Goal: Task Accomplishment & Management: Use online tool/utility

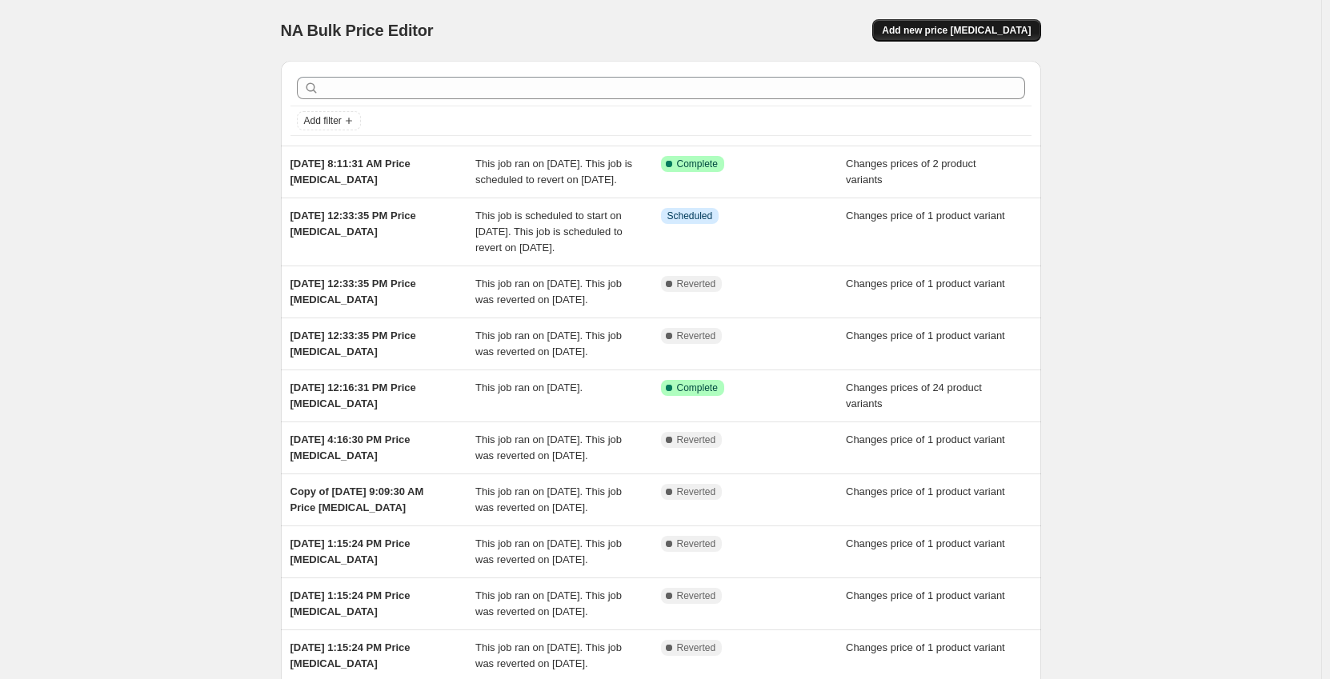
click at [1026, 34] on span "Add new price [MEDICAL_DATA]" at bounding box center [956, 30] width 149 height 13
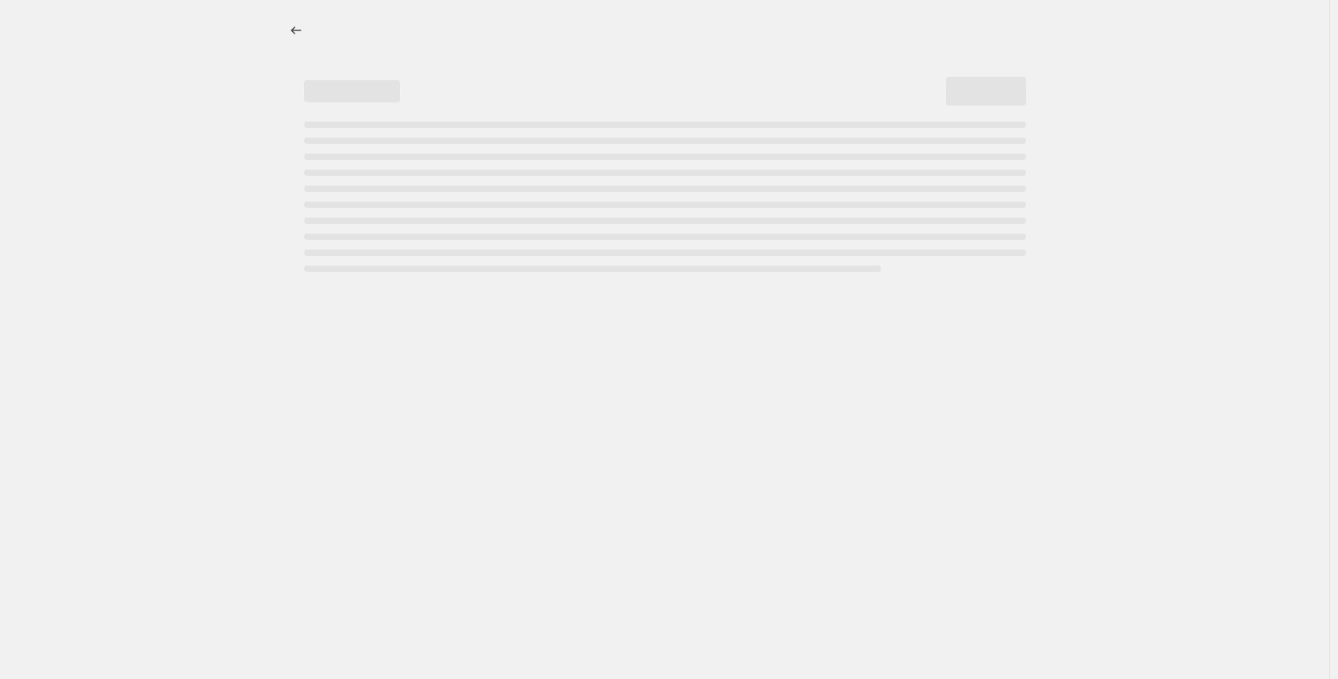
select select "percentage"
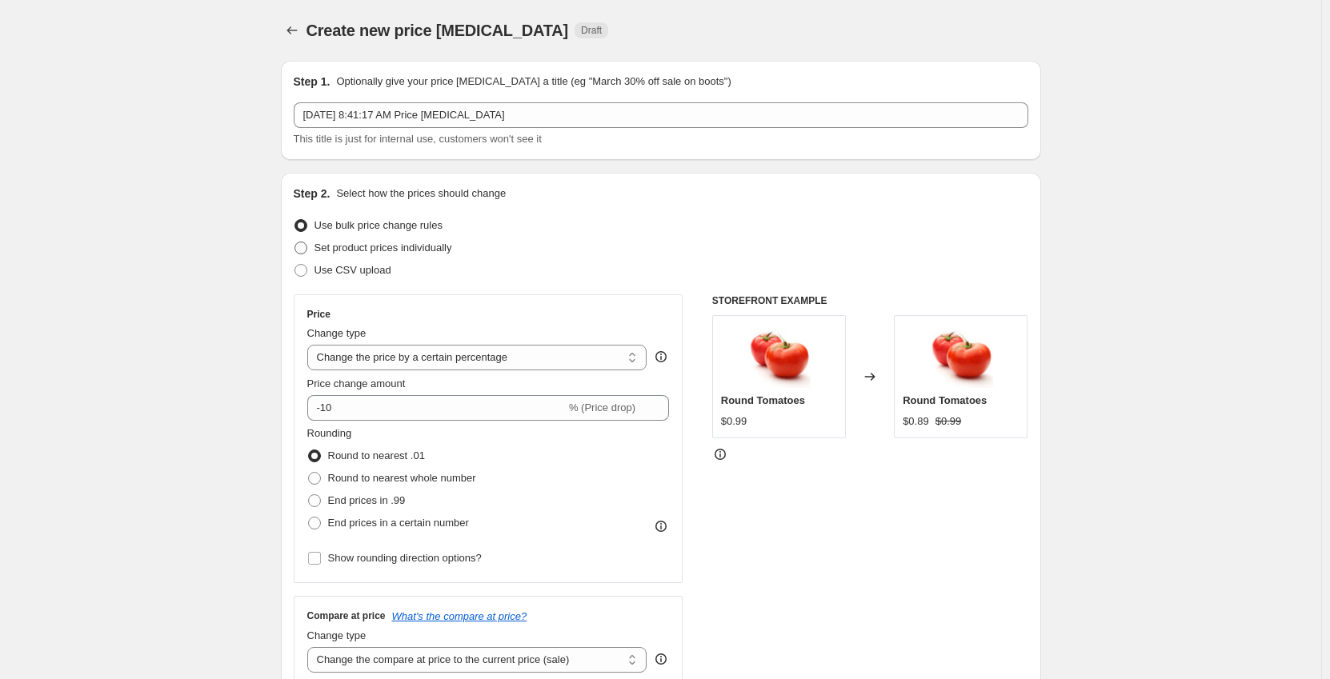
click at [429, 245] on span "Set product prices individually" at bounding box center [383, 248] width 138 height 12
click at [295, 242] on input "Set product prices individually" at bounding box center [294, 242] width 1 height 1
radio input "true"
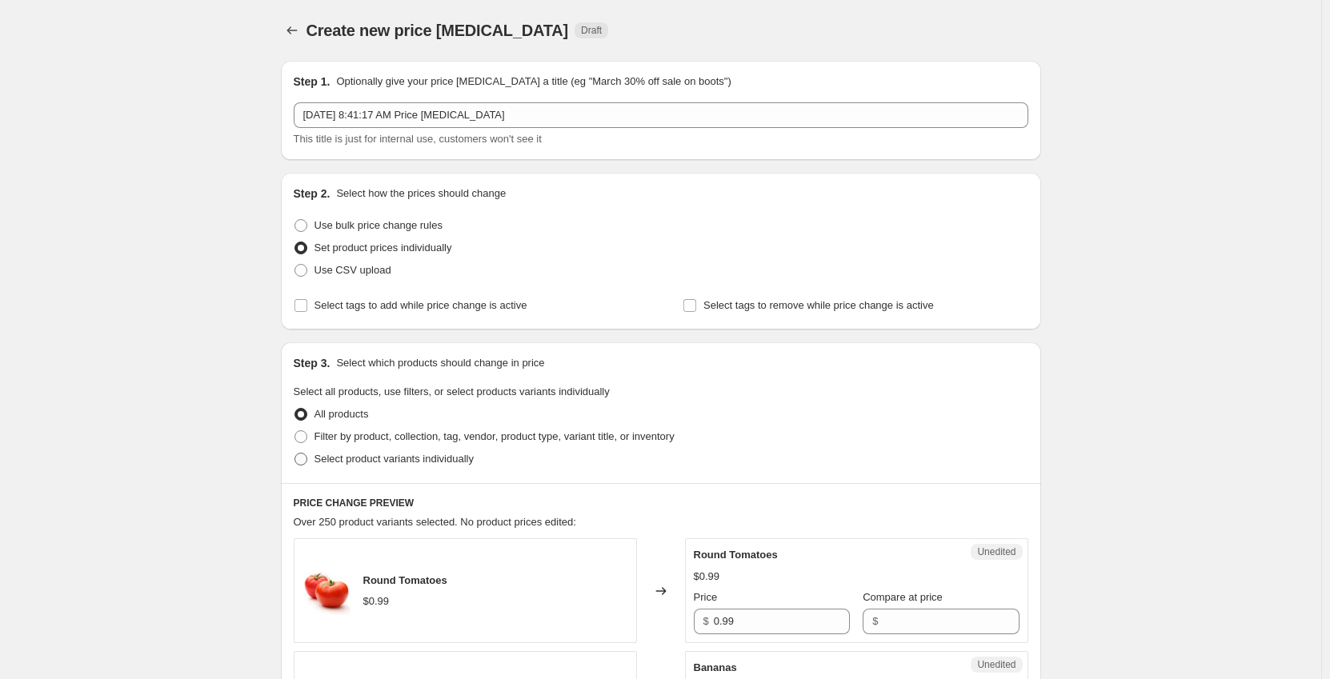
click at [381, 459] on span "Select product variants individually" at bounding box center [393, 459] width 159 height 12
click at [295, 454] on input "Select product variants individually" at bounding box center [294, 453] width 1 height 1
radio input "true"
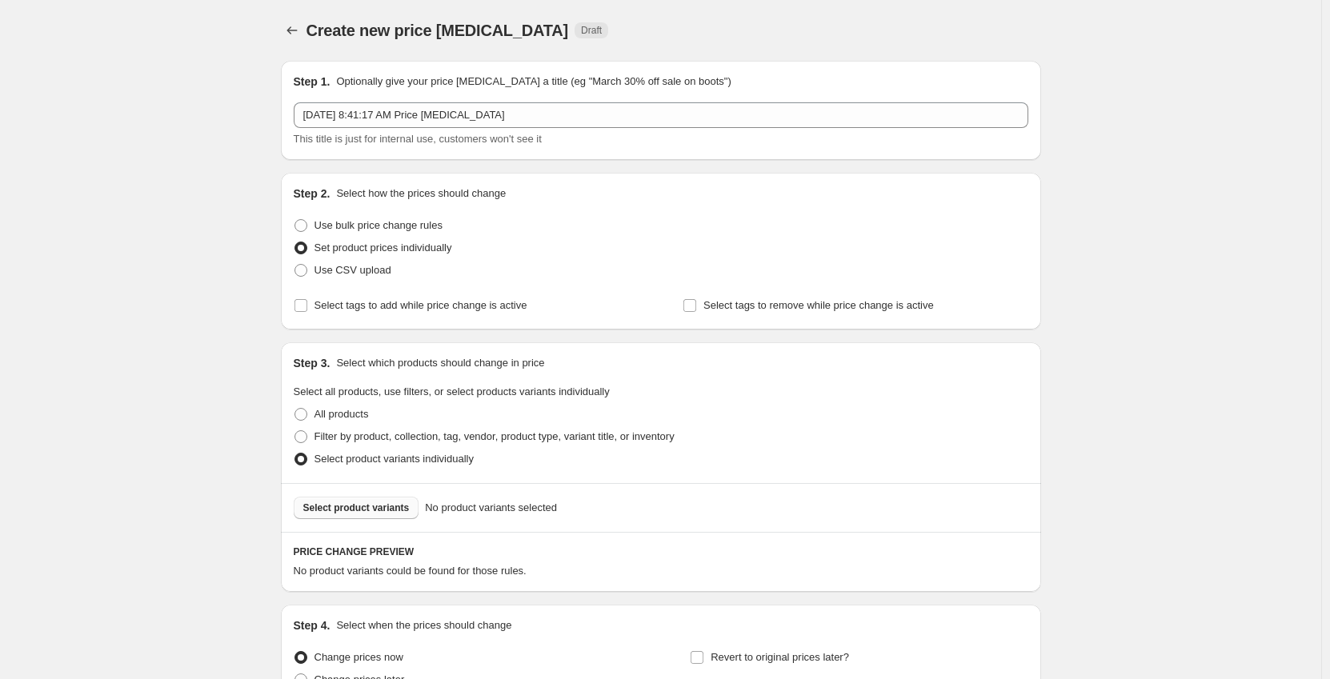
click at [361, 504] on span "Select product variants" at bounding box center [356, 508] width 106 height 13
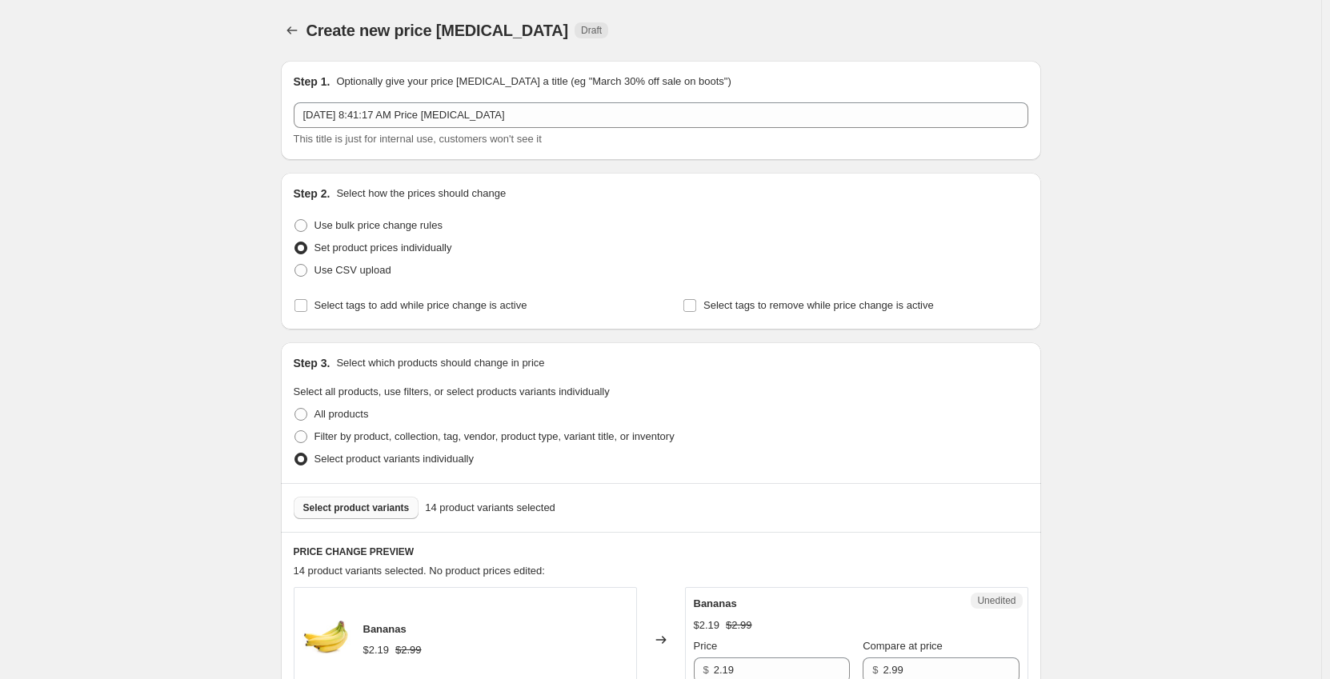
scroll to position [240, 0]
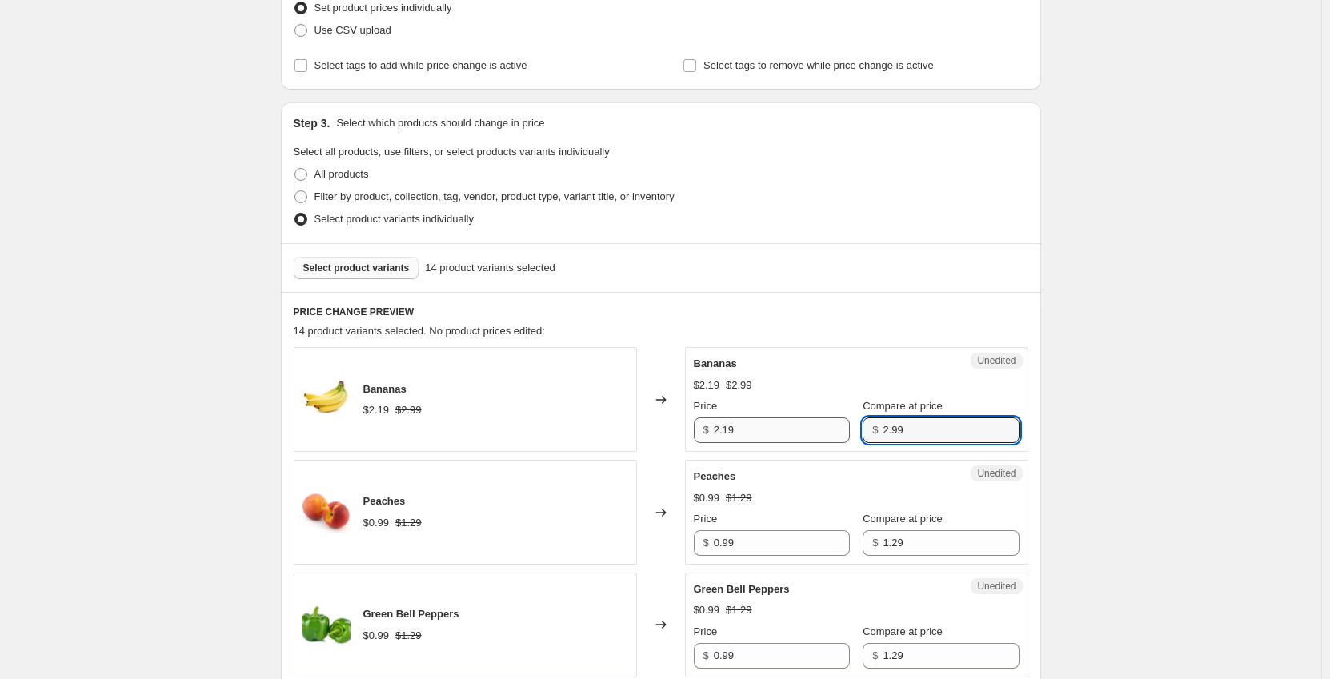
drag, startPoint x: 928, startPoint y: 434, endPoint x: 796, endPoint y: 442, distance: 132.2
click at [796, 442] on div "Price $ 2.19 Compare at price $ 2.99" at bounding box center [857, 420] width 326 height 45
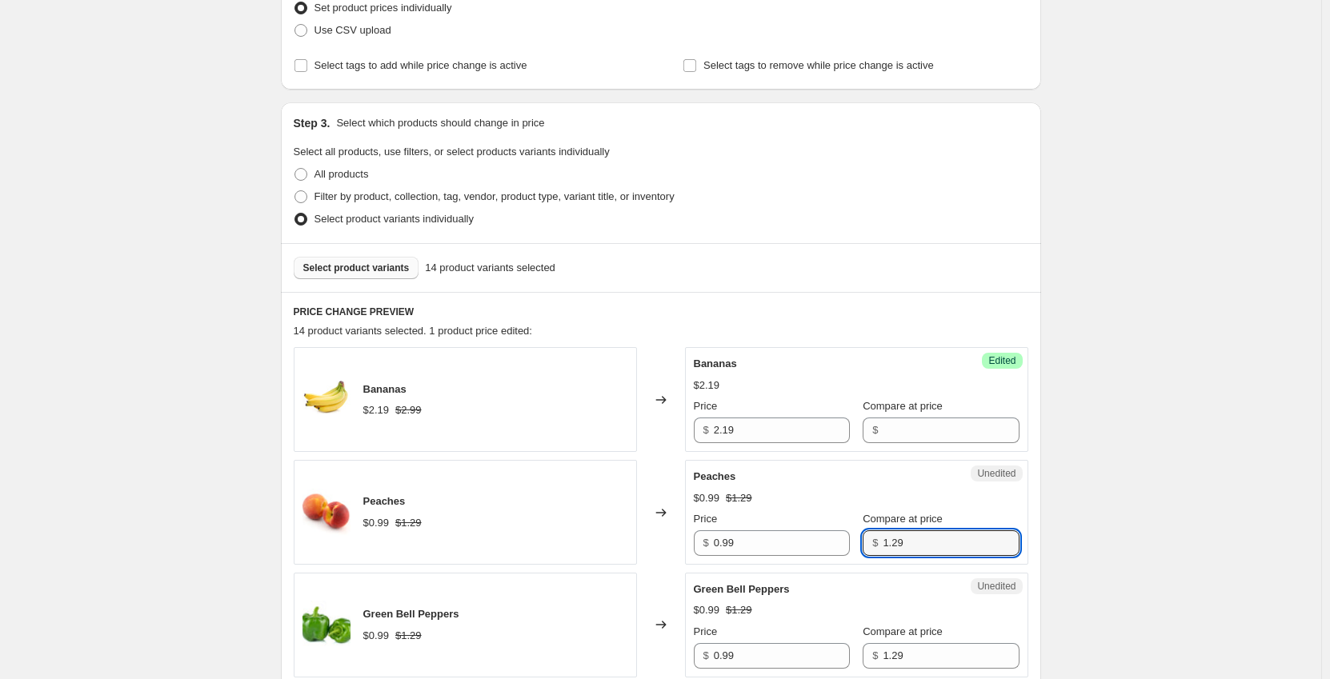
drag, startPoint x: 911, startPoint y: 547, endPoint x: 847, endPoint y: 554, distance: 64.4
click at [847, 554] on div "Price $ 0.99 Compare at price $ 1.29" at bounding box center [857, 533] width 326 height 45
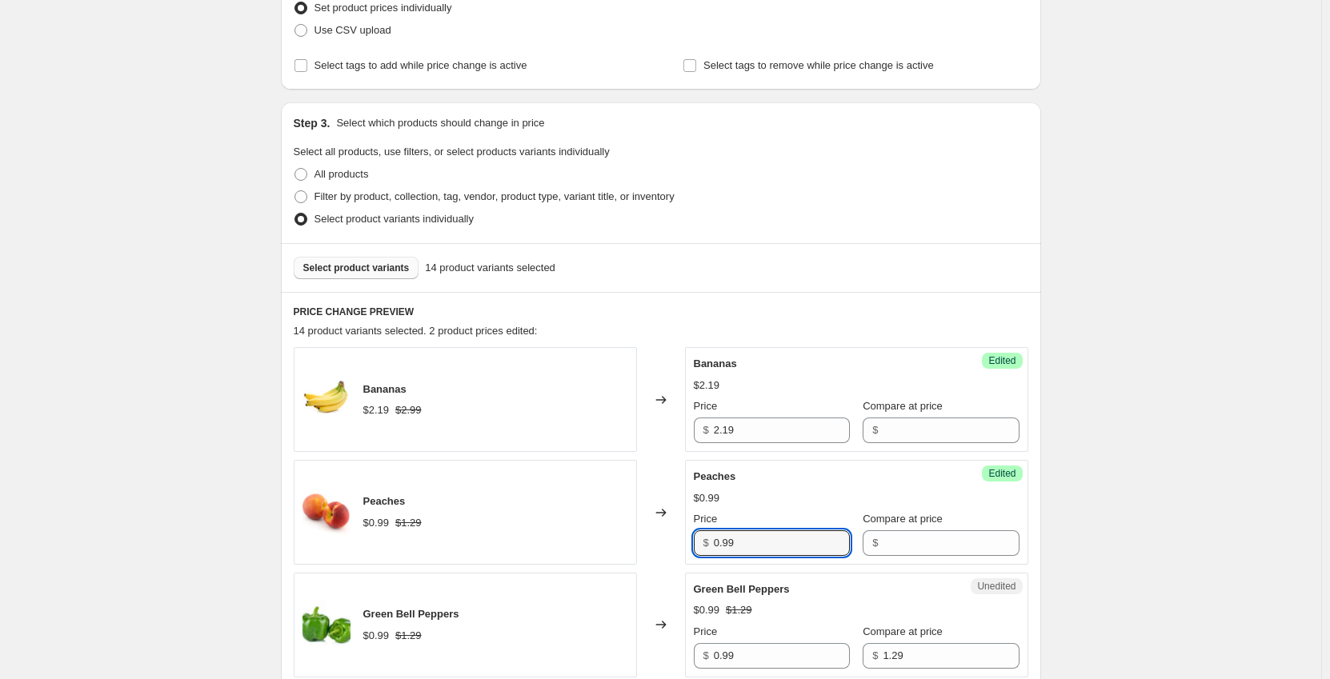
drag, startPoint x: 698, startPoint y: 543, endPoint x: 622, endPoint y: 550, distance: 76.3
click at [623, 550] on div "Peaches $0.99 $1.29 Changed to Success Edited Peaches $0.99 Price $ 0.99 Compar…" at bounding box center [661, 512] width 734 height 105
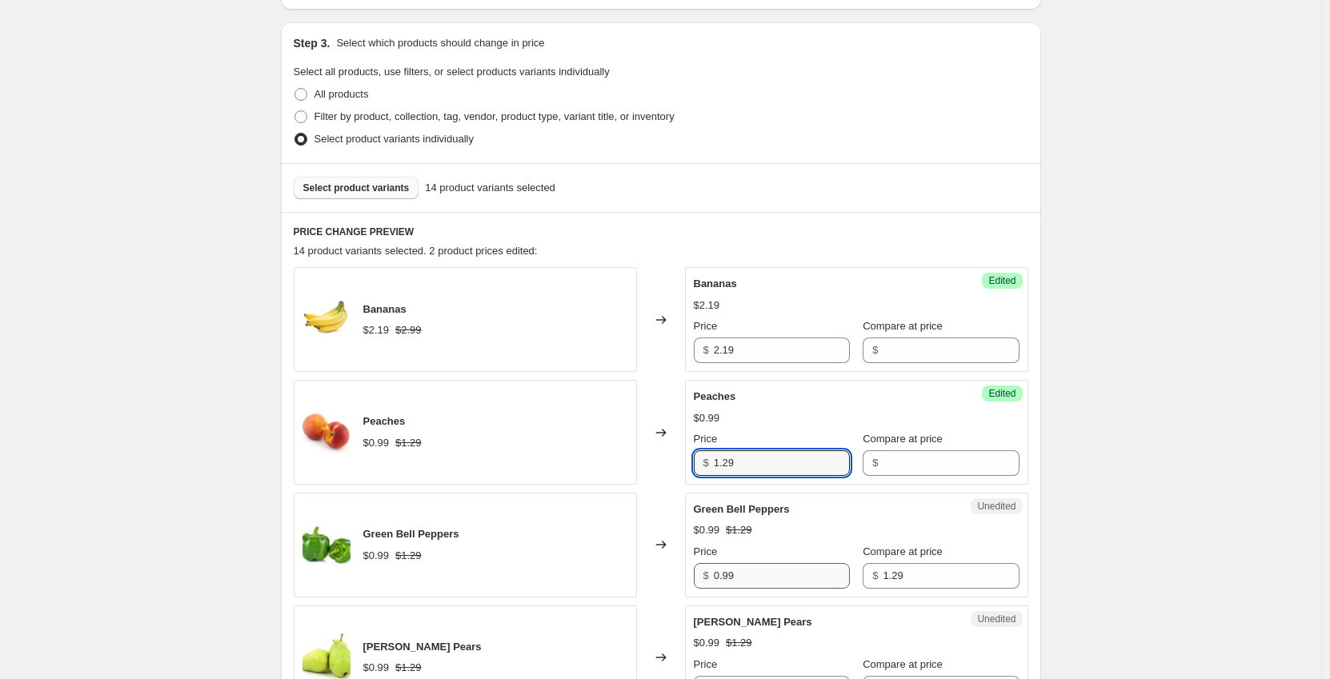
type input "1.29"
click at [760, 581] on input "0.99" at bounding box center [782, 576] width 136 height 26
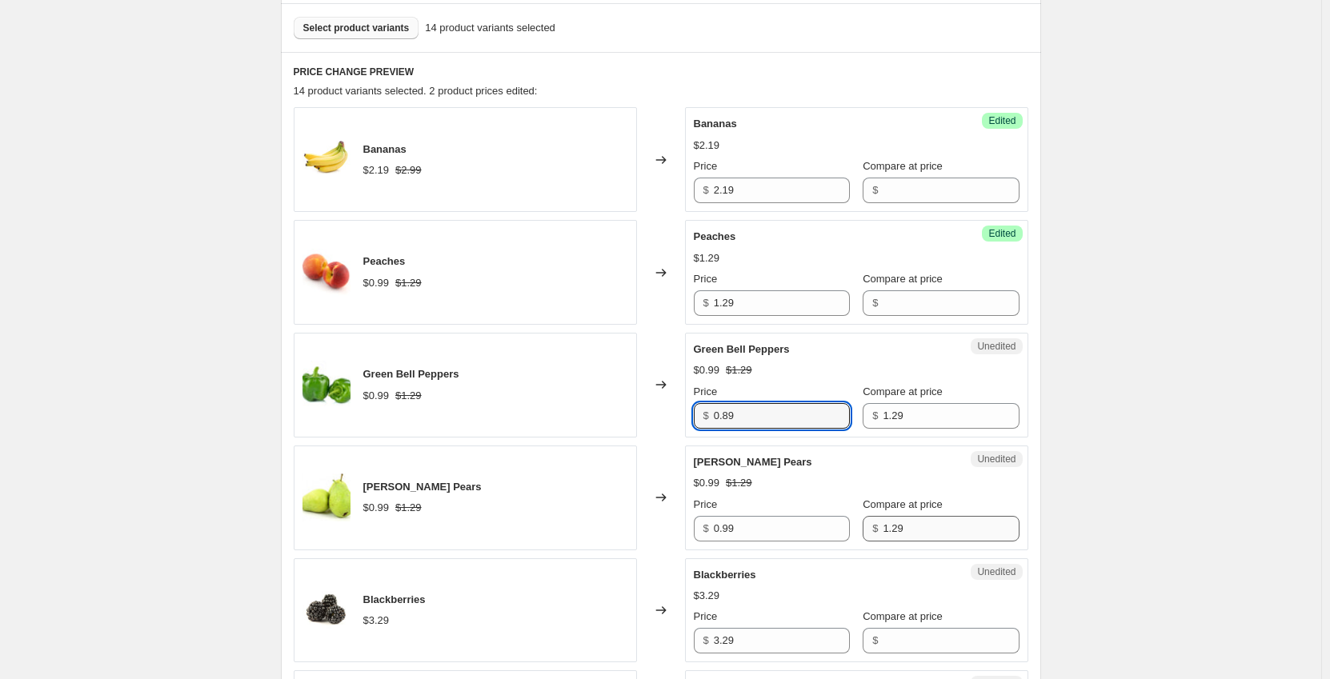
type input "0.89"
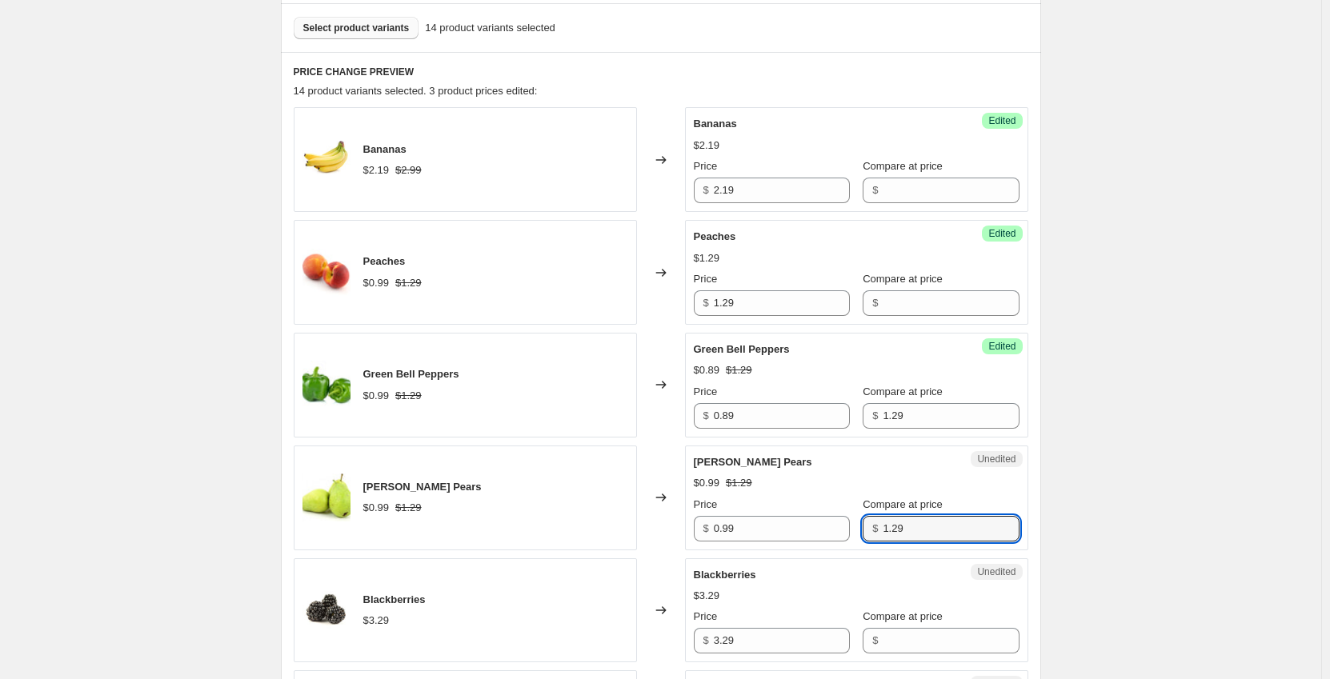
drag, startPoint x: 902, startPoint y: 531, endPoint x: 868, endPoint y: 532, distance: 33.6
click at [868, 532] on div "$ 1.29" at bounding box center [940, 529] width 156 height 26
click at [772, 642] on input "3.29" at bounding box center [782, 641] width 136 height 26
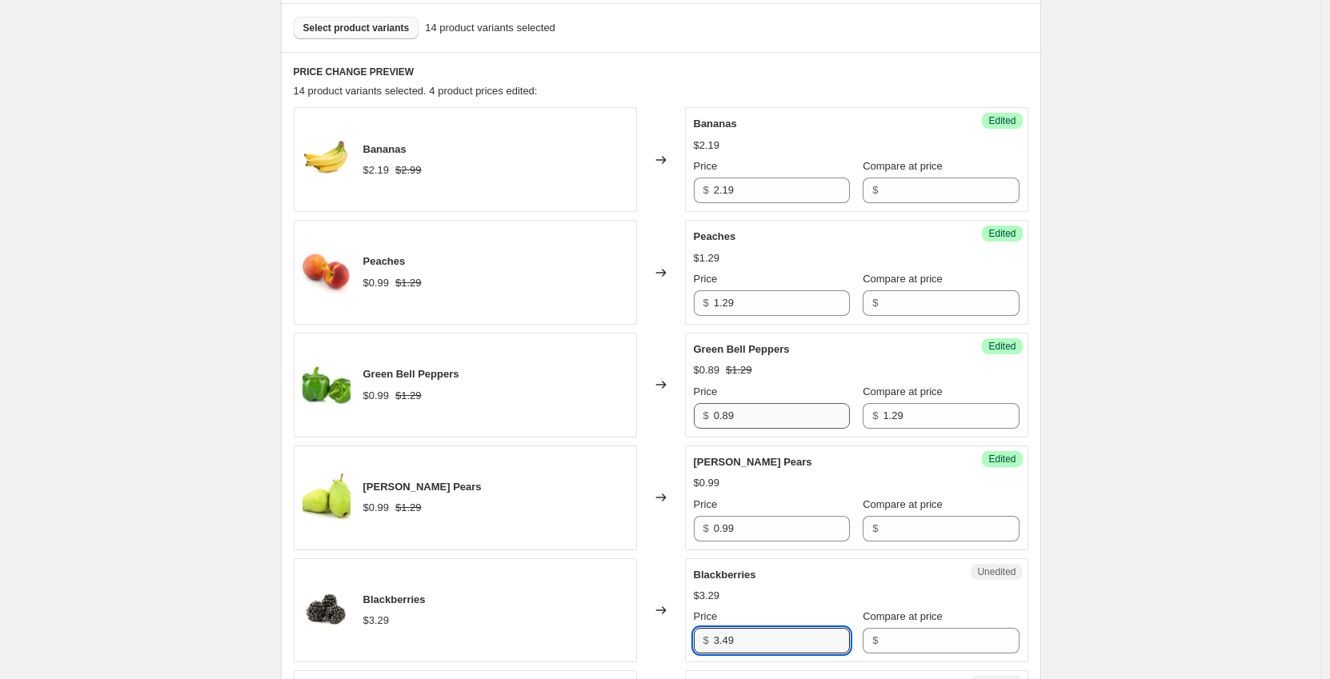
scroll to position [720, 0]
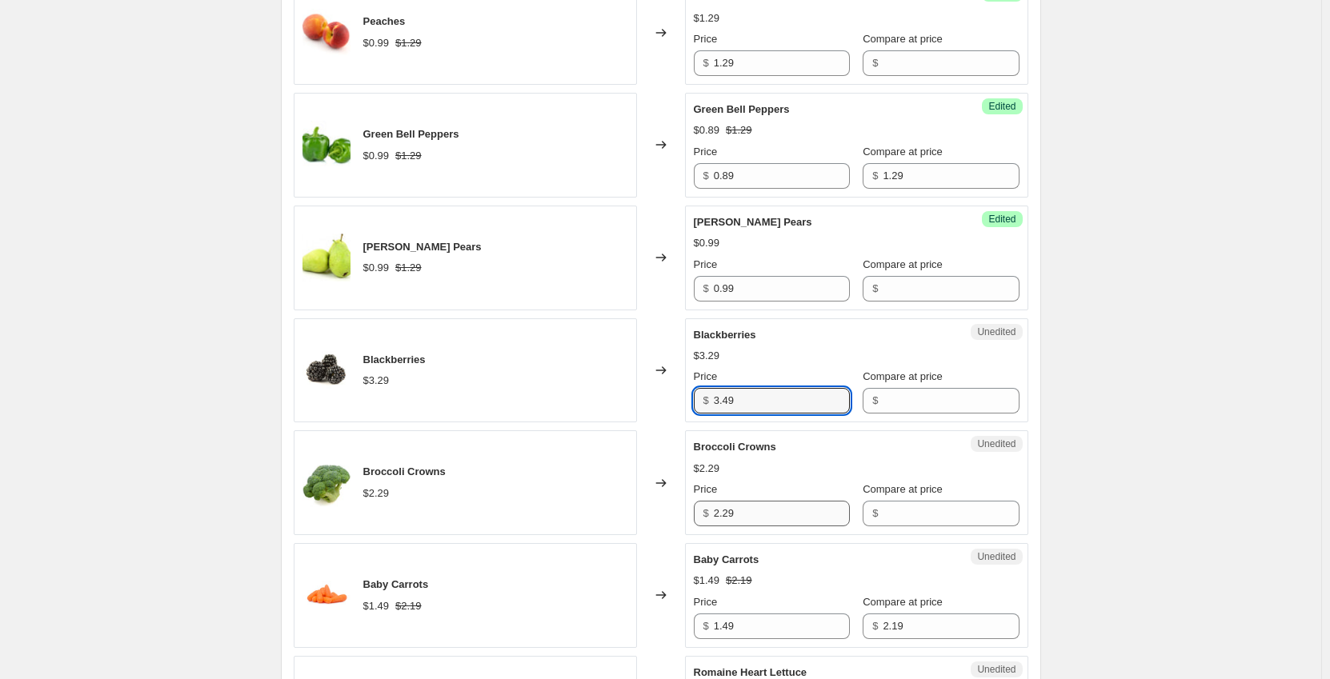
type input "3.49"
click at [746, 514] on input "2.29" at bounding box center [782, 514] width 136 height 26
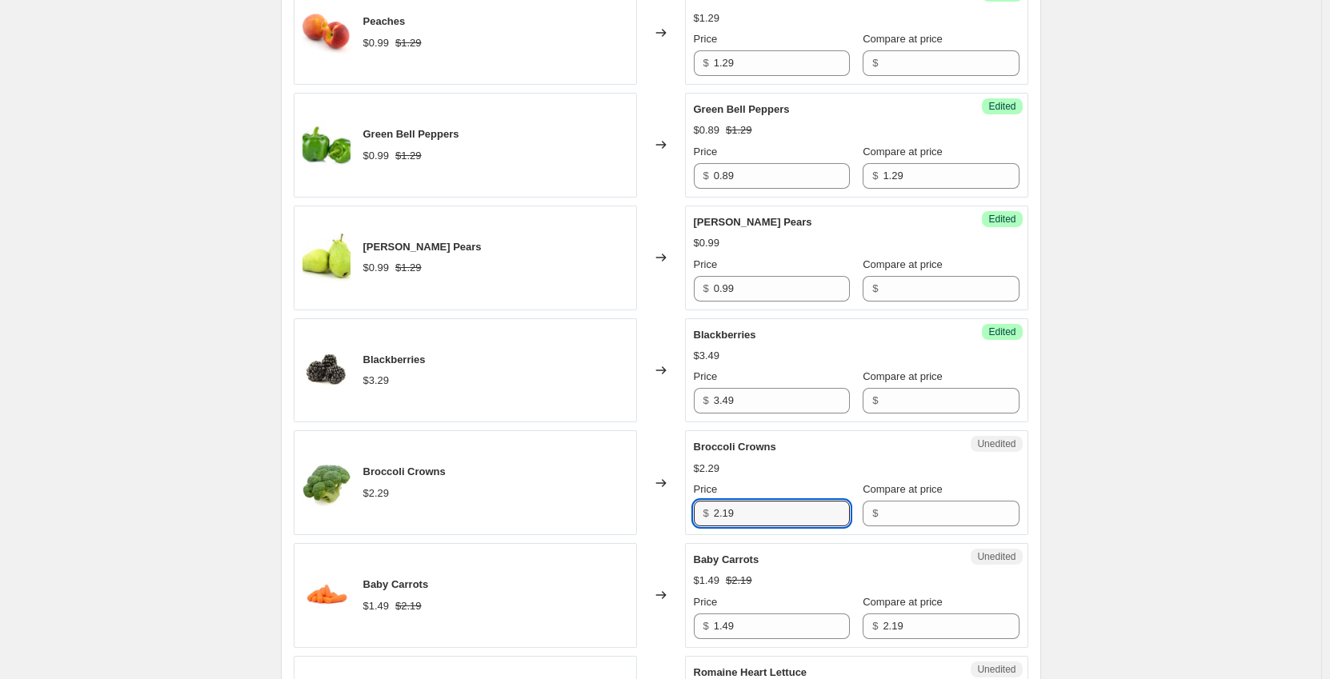
scroll to position [800, 0]
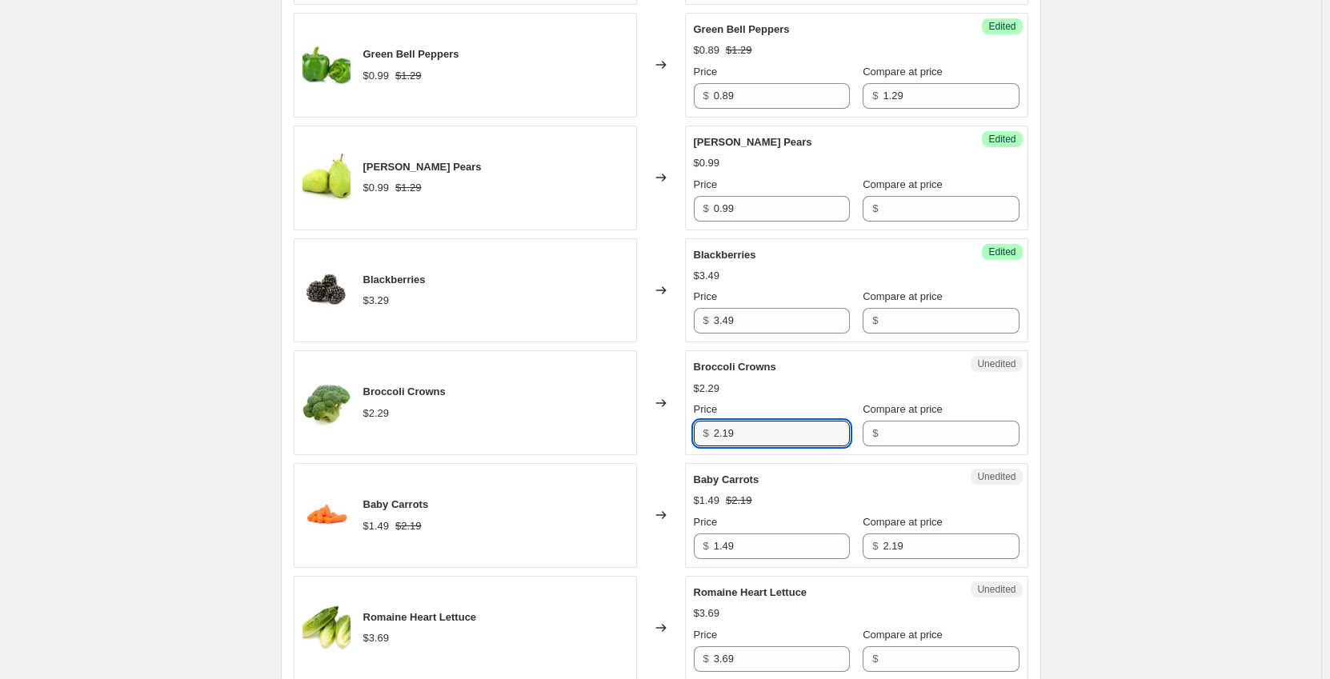
type input "2.19"
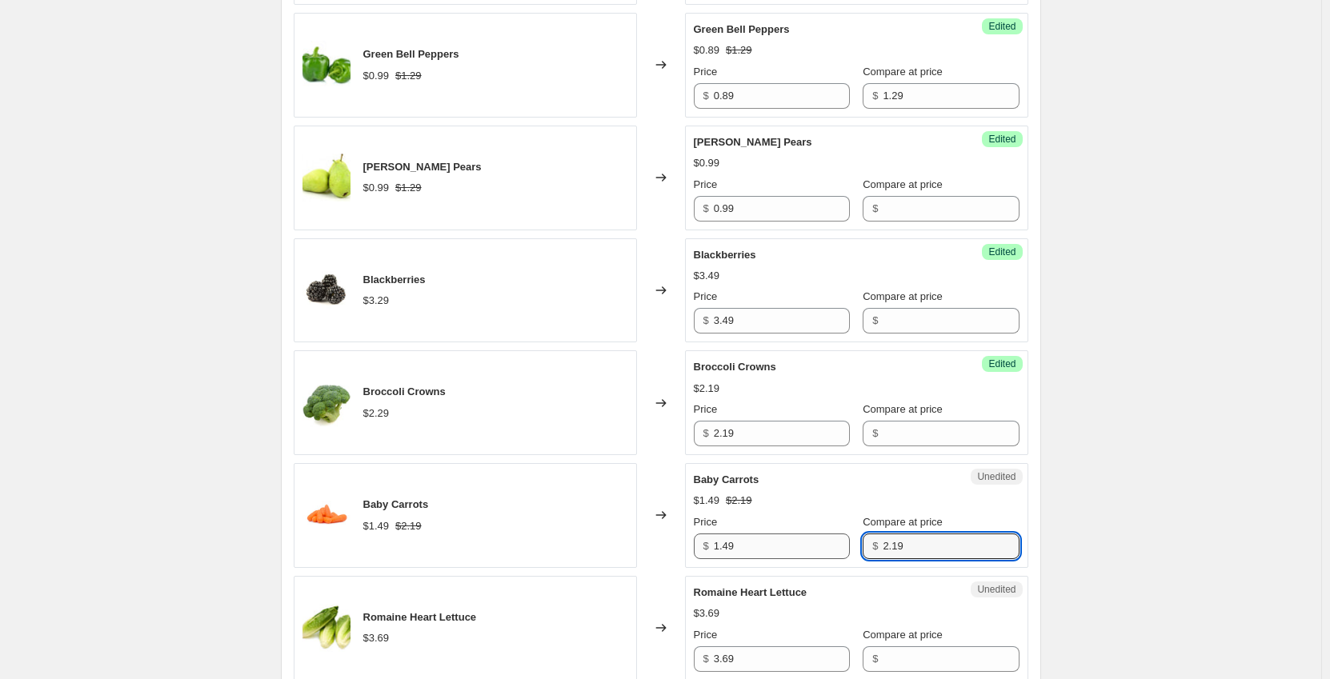
drag, startPoint x: 840, startPoint y: 553, endPoint x: 823, endPoint y: 554, distance: 16.8
click at [825, 554] on div "Price $ 1.49 Compare at price $ 2.19" at bounding box center [857, 536] width 326 height 45
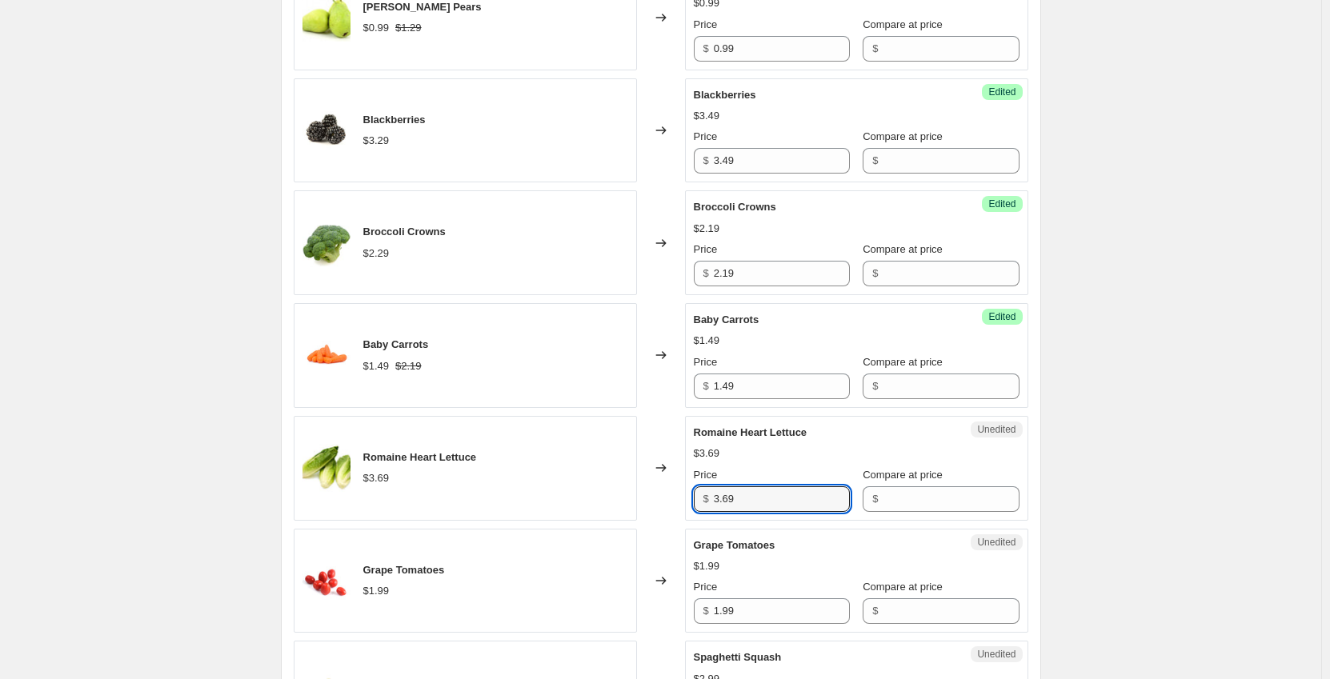
drag, startPoint x: 762, startPoint y: 495, endPoint x: 649, endPoint y: 486, distance: 113.1
click at [649, 486] on div "Romaine Heart Lettuce $3.69 Changed to Unedited Romaine Heart Lettuce $3.69 Pri…" at bounding box center [661, 468] width 734 height 105
type input "2.99"
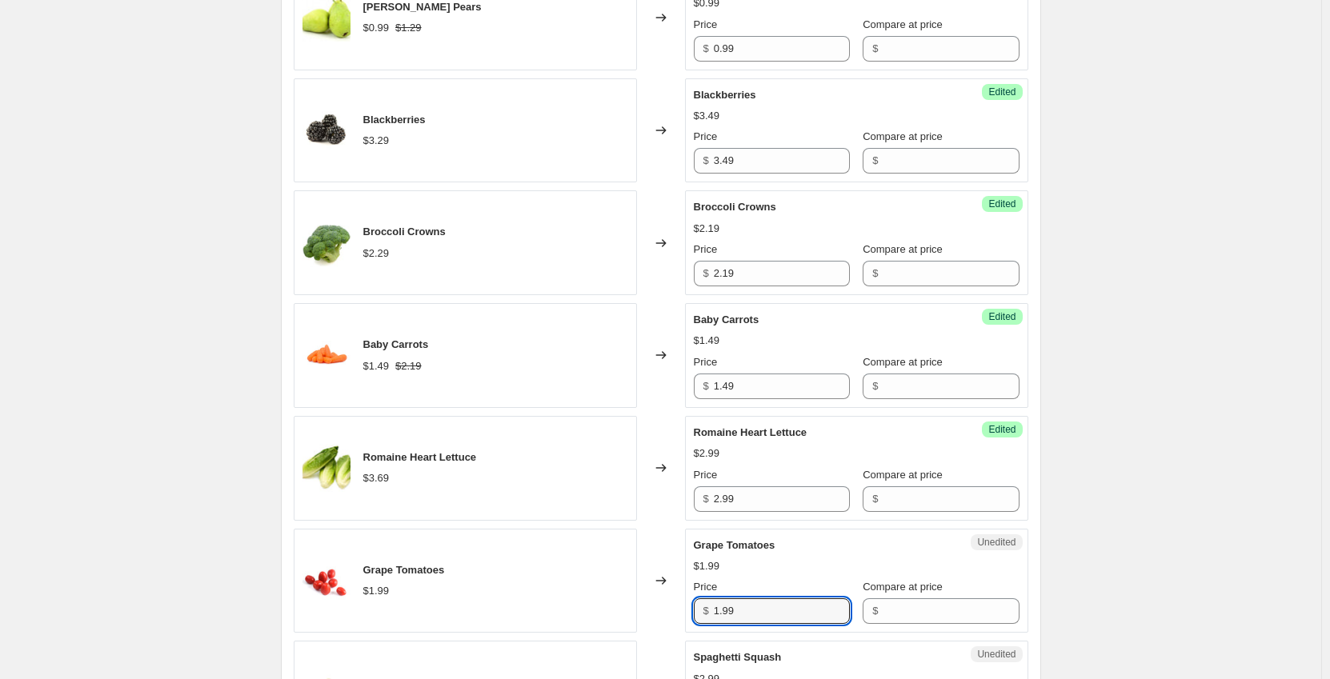
drag, startPoint x: 750, startPoint y: 614, endPoint x: 683, endPoint y: 611, distance: 66.4
click at [683, 611] on div "Grape Tomatoes $1.99 Changed to Unedited Grape Tomatoes $1.99 Price $ 1.99 Comp…" at bounding box center [661, 581] width 734 height 105
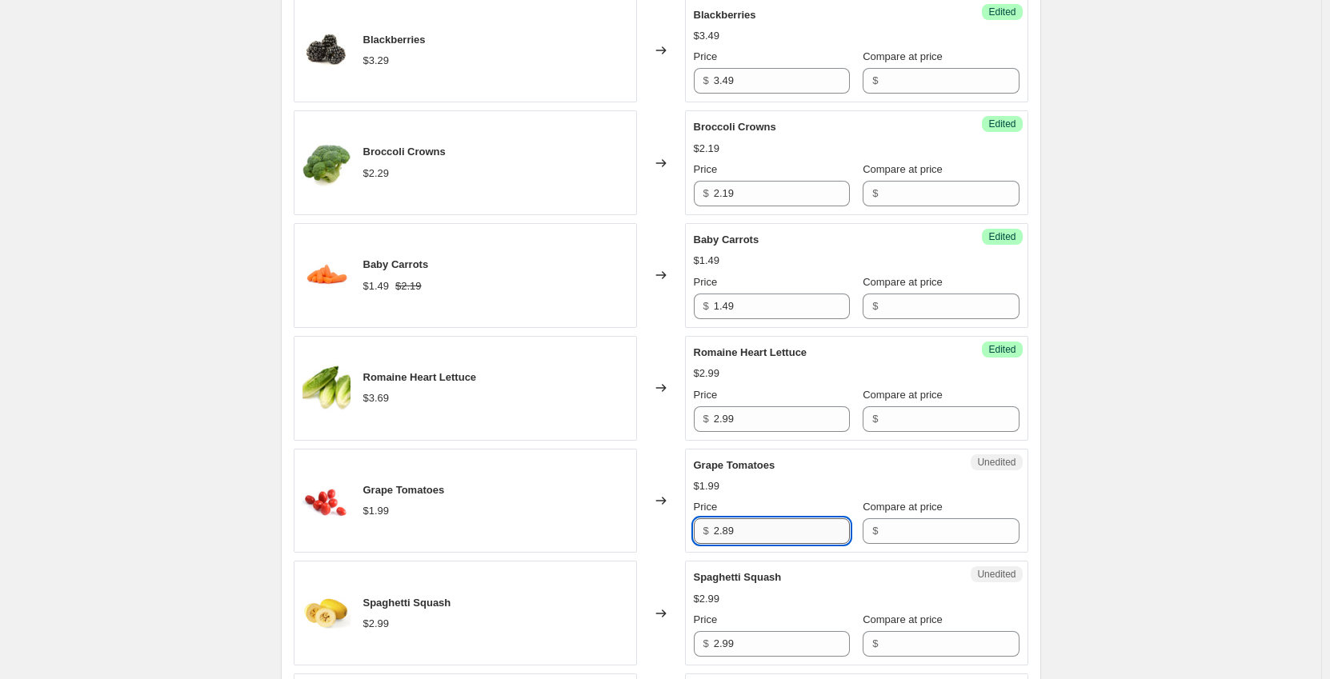
scroll to position [1120, 0]
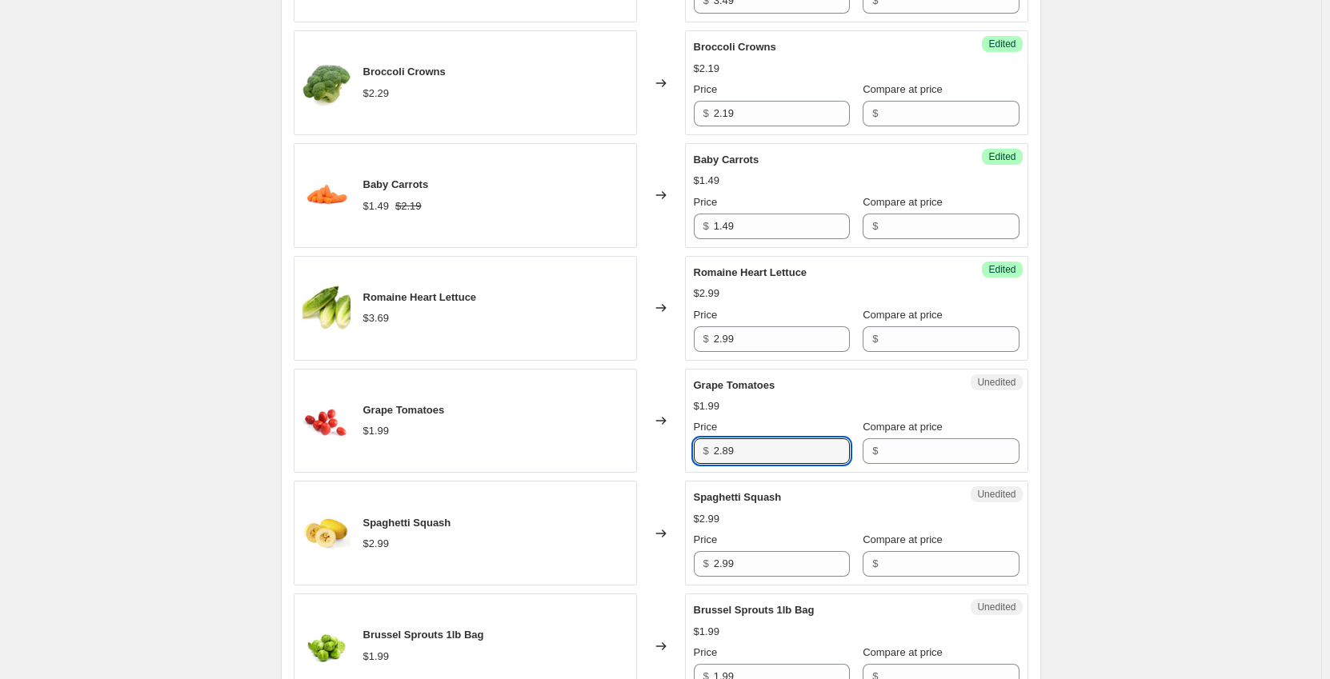
type input "2.89"
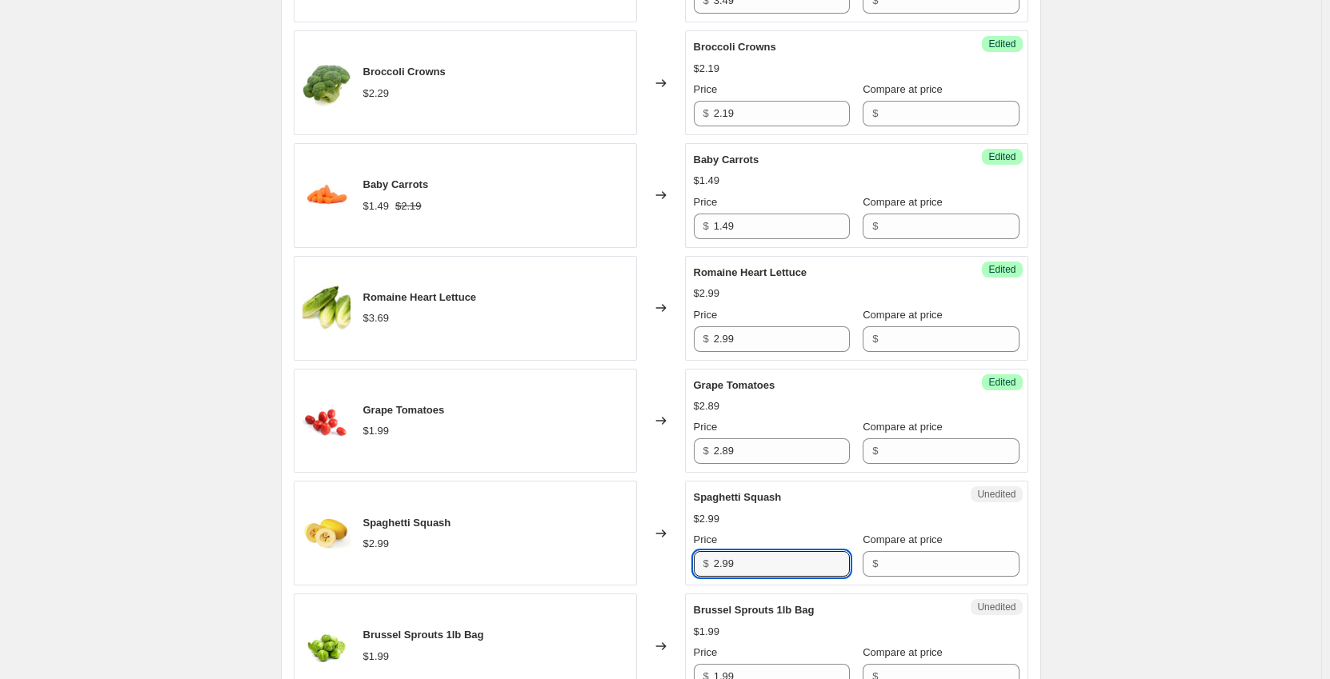
drag, startPoint x: 710, startPoint y: 563, endPoint x: 674, endPoint y: 560, distance: 36.1
click at [676, 560] on div "Spaghetti Squash $2.99 Changed to Unedited Spaghetti Squash $2.99 Price $ 2.99 …" at bounding box center [661, 533] width 734 height 105
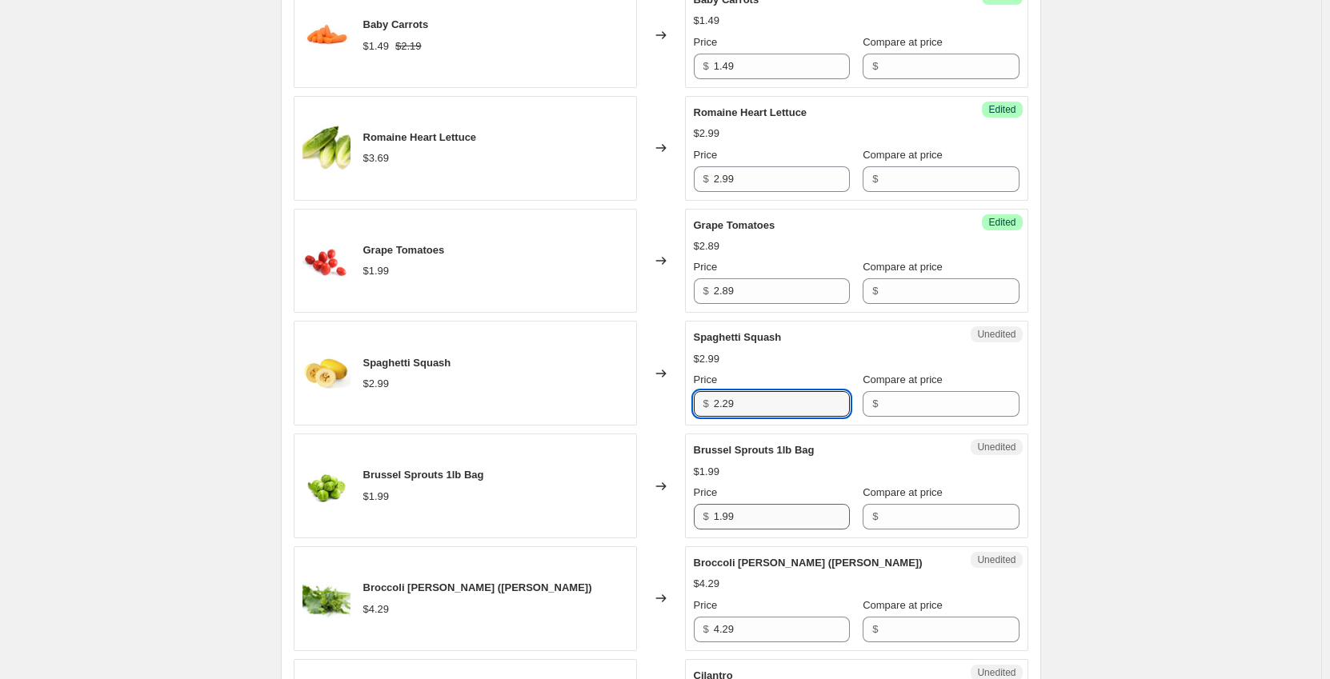
type input "2.29"
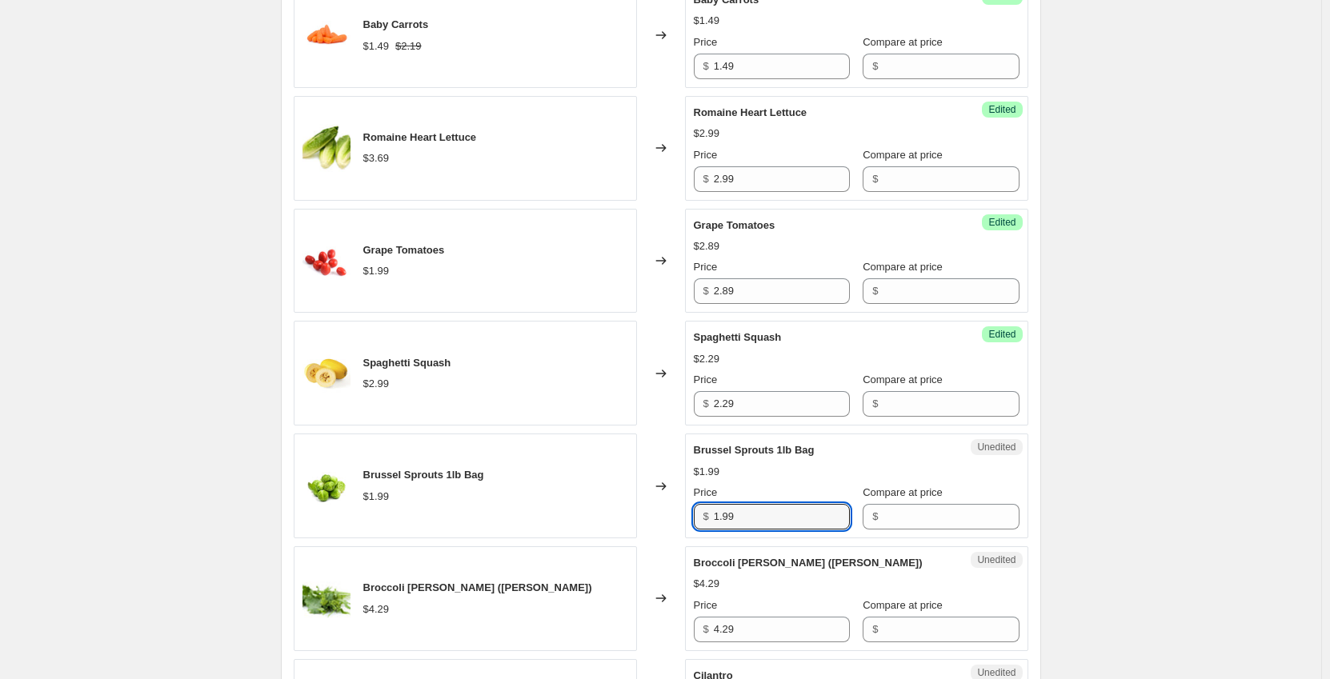
drag, startPoint x: 745, startPoint y: 516, endPoint x: 684, endPoint y: 522, distance: 61.1
click at [687, 522] on div "Brussel Sprouts 1lb Bag $1.99 Changed to Unedited Brussel Sprouts 1lb Bag $1.99…" at bounding box center [661, 486] width 734 height 105
type input "2.29"
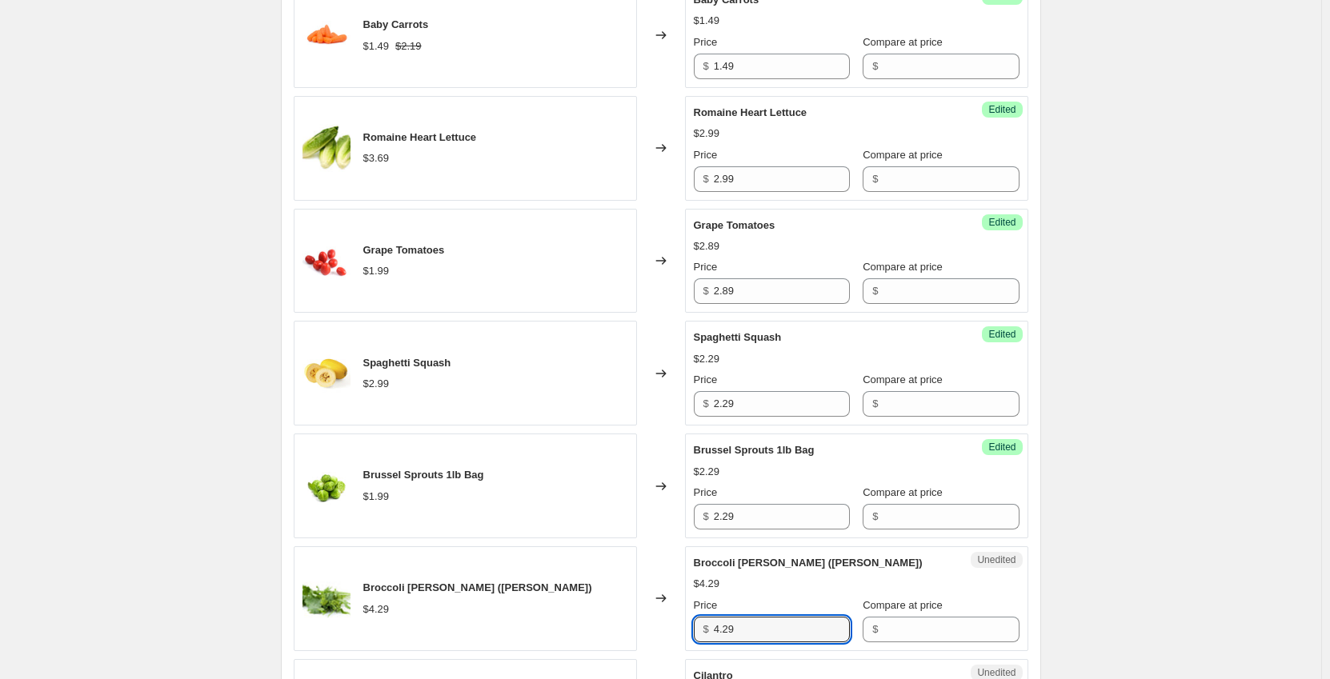
drag, startPoint x: 703, startPoint y: 619, endPoint x: 631, endPoint y: 618, distance: 72.0
click at [631, 618] on div "Broccoli [PERSON_NAME] ([PERSON_NAME]) $4.29 Changed to Unedited Broccoli [PERS…" at bounding box center [661, 598] width 734 height 105
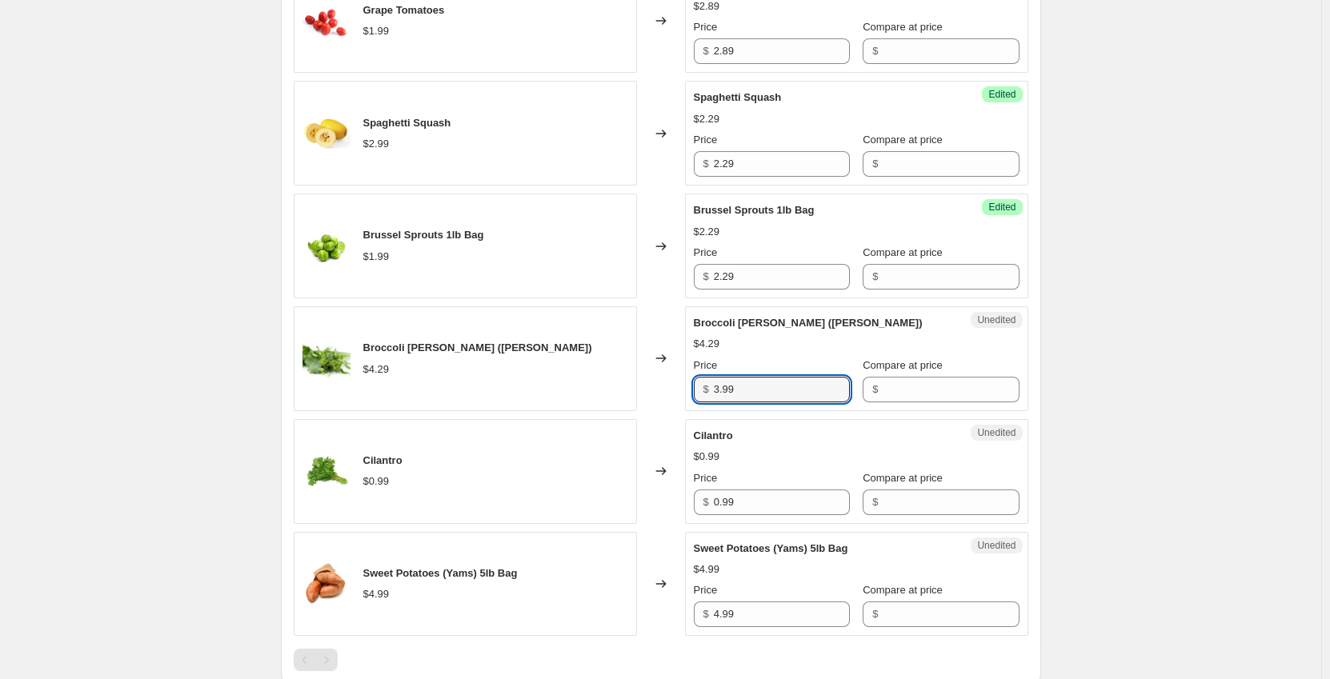
type input "3.99"
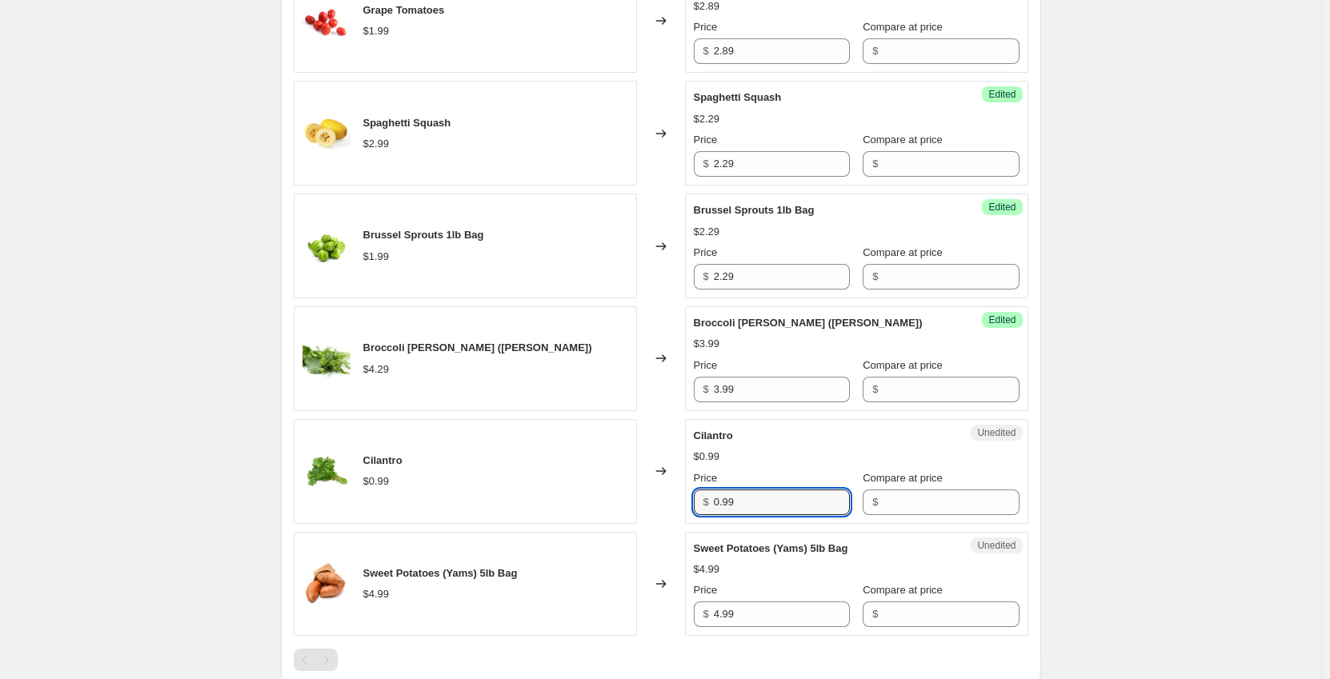
drag, startPoint x: 710, startPoint y: 499, endPoint x: 618, endPoint y: 501, distance: 91.2
click at [619, 501] on div "Cilantro $0.99 Changed to Unedited Cilantro $0.99 Price $ 0.99 Compare at price…" at bounding box center [661, 471] width 734 height 105
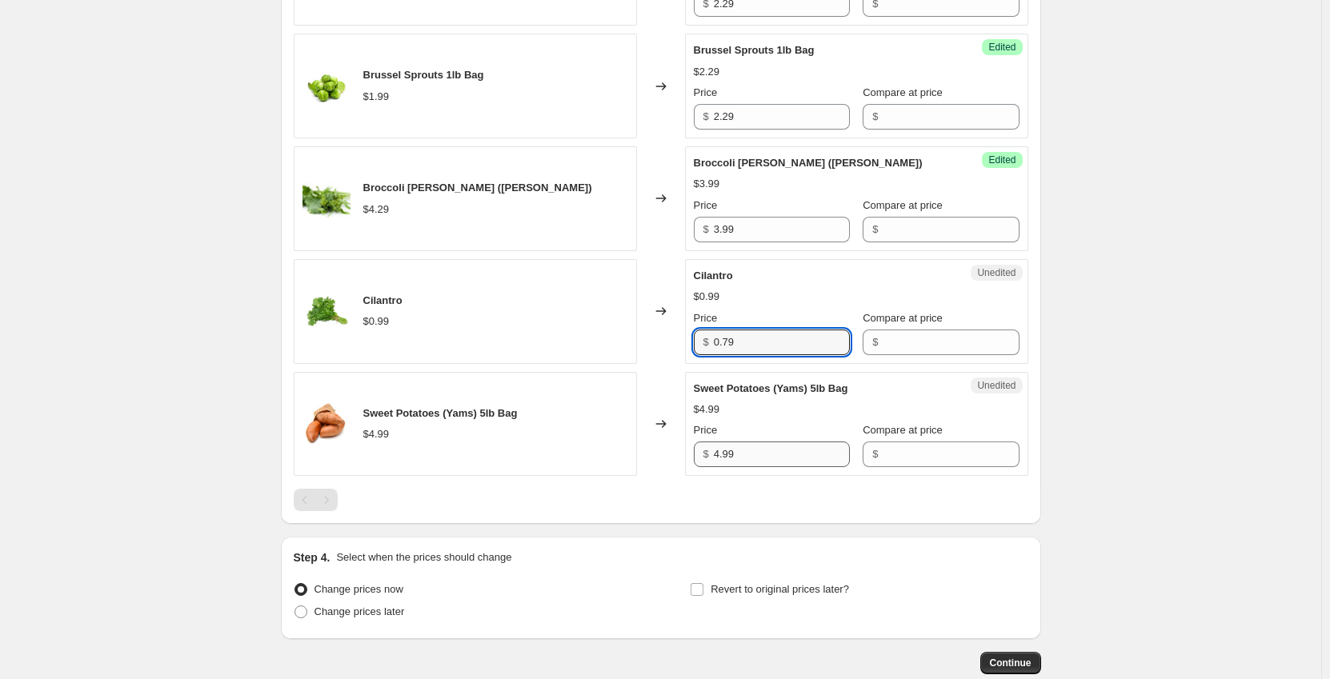
type input "0.79"
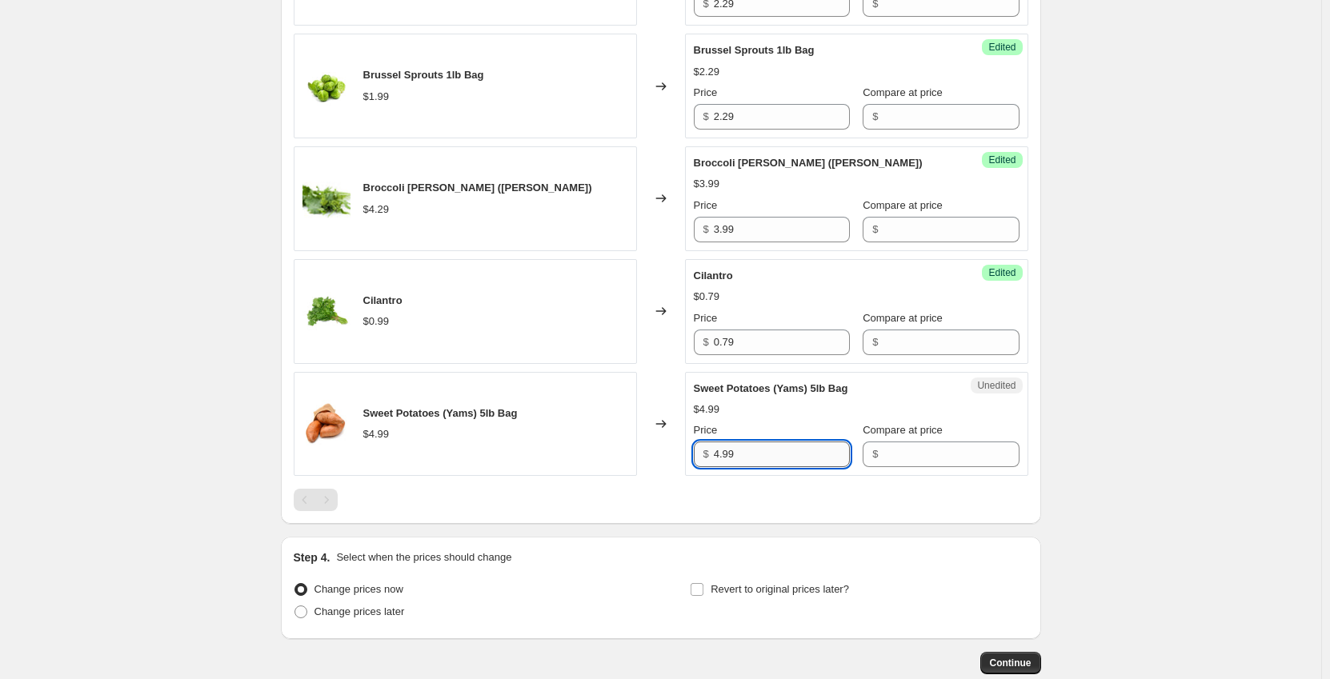
click at [758, 458] on input "4.99" at bounding box center [782, 455] width 136 height 26
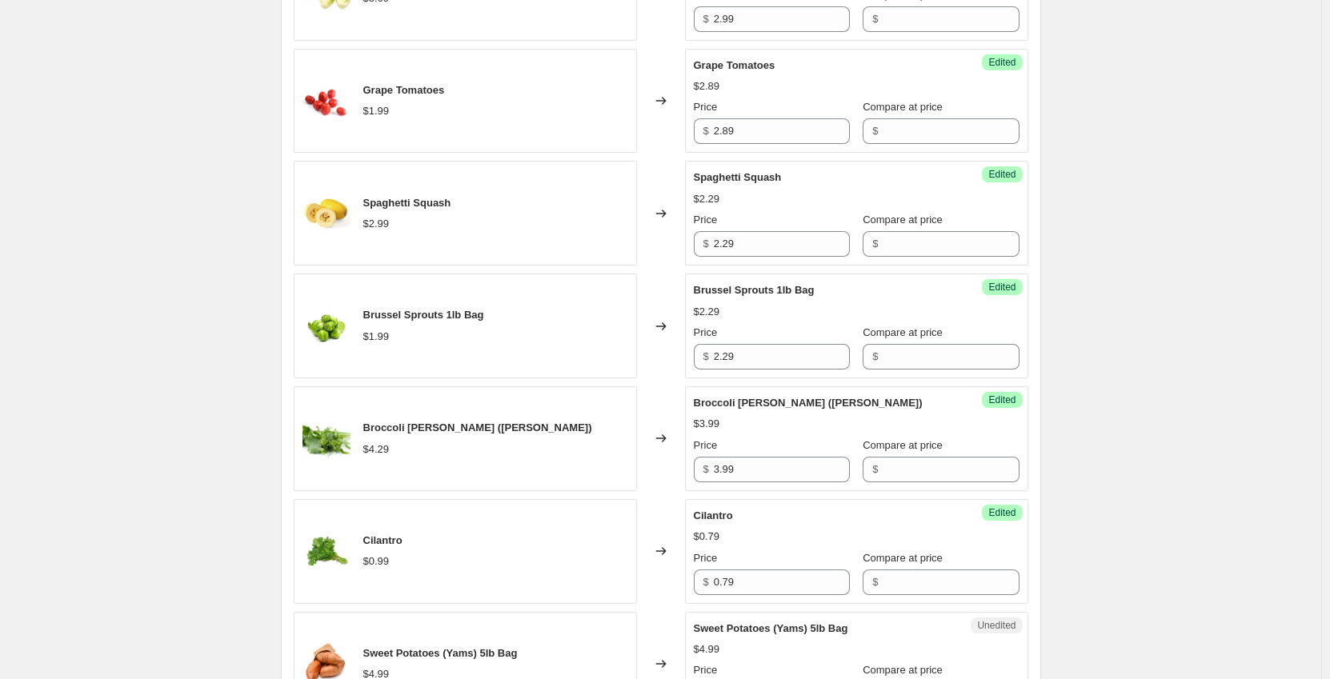
scroll to position [1773, 0]
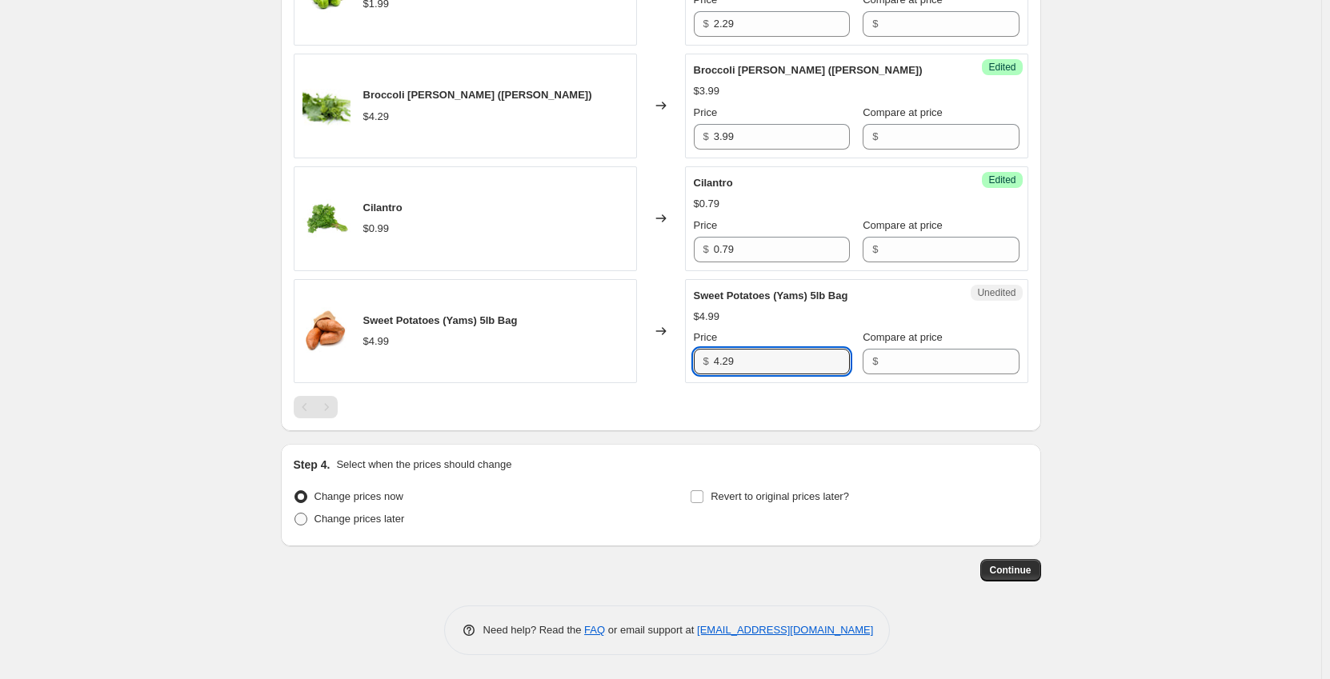
type input "4.29"
click at [381, 519] on span "Change prices later" at bounding box center [359, 519] width 90 height 12
click at [295, 514] on input "Change prices later" at bounding box center [294, 513] width 1 height 1
radio input "true"
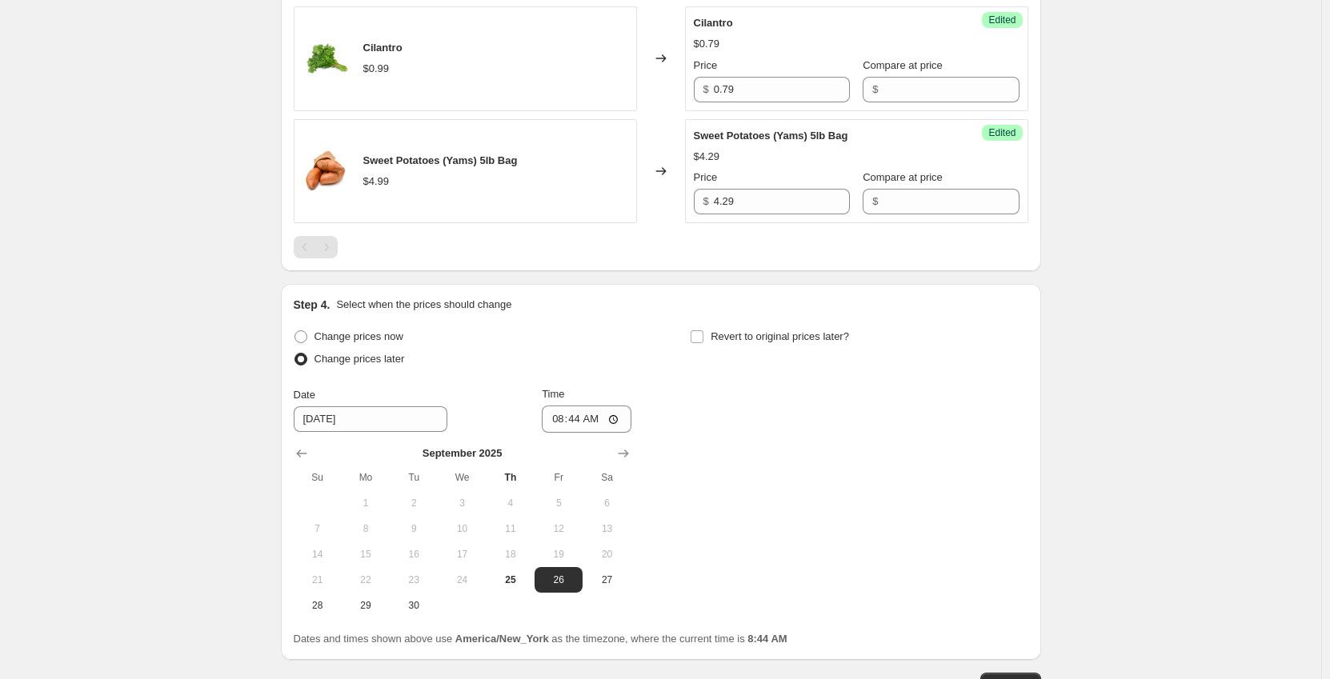
scroll to position [2013, 0]
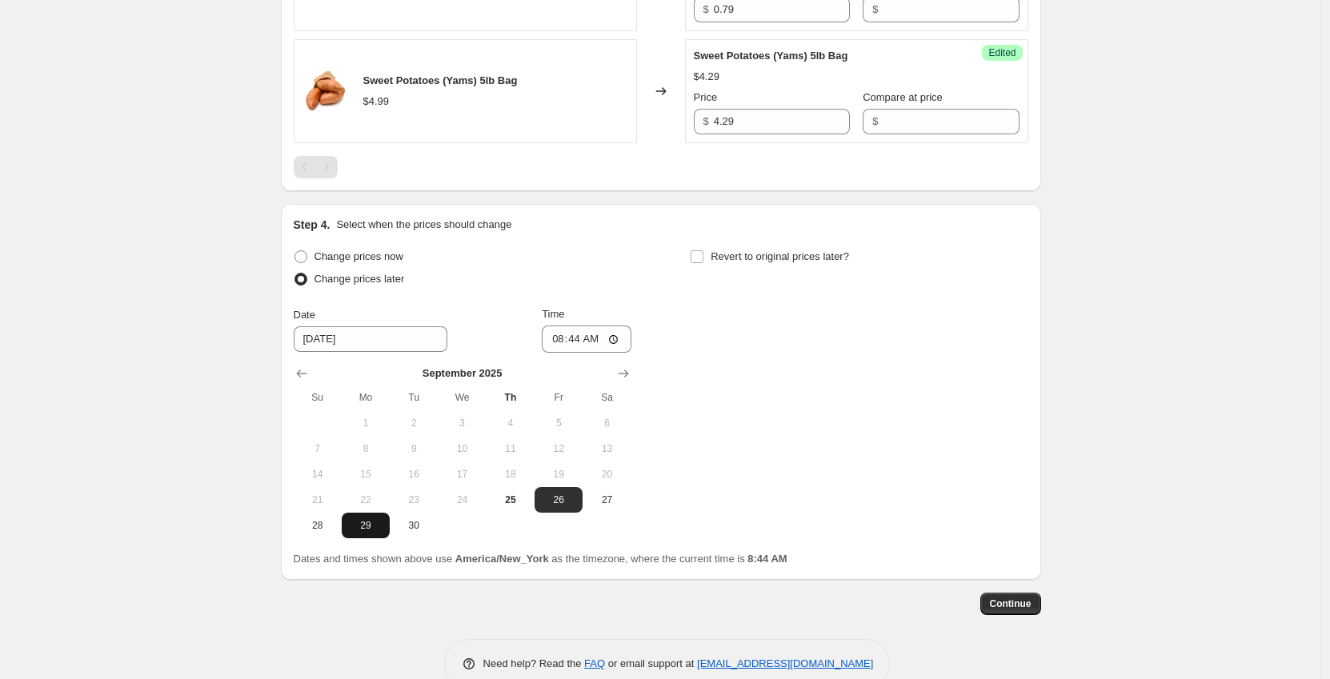
click at [366, 525] on span "29" at bounding box center [365, 525] width 35 height 13
type input "[DATE]"
click at [558, 334] on input "08:44" at bounding box center [587, 339] width 90 height 27
type input "00:01"
click at [1009, 600] on span "Continue" at bounding box center [1011, 604] width 42 height 13
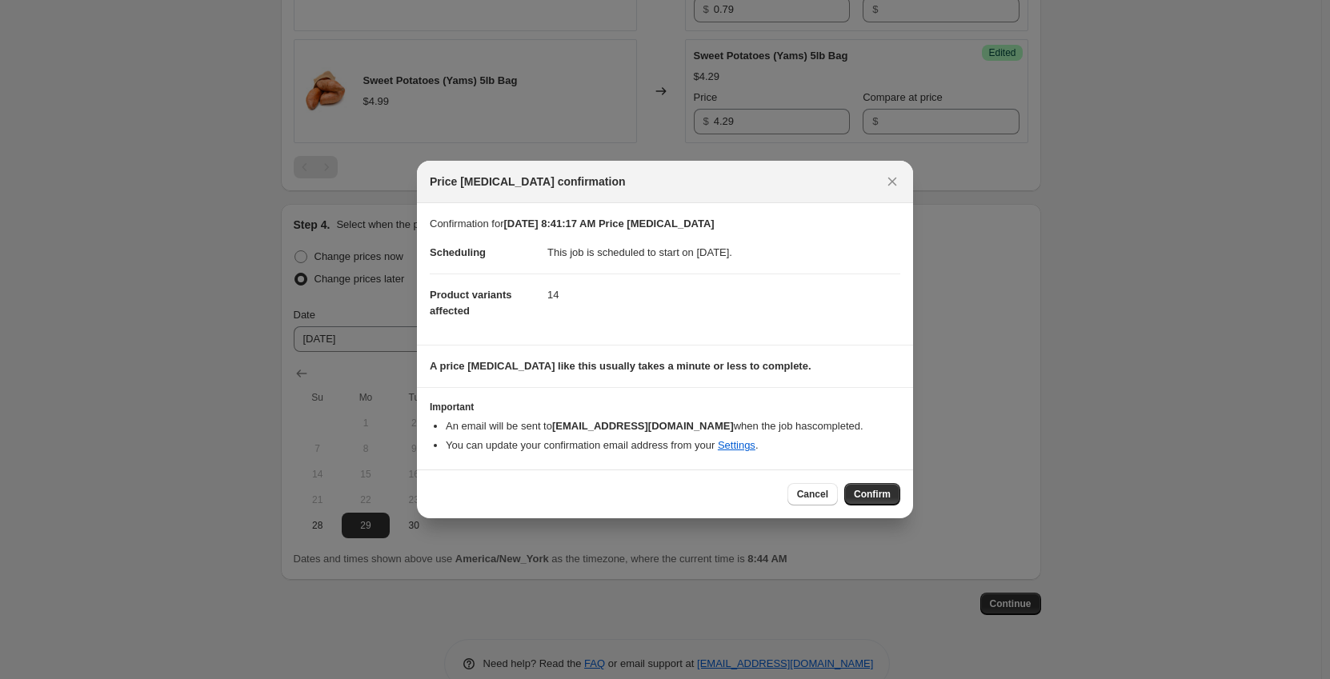
click at [858, 497] on span "Confirm" at bounding box center [872, 494] width 37 height 13
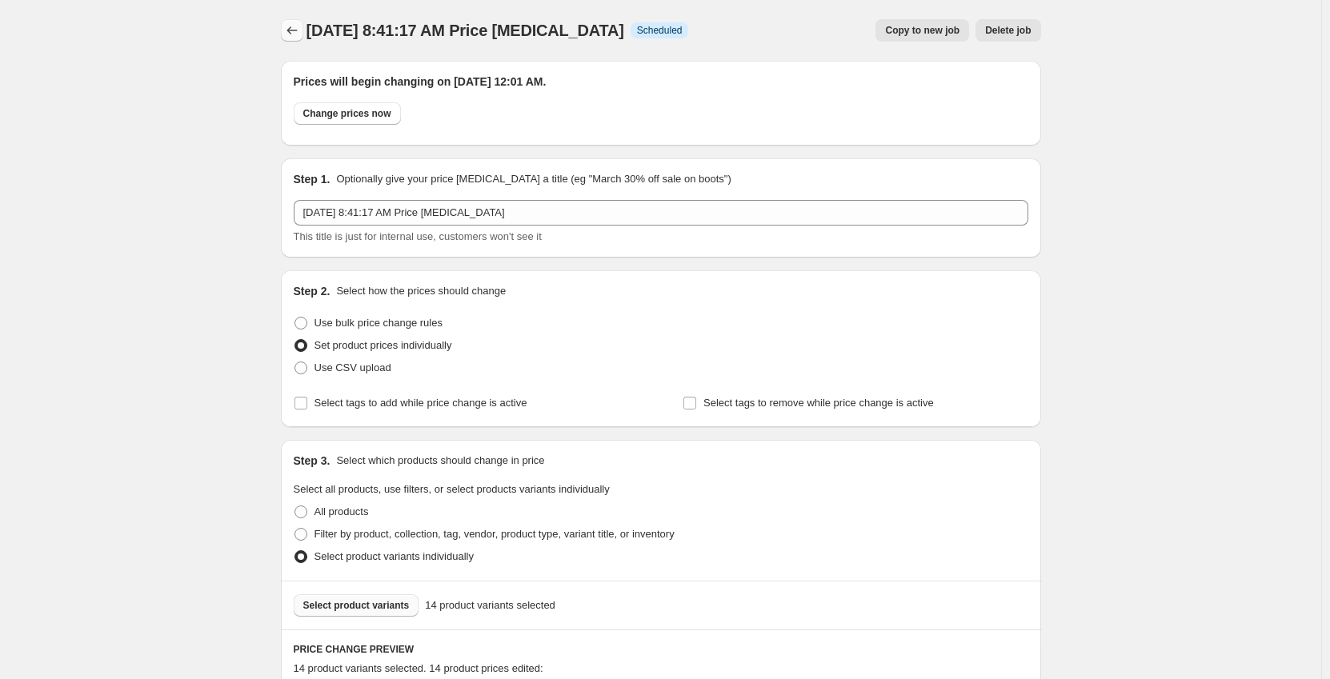
click at [290, 24] on icon "Price change jobs" at bounding box center [292, 30] width 16 height 16
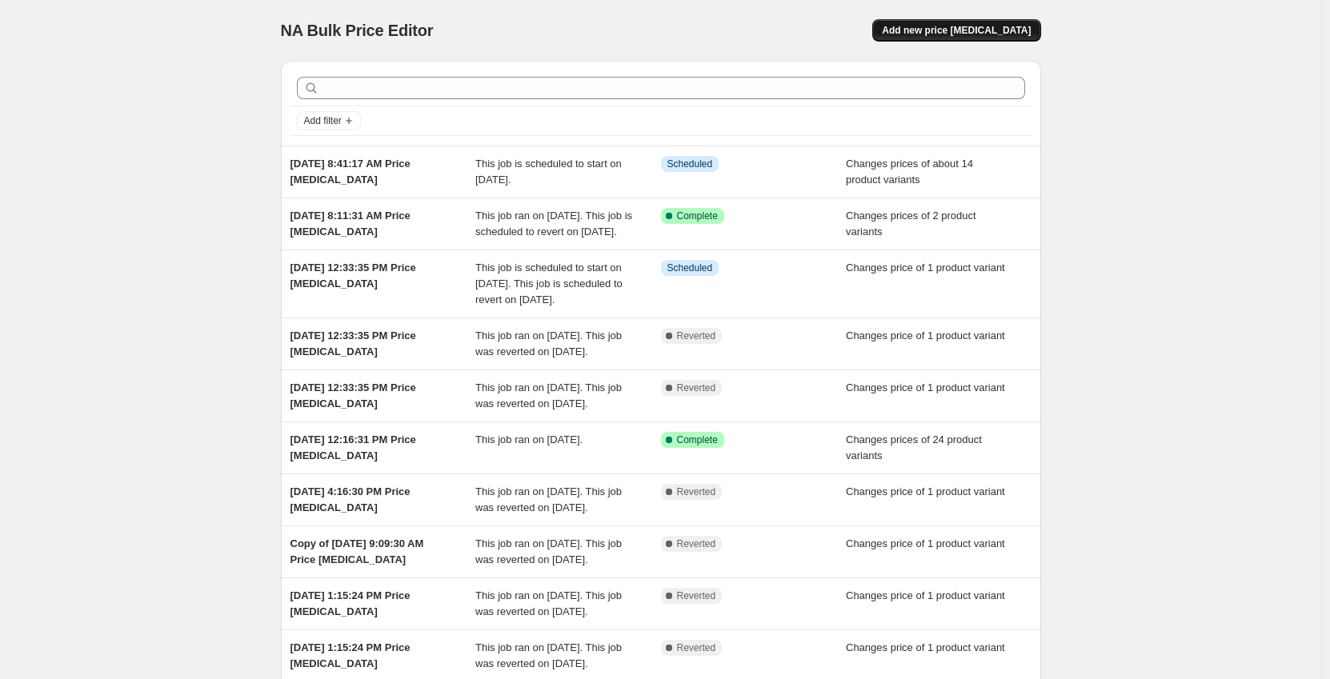
click at [1036, 32] on button "Add new price [MEDICAL_DATA]" at bounding box center [956, 30] width 168 height 22
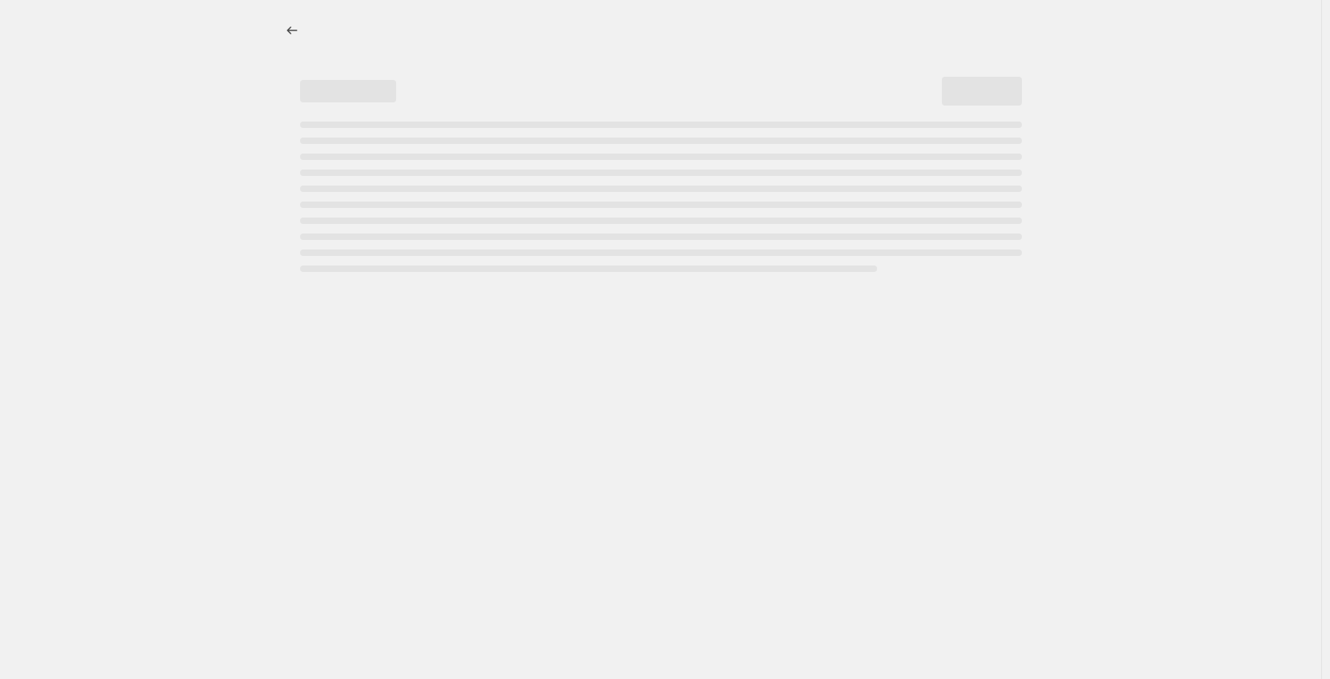
select select "percentage"
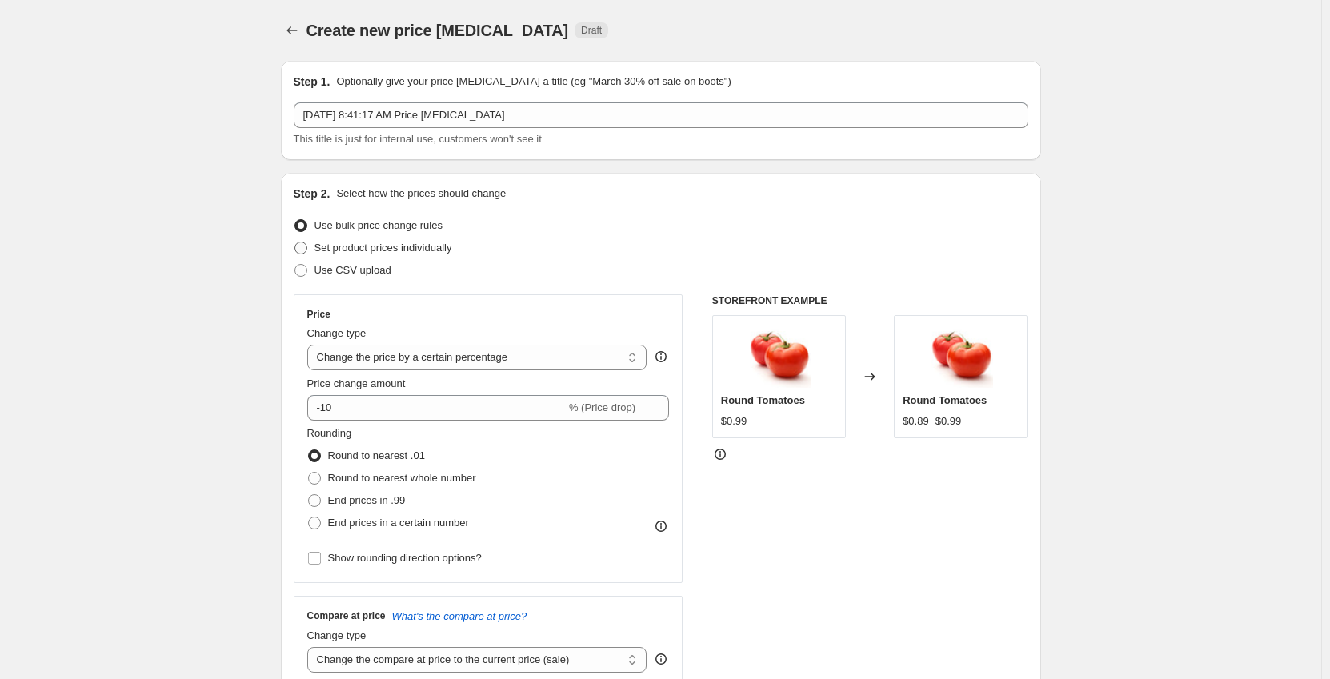
click at [386, 245] on span "Set product prices individually" at bounding box center [383, 248] width 138 height 12
click at [295, 242] on input "Set product prices individually" at bounding box center [294, 242] width 1 height 1
radio input "true"
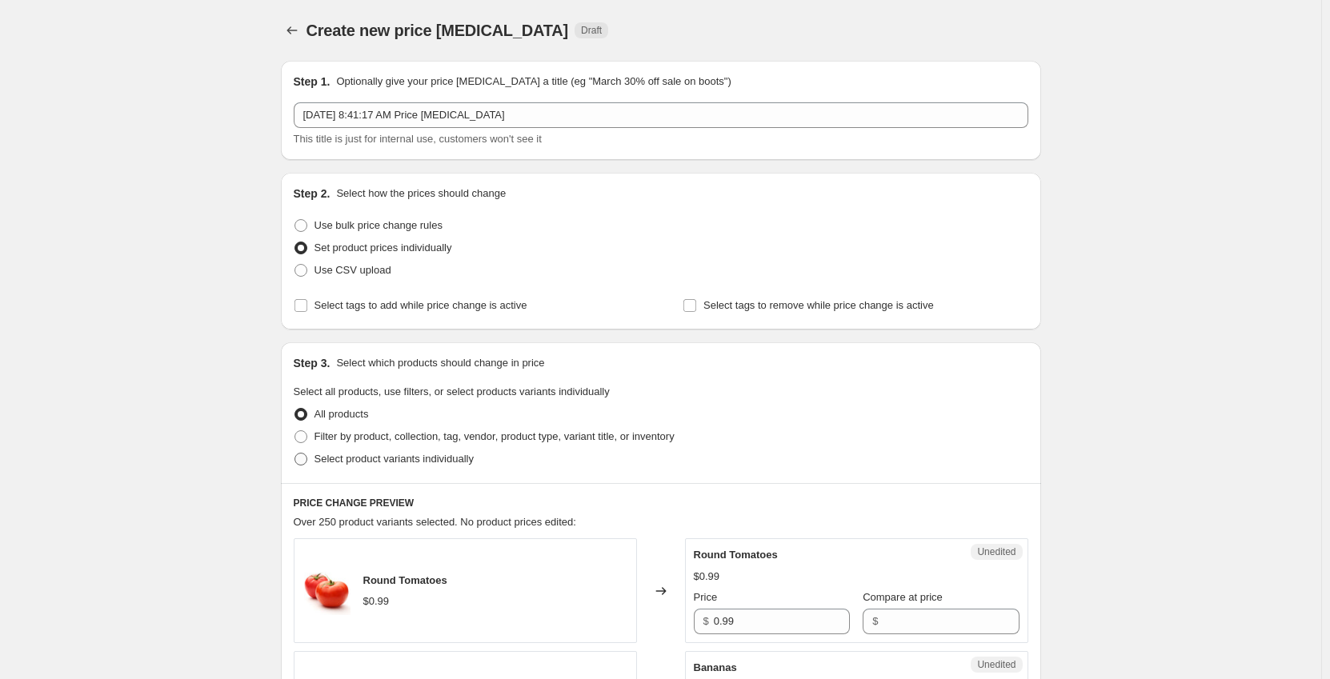
click at [354, 464] on span "Select product variants individually" at bounding box center [393, 459] width 159 height 12
click at [295, 454] on input "Select product variants individually" at bounding box center [294, 453] width 1 height 1
radio input "true"
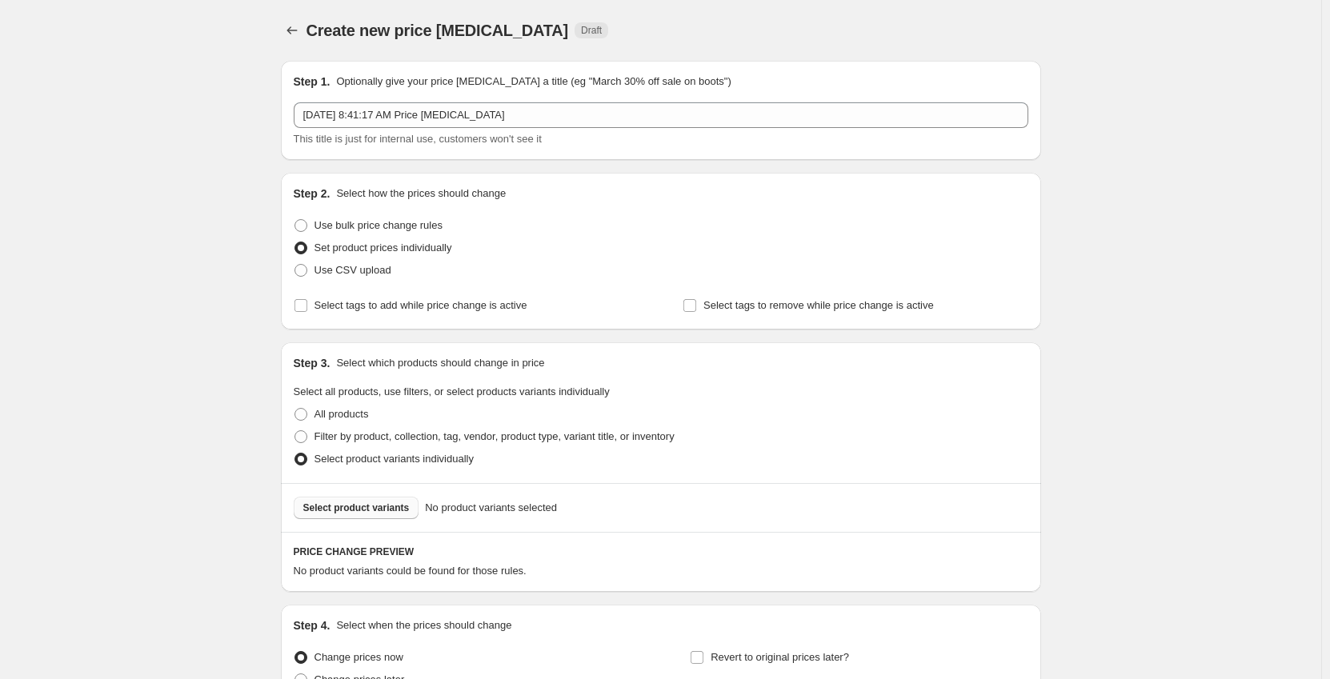
click at [370, 506] on span "Select product variants" at bounding box center [356, 508] width 106 height 13
click at [289, 34] on icon "Price change jobs" at bounding box center [292, 30] width 16 height 16
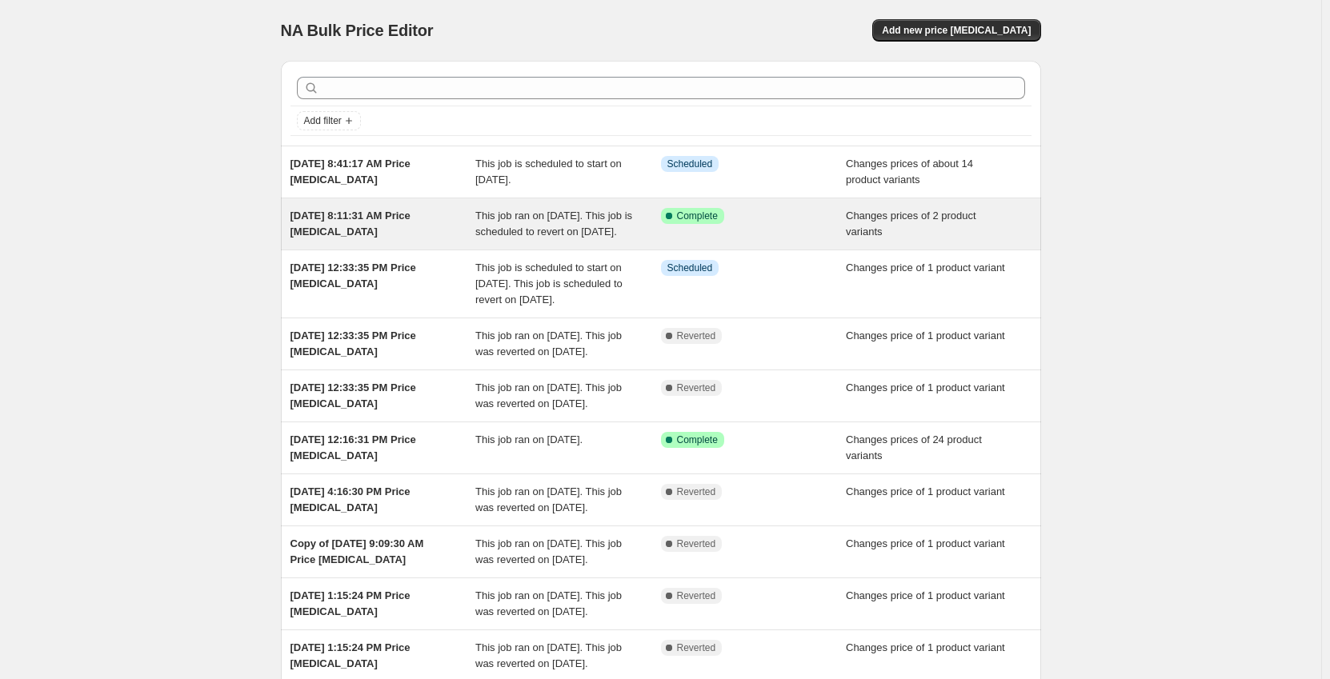
click at [659, 240] on div "This job ran on [DATE]. This job is scheduled to revert on [DATE]." at bounding box center [568, 224] width 186 height 32
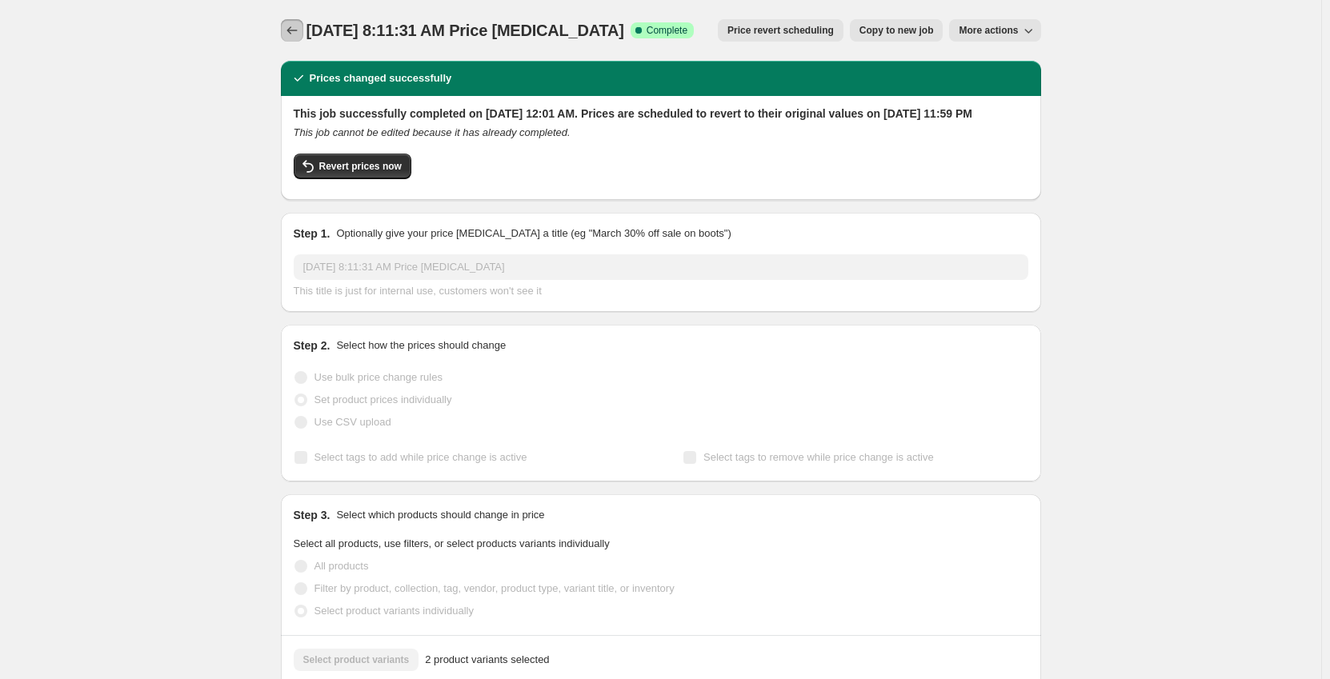
click at [294, 24] on icon "Price change jobs" at bounding box center [292, 30] width 16 height 16
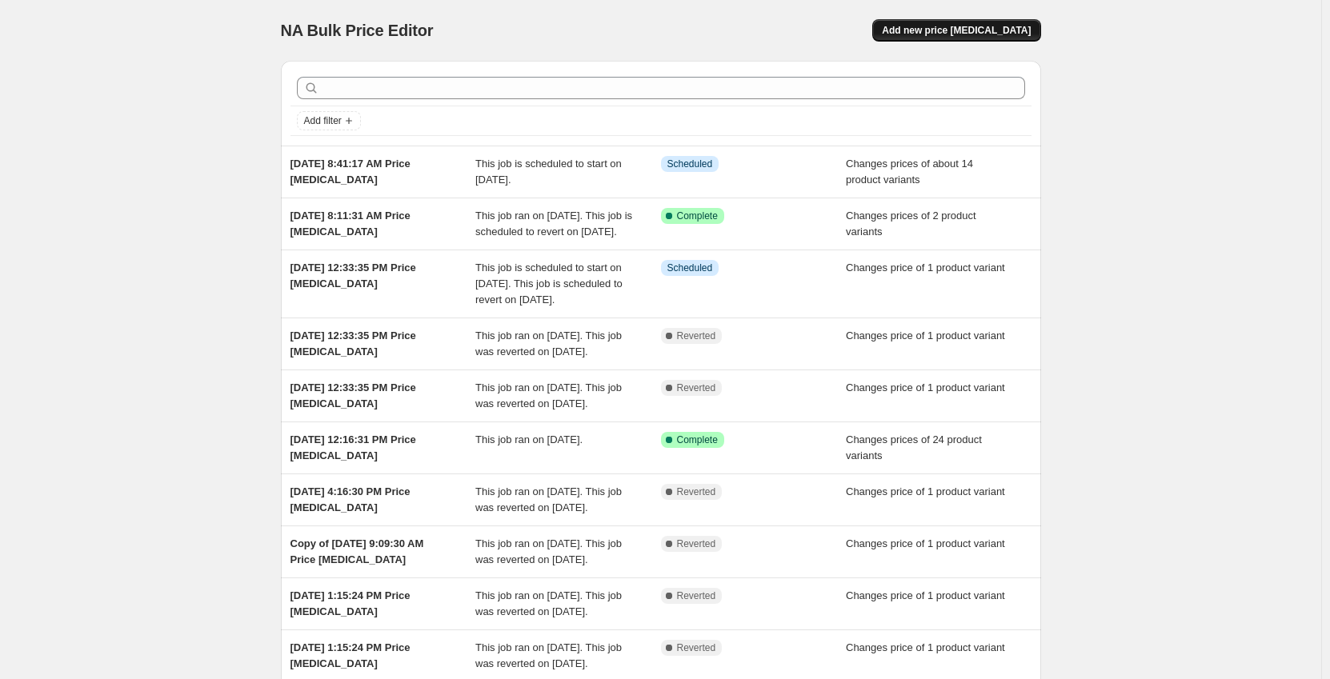
click at [939, 32] on span "Add new price [MEDICAL_DATA]" at bounding box center [956, 30] width 149 height 13
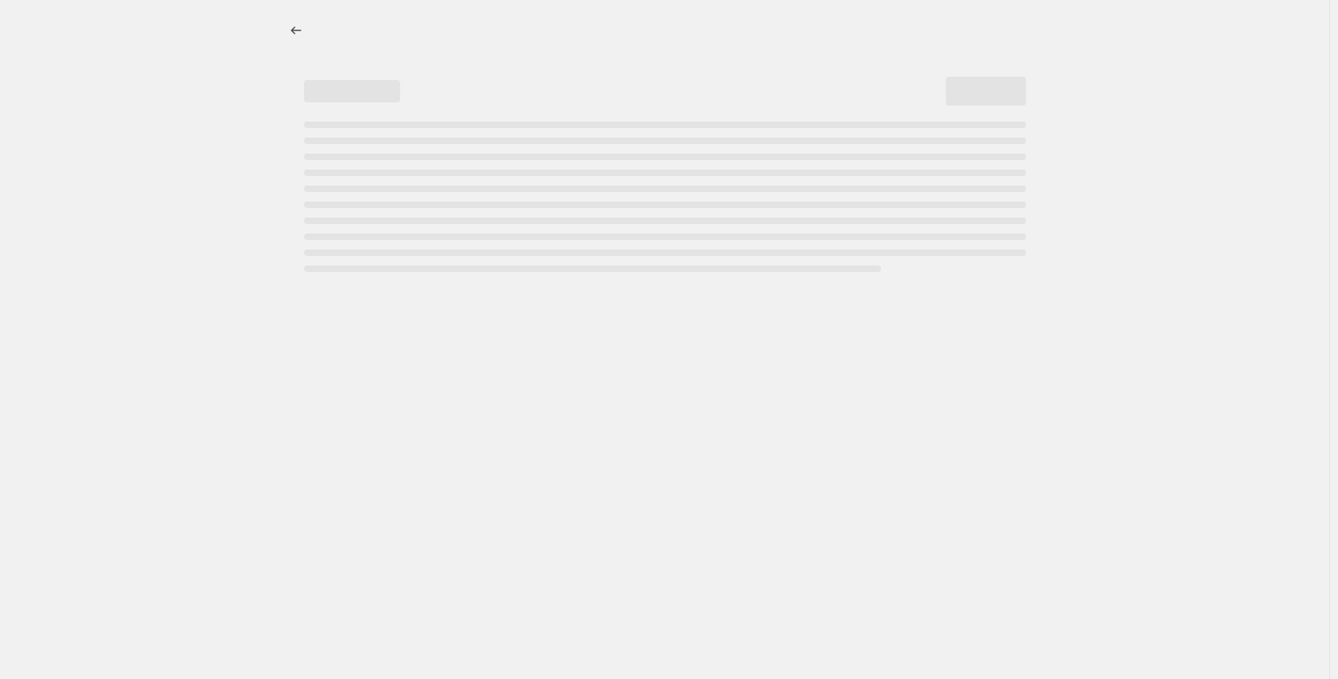
select select "percentage"
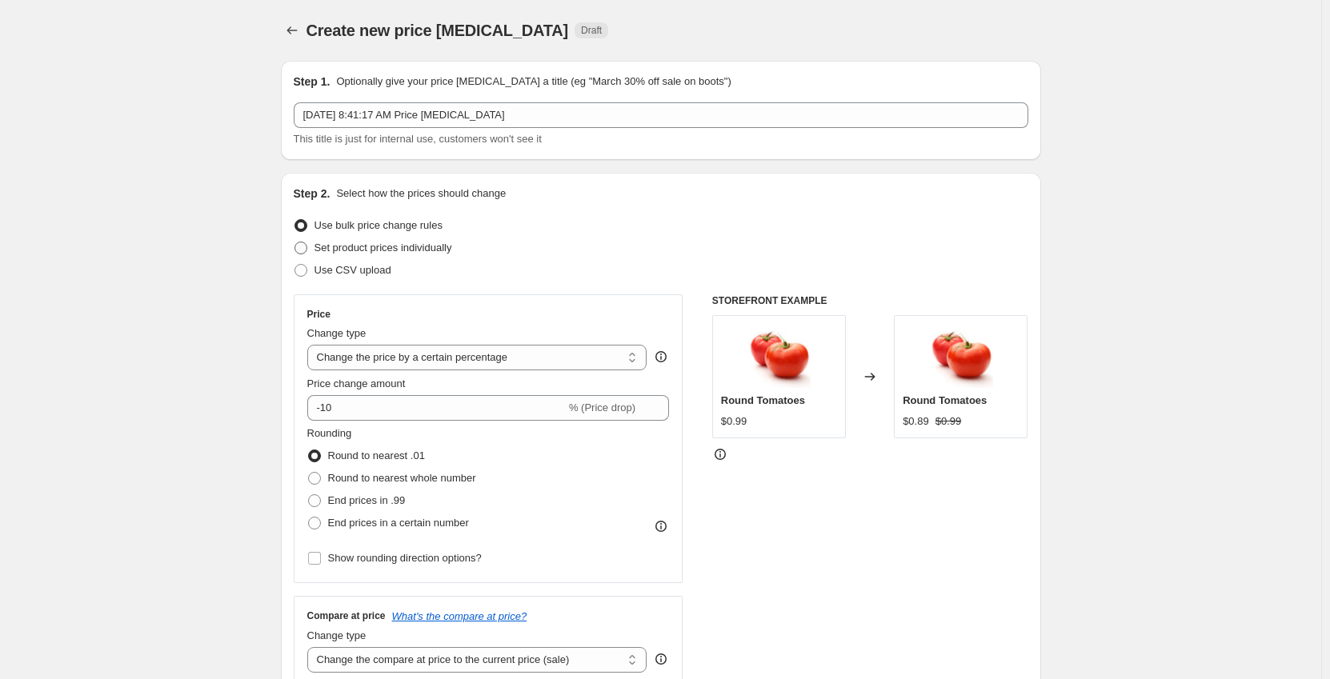
click at [343, 254] on span "Set product prices individually" at bounding box center [383, 248] width 138 height 16
click at [295, 242] on input "Set product prices individually" at bounding box center [294, 242] width 1 height 1
radio input "true"
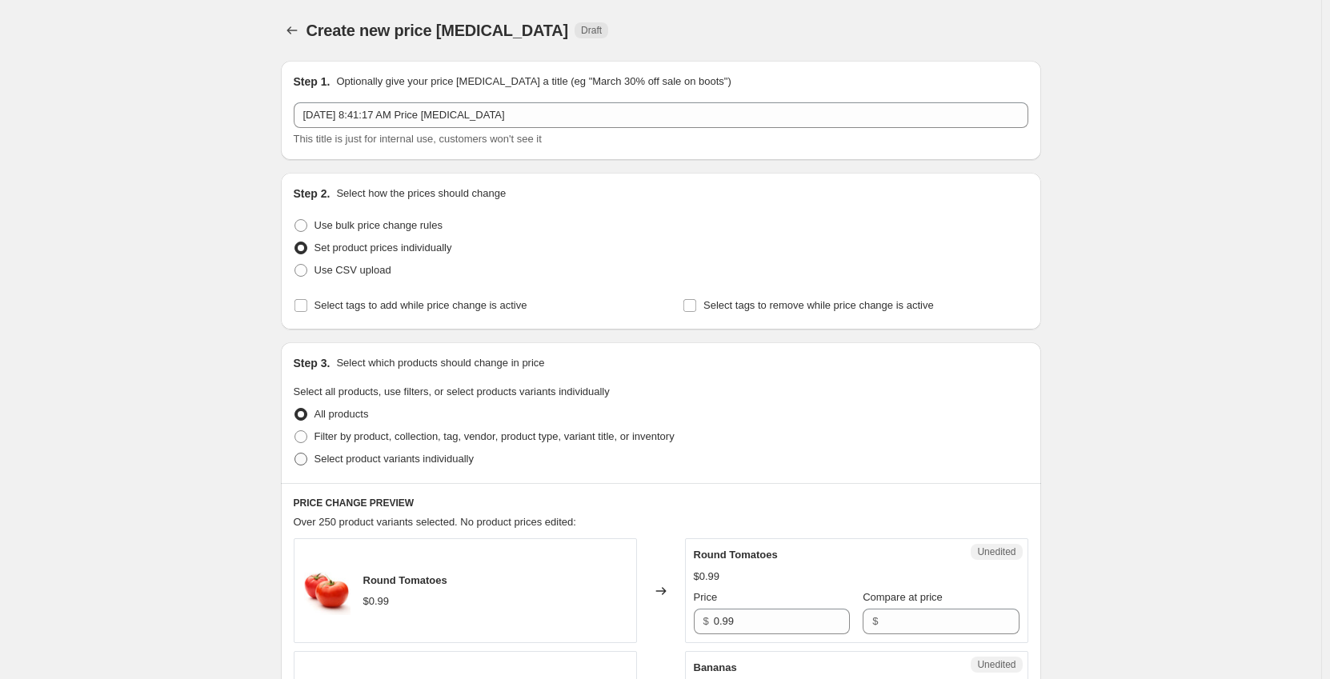
click at [327, 460] on span "Select product variants individually" at bounding box center [393, 459] width 159 height 12
click at [295, 454] on input "Select product variants individually" at bounding box center [294, 453] width 1 height 1
radio input "true"
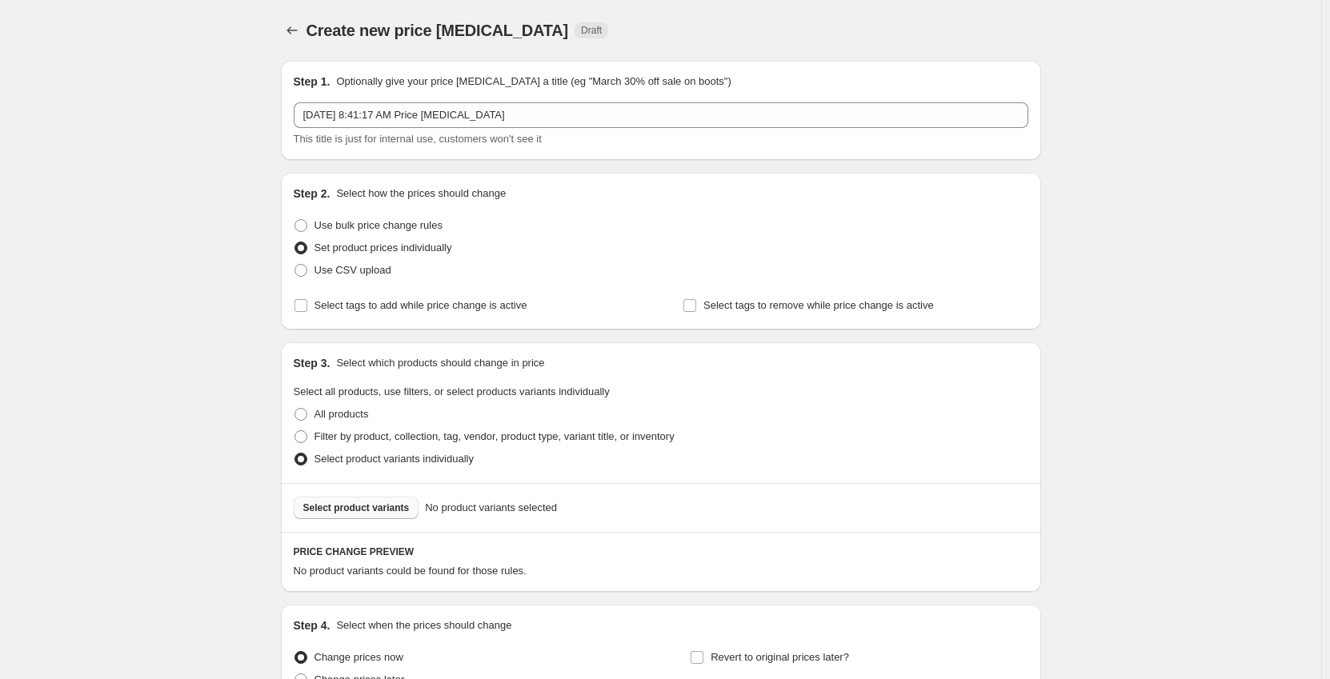
click at [374, 505] on span "Select product variants" at bounding box center [356, 508] width 106 height 13
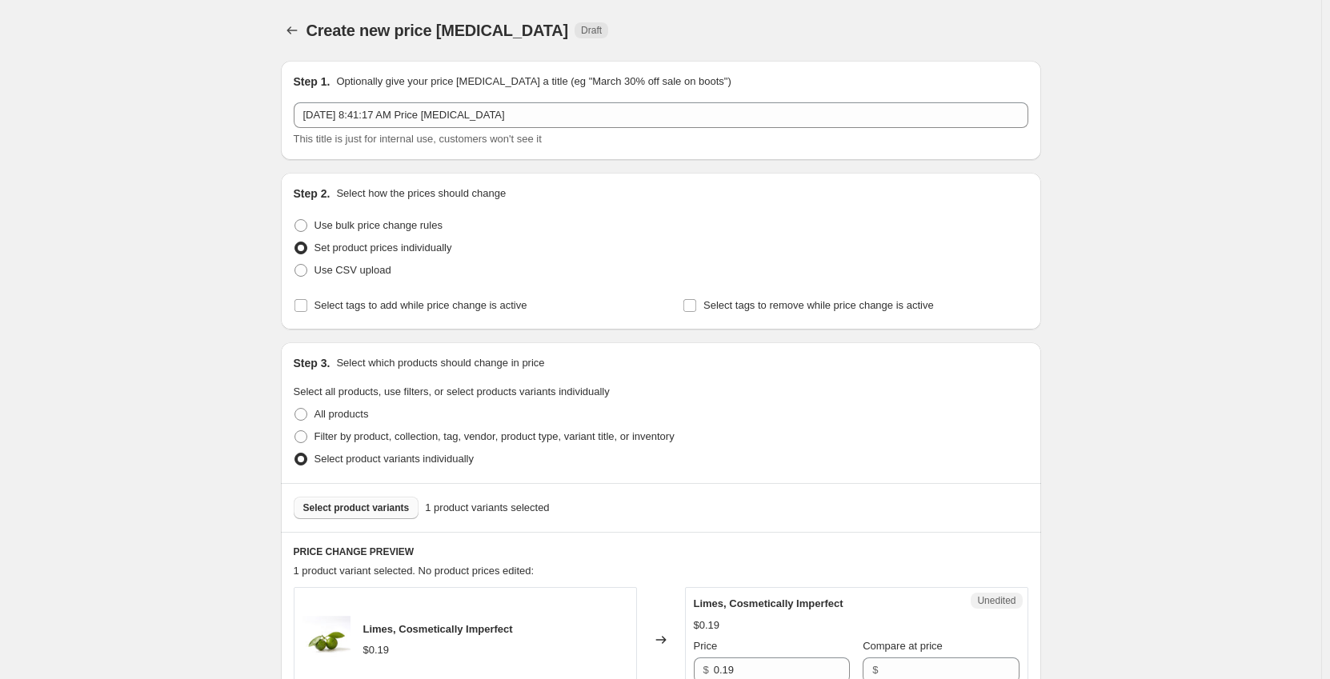
scroll to position [240, 0]
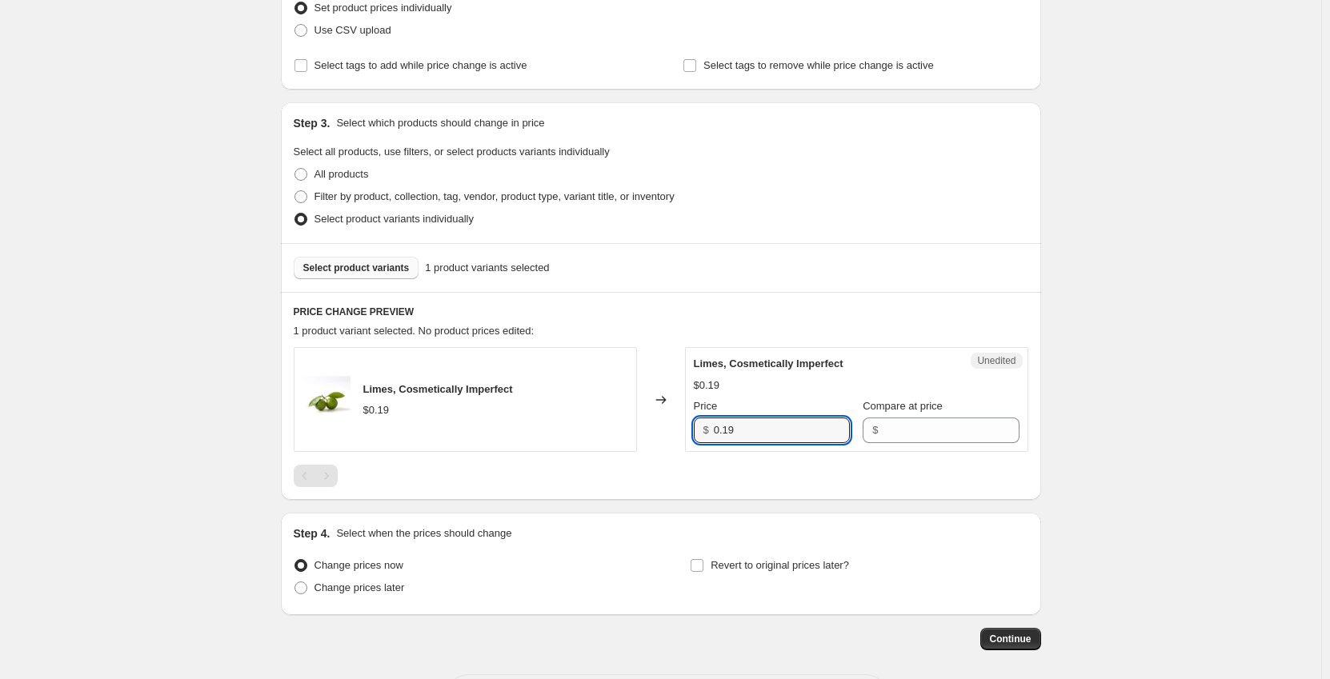
drag, startPoint x: 771, startPoint y: 430, endPoint x: 632, endPoint y: 445, distance: 140.0
click at [632, 445] on div "Limes, Cosmetically Imperfect $0.19 Changed to Unedited Limes, Cosmetically Imp…" at bounding box center [661, 399] width 734 height 105
type input "0.09"
click at [395, 582] on span "Change prices later" at bounding box center [359, 588] width 90 height 12
click at [295, 582] on input "Change prices later" at bounding box center [294, 582] width 1 height 1
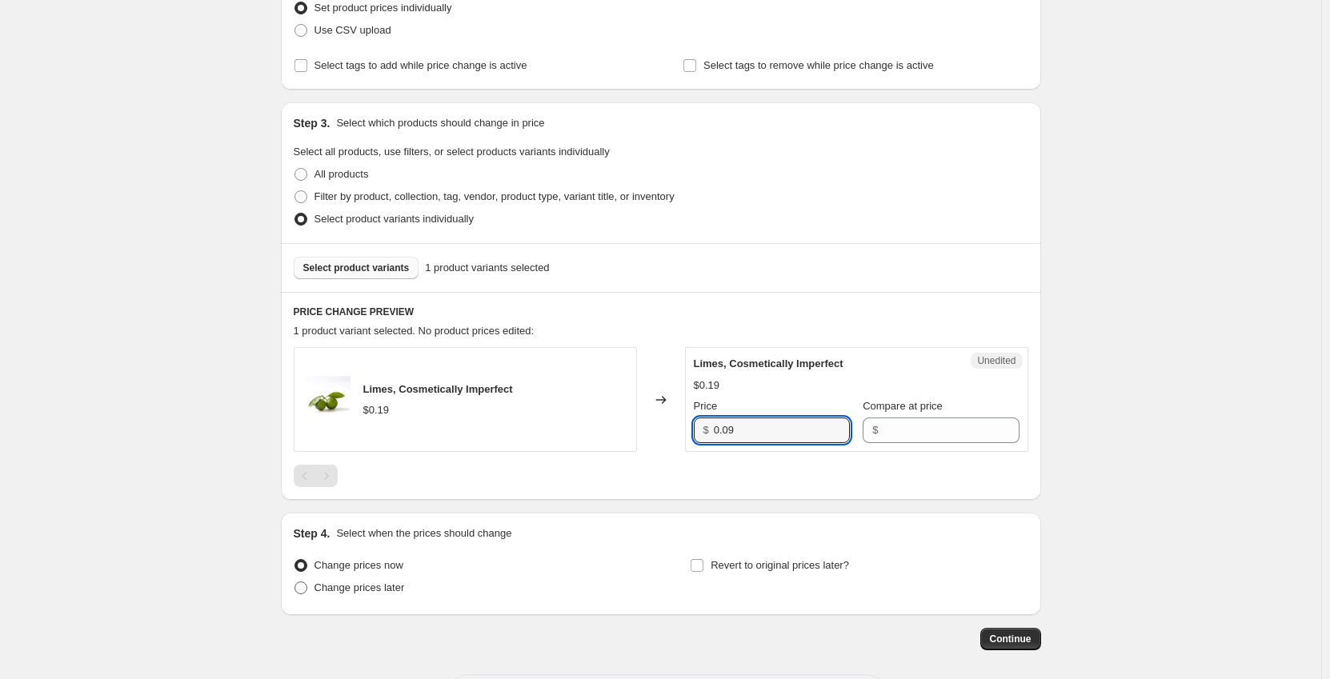
radio input "true"
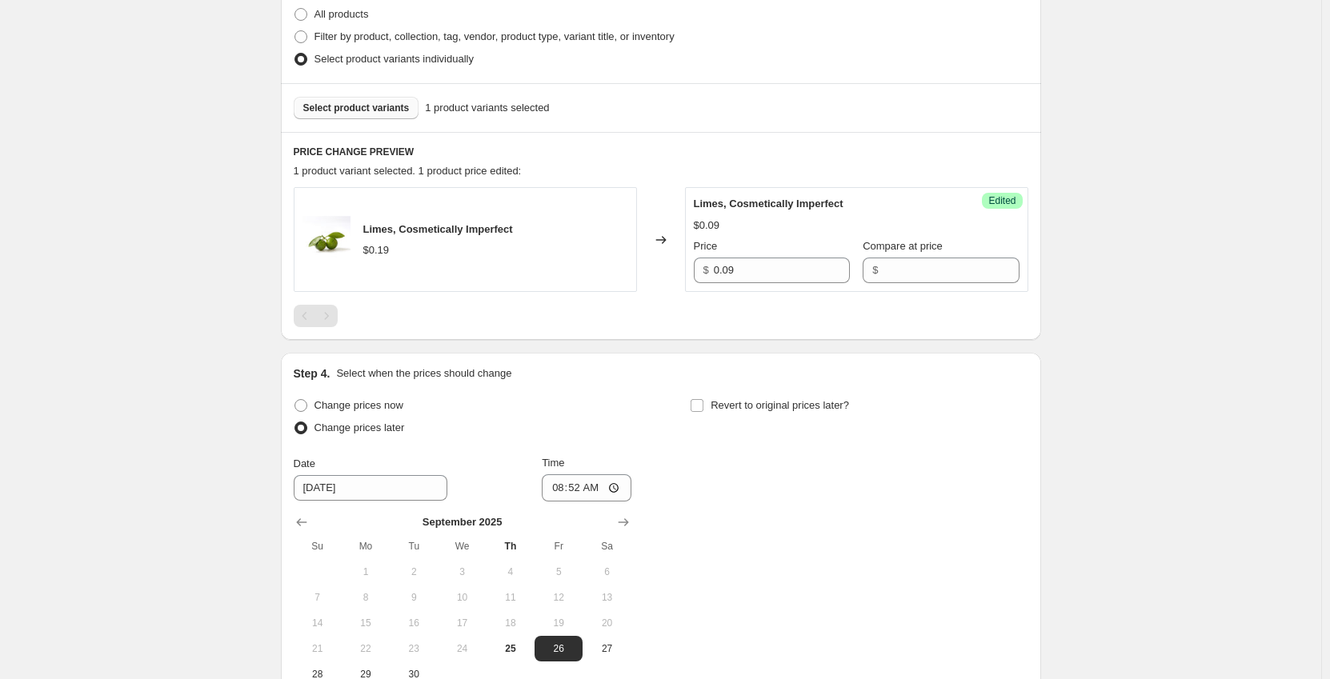
scroll to position [480, 0]
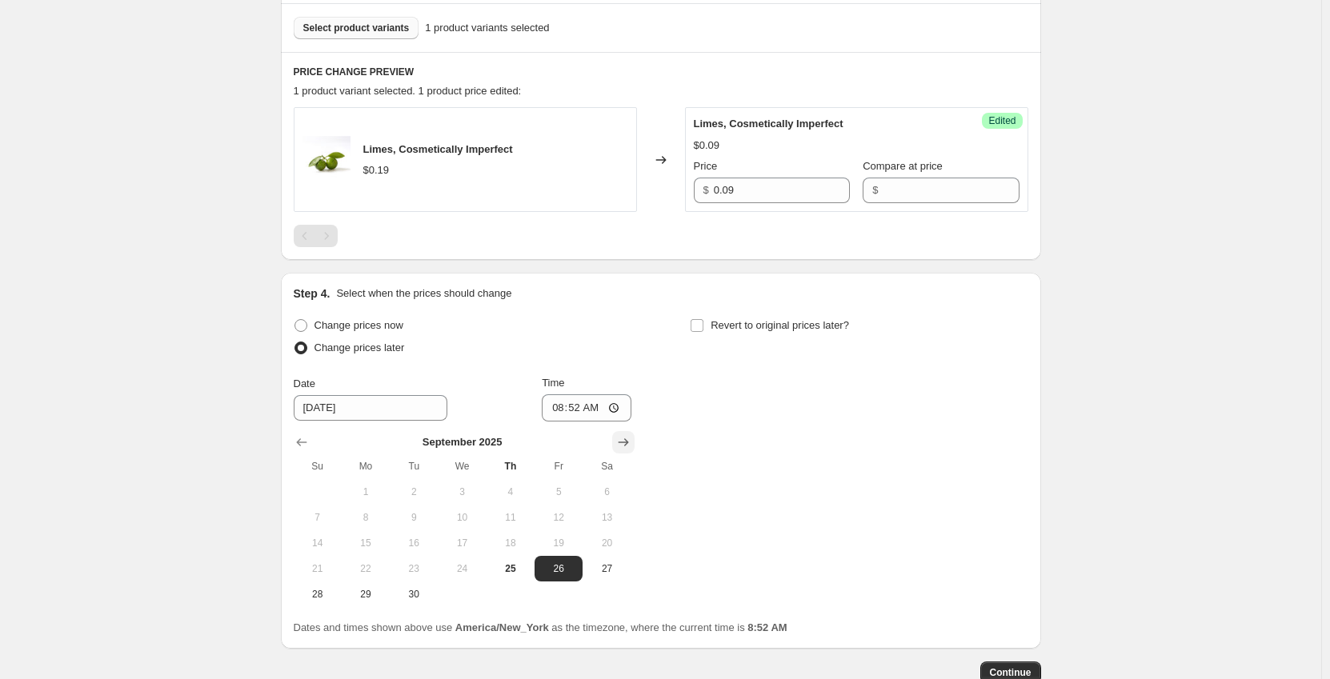
click at [630, 445] on icon "Show next month, October 2025" at bounding box center [623, 442] width 16 height 16
click at [468, 492] on span "1" at bounding box center [461, 492] width 35 height 13
type input "[DATE]"
click at [561, 407] on input "08:52" at bounding box center [587, 407] width 90 height 27
type input "00:01"
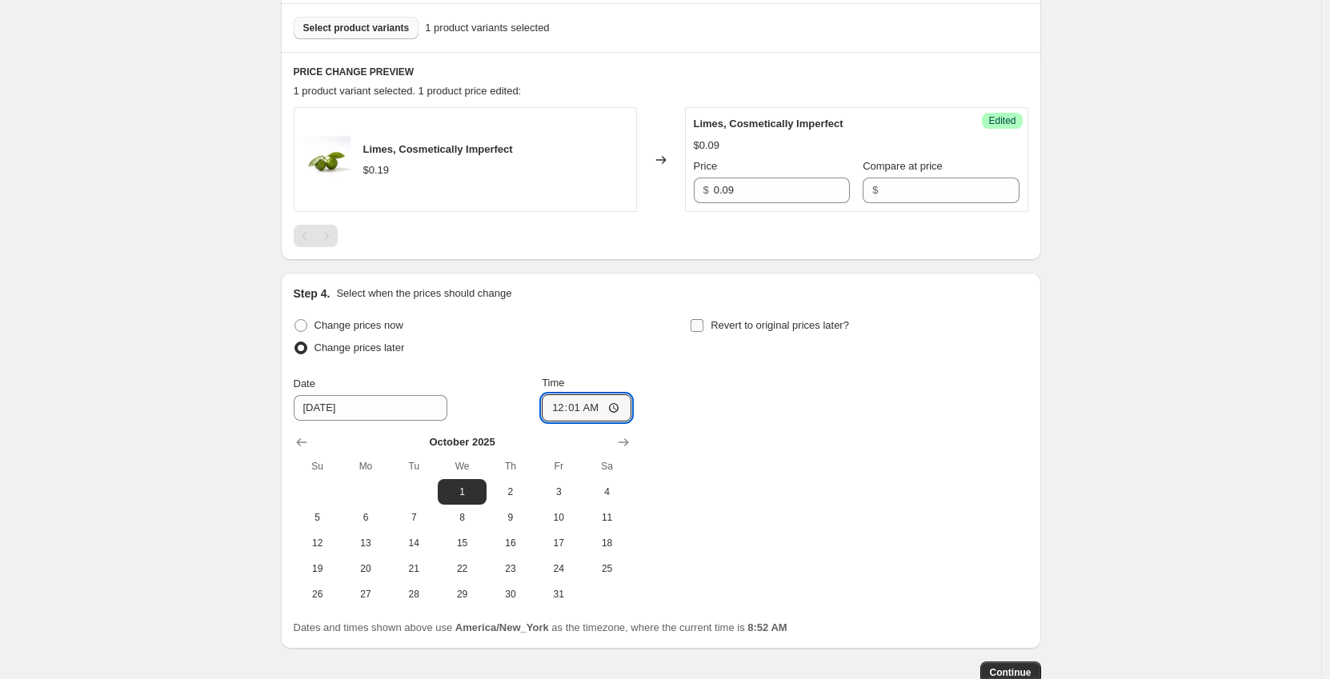
click at [703, 324] on input "Revert to original prices later?" at bounding box center [696, 325] width 13 height 13
checkbox input "true"
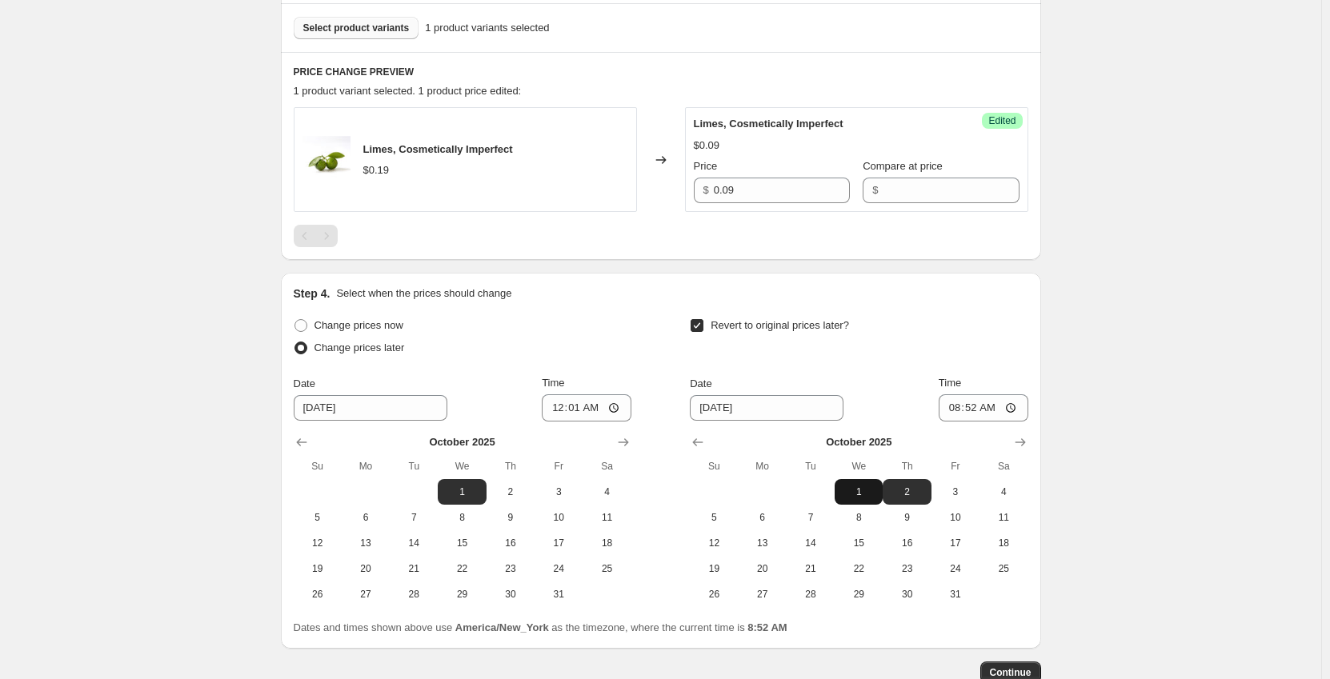
click at [869, 490] on span "1" at bounding box center [858, 492] width 35 height 13
type input "[DATE]"
click at [957, 410] on input "08:52" at bounding box center [983, 407] width 90 height 27
type input "23:59"
click at [1026, 672] on span "Continue" at bounding box center [1011, 672] width 42 height 13
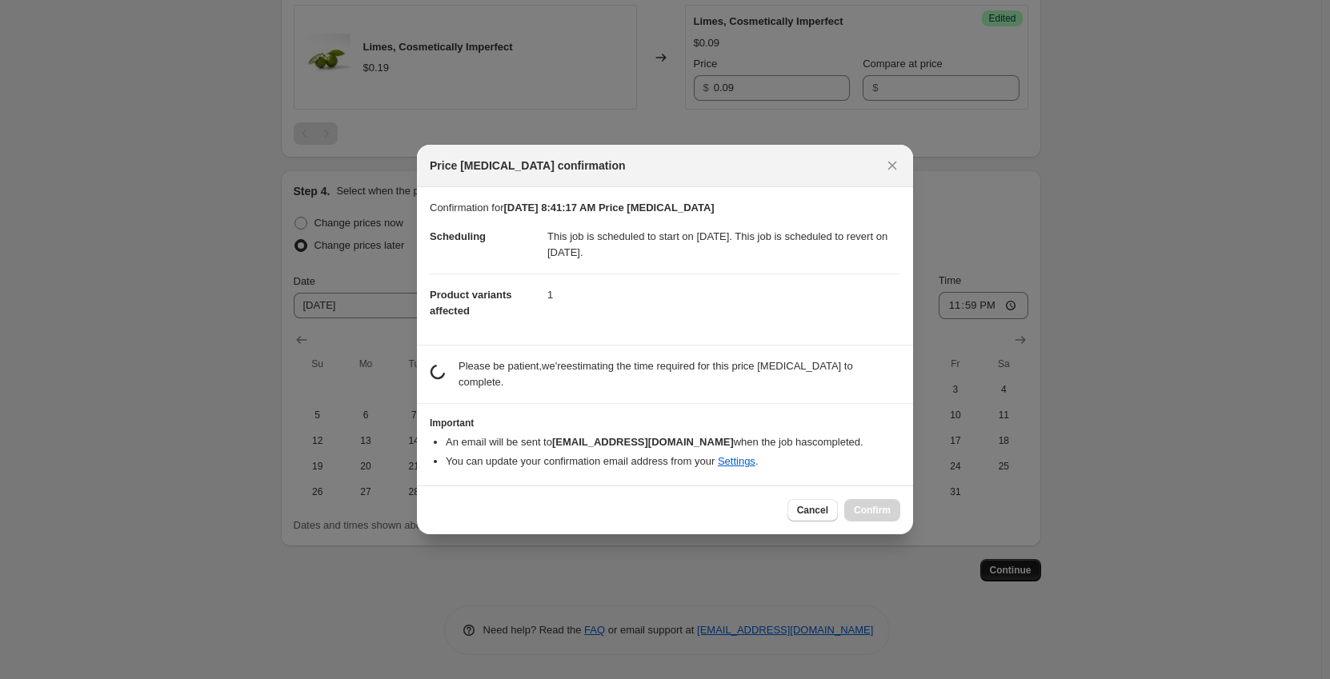
scroll to position [0, 0]
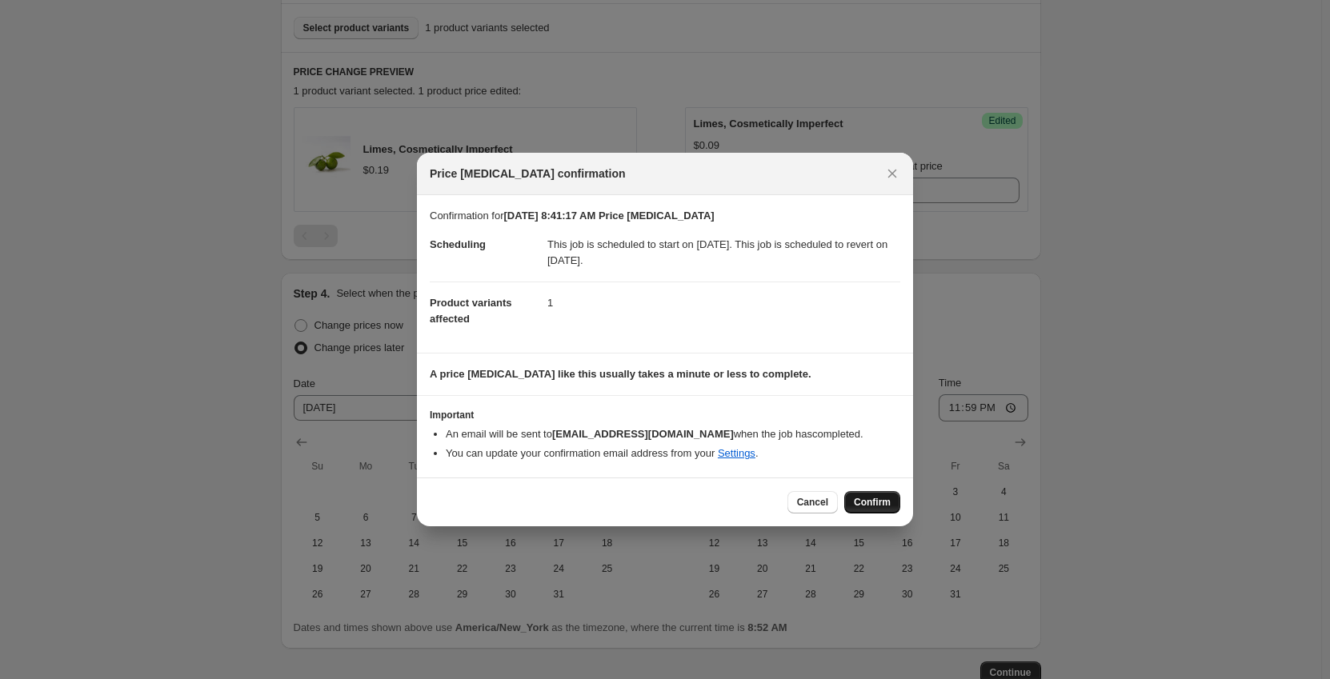
click at [886, 505] on span "Confirm" at bounding box center [872, 502] width 37 height 13
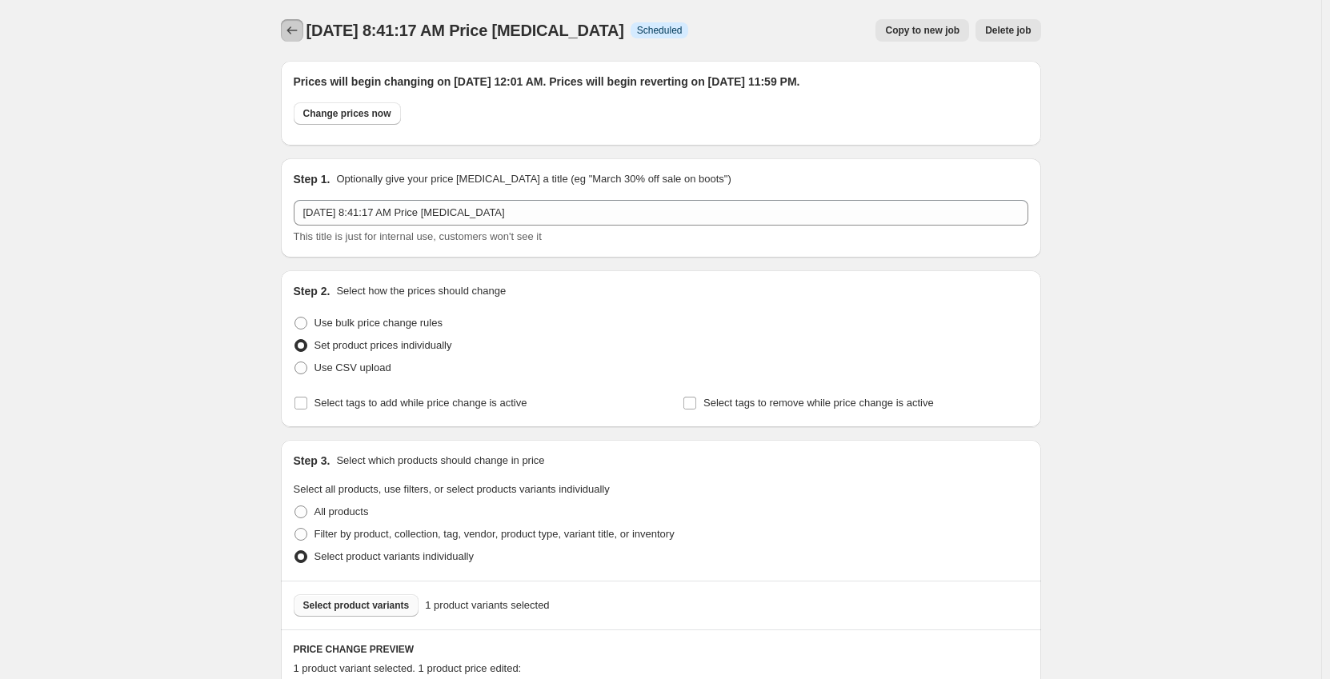
click at [292, 29] on icon "Price change jobs" at bounding box center [292, 30] width 16 height 16
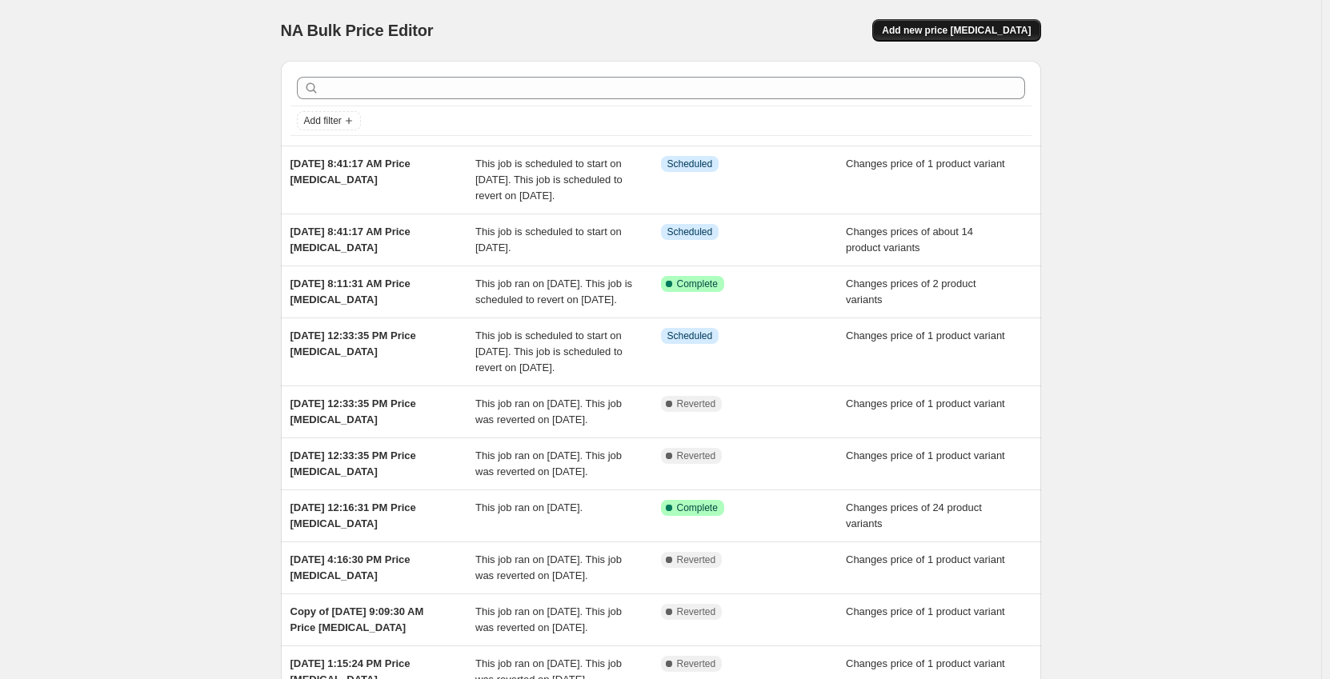
click at [930, 38] on button "Add new price [MEDICAL_DATA]" at bounding box center [956, 30] width 168 height 22
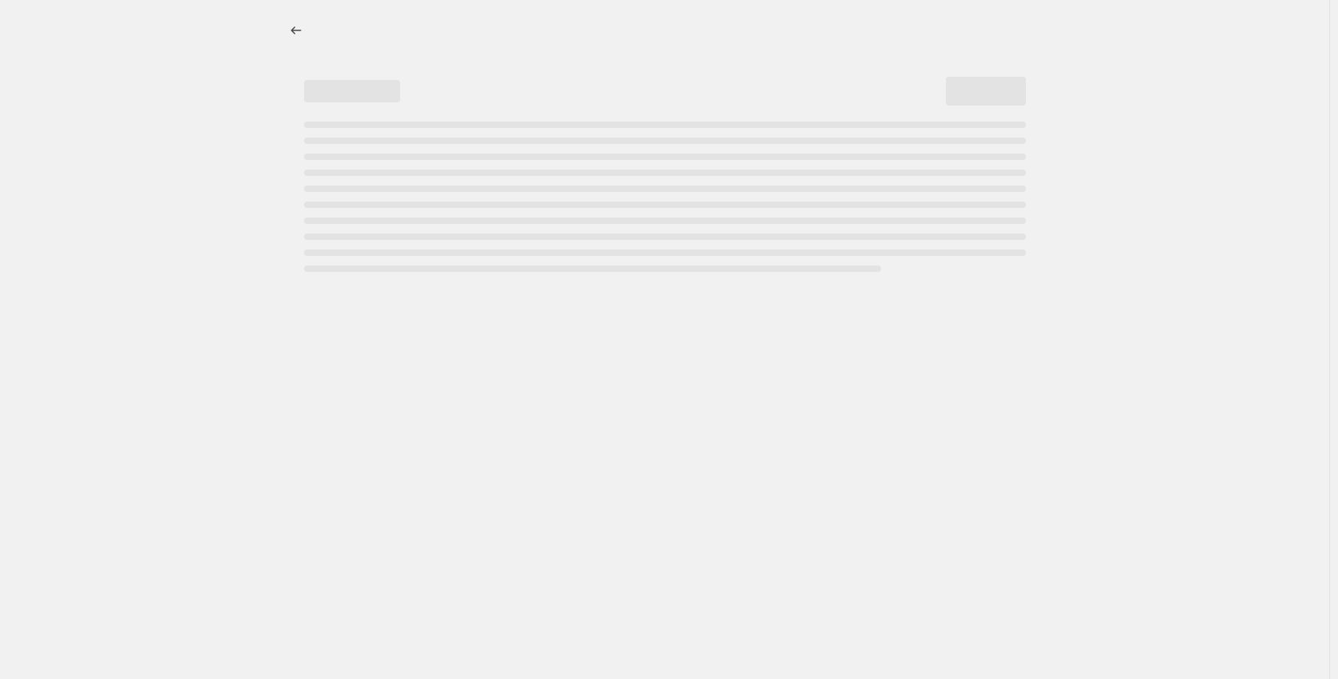
select select "percentage"
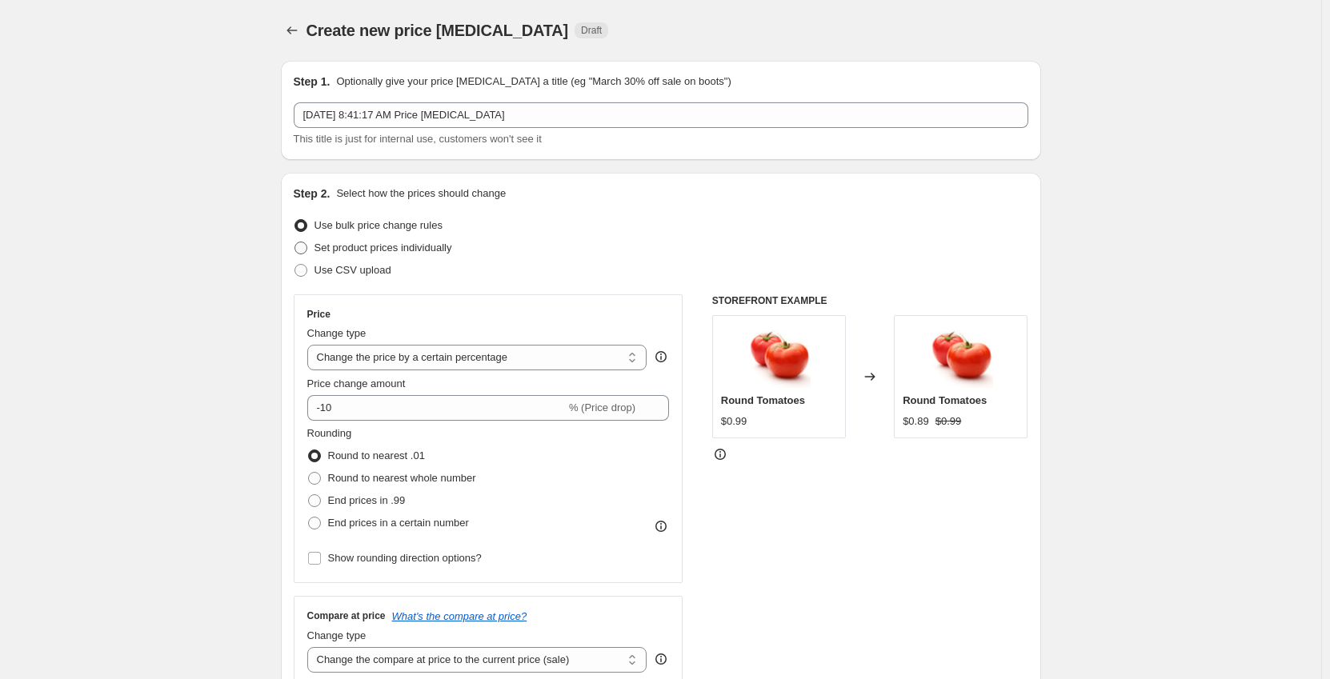
click at [341, 249] on span "Set product prices individually" at bounding box center [383, 248] width 138 height 12
click at [295, 242] on input "Set product prices individually" at bounding box center [294, 242] width 1 height 1
radio input "true"
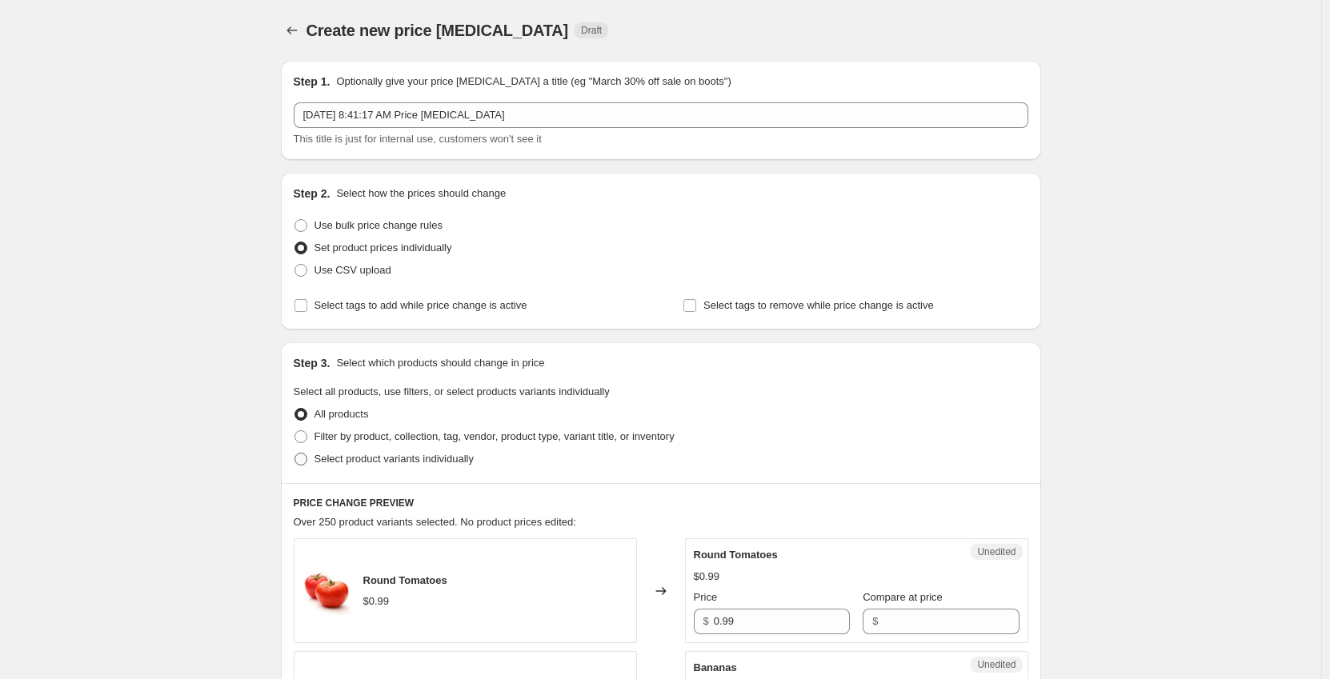
click at [341, 458] on span "Select product variants individually" at bounding box center [393, 459] width 159 height 12
click at [295, 454] on input "Select product variants individually" at bounding box center [294, 453] width 1 height 1
radio input "true"
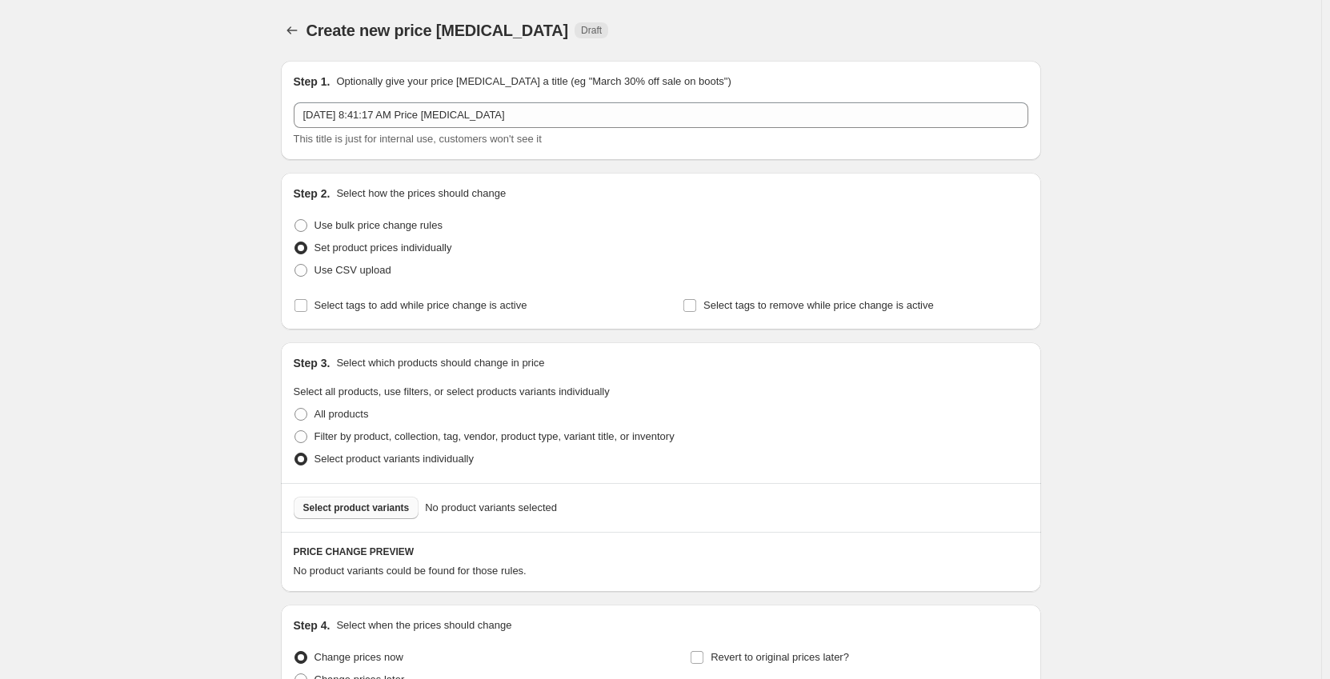
click at [347, 506] on span "Select product variants" at bounding box center [356, 508] width 106 height 13
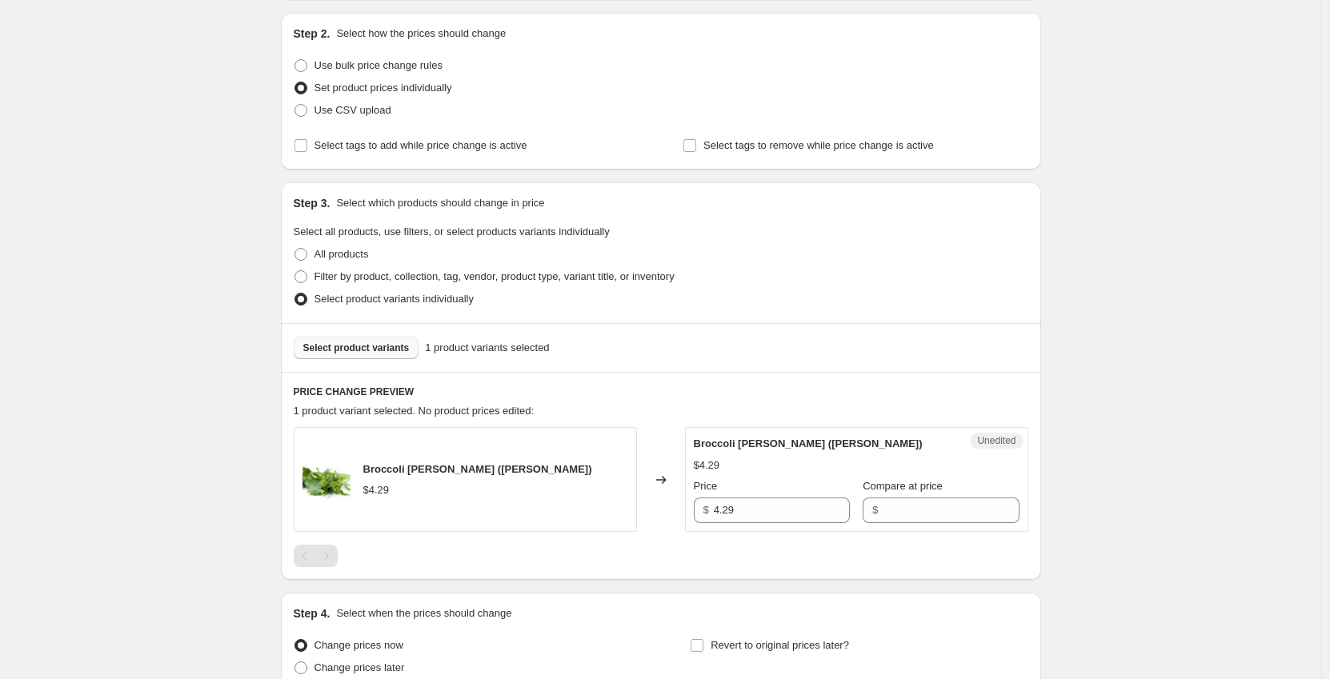
scroll to position [240, 0]
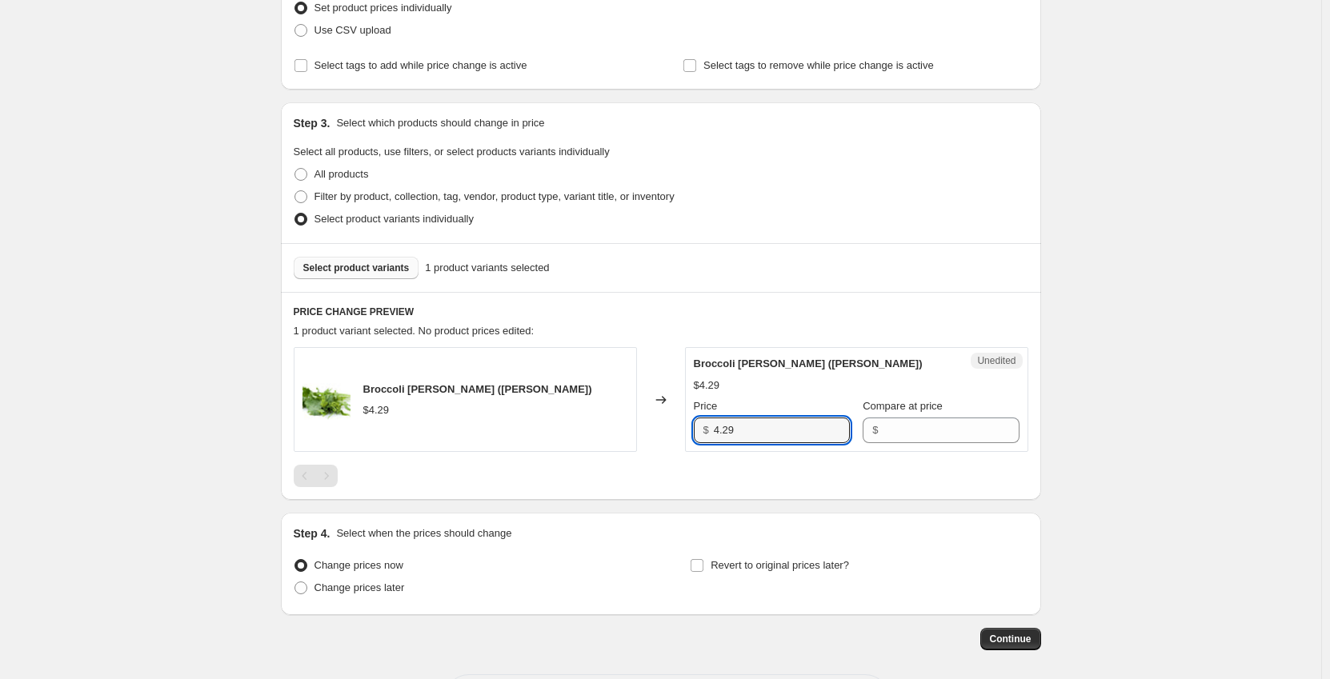
drag, startPoint x: 743, startPoint y: 438, endPoint x: 653, endPoint y: 452, distance: 91.5
click at [653, 452] on div "Broccoli [PERSON_NAME] ([PERSON_NAME]) $4.29 Changed to Unedited Broccoli [PERS…" at bounding box center [661, 399] width 734 height 105
type input "2.99"
click at [348, 585] on span "Change prices later" at bounding box center [359, 588] width 90 height 12
click at [295, 582] on input "Change prices later" at bounding box center [294, 582] width 1 height 1
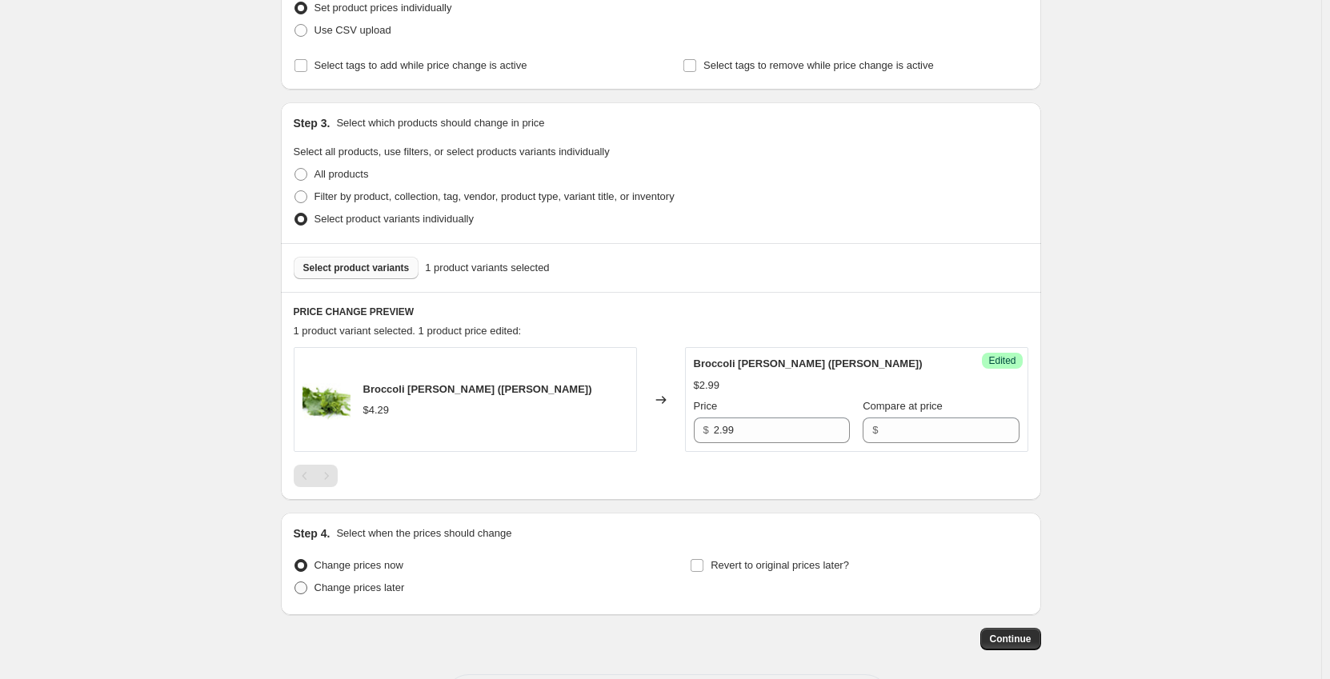
radio input "true"
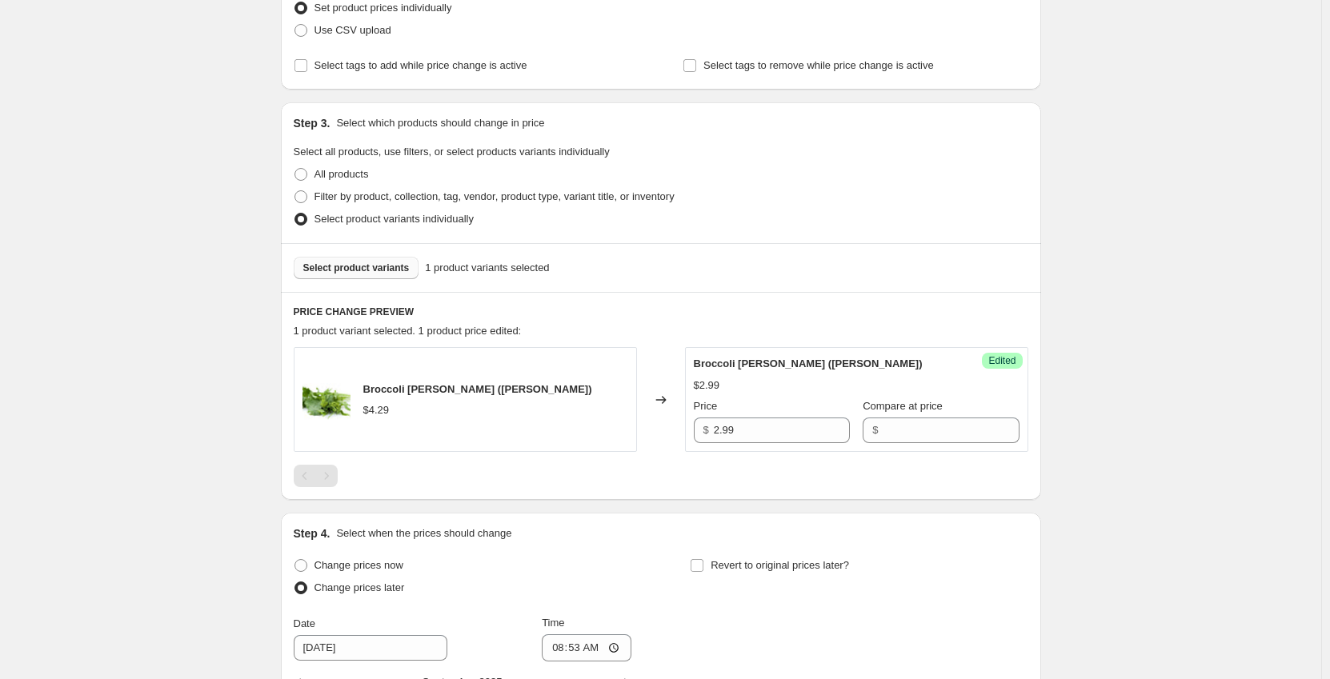
scroll to position [480, 0]
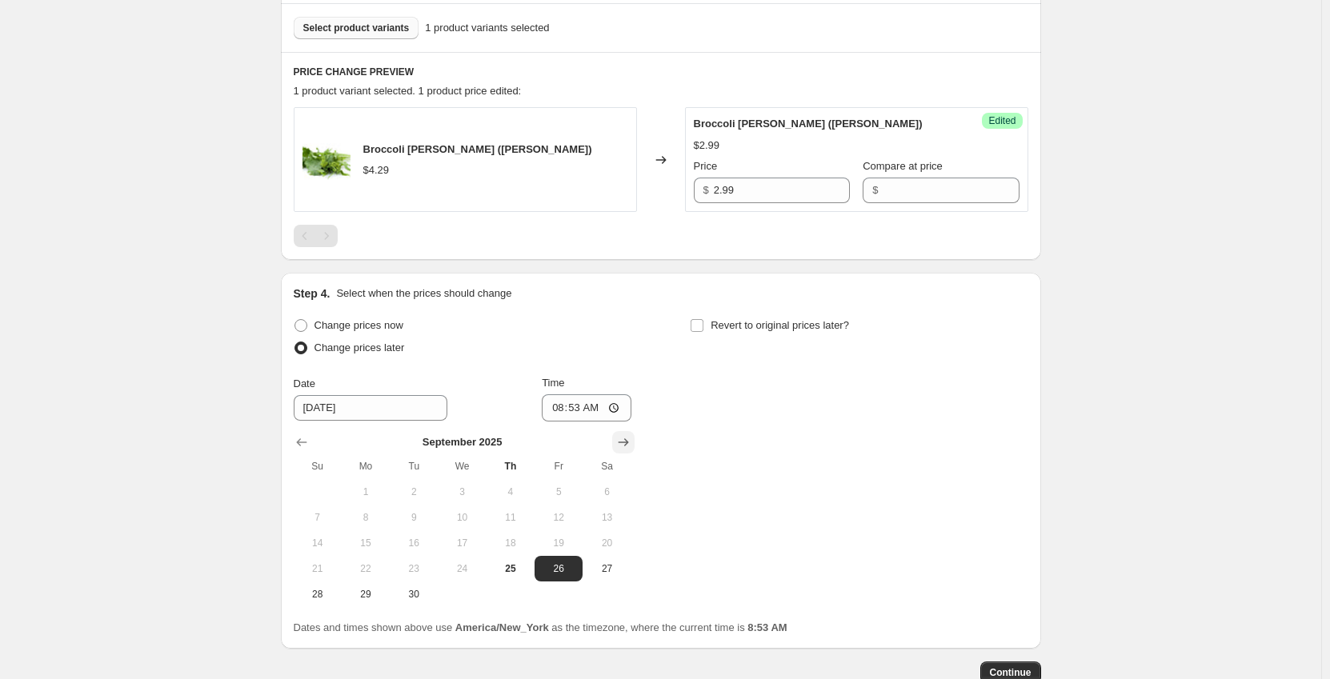
click at [622, 442] on icon "Show next month, October 2025" at bounding box center [623, 442] width 10 height 8
click at [517, 491] on span "2" at bounding box center [510, 492] width 35 height 13
type input "[DATE]"
click at [557, 413] on input "08:53" at bounding box center [587, 407] width 90 height 27
type input "00:01"
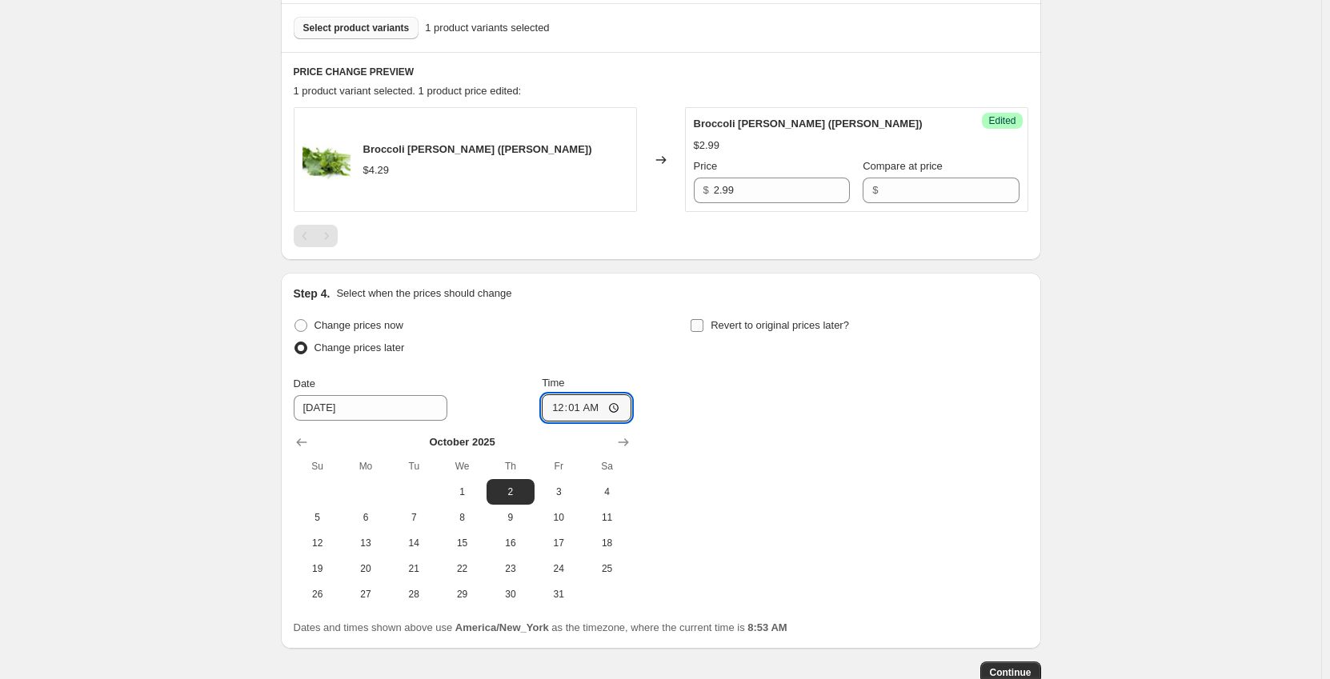
click at [703, 323] on input "Revert to original prices later?" at bounding box center [696, 325] width 13 height 13
checkbox input "true"
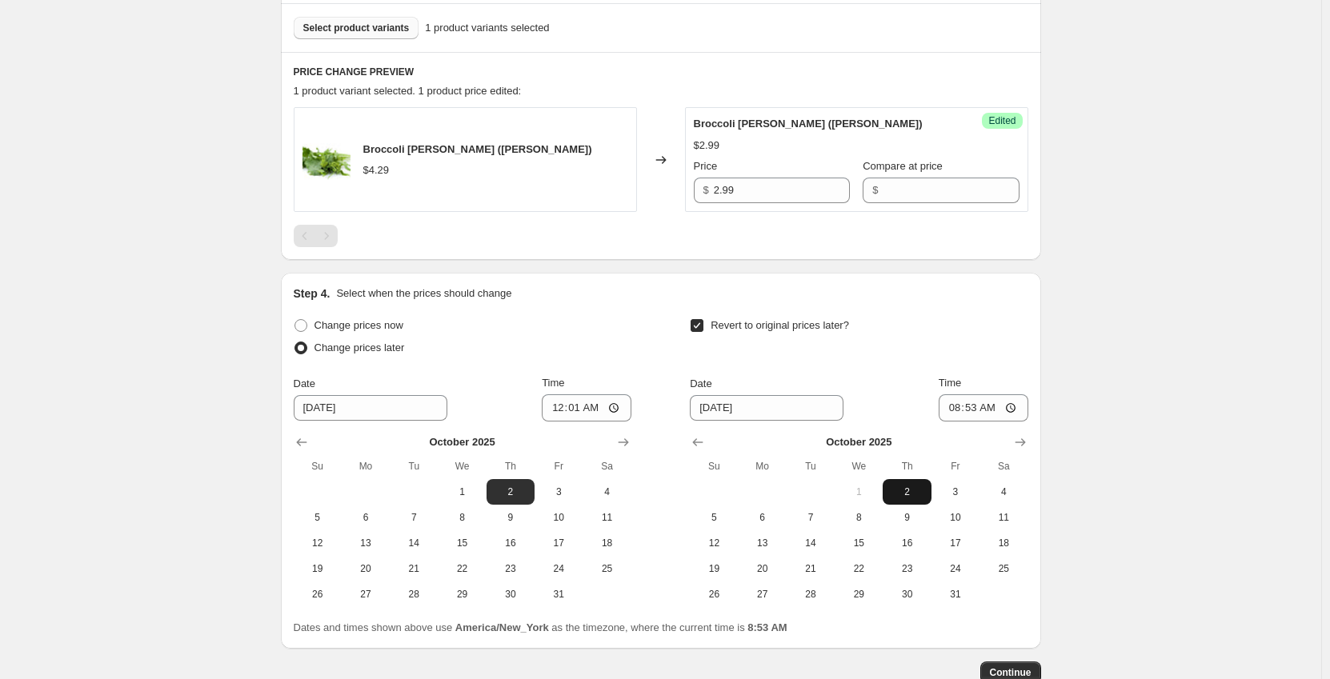
drag, startPoint x: 913, startPoint y: 491, endPoint x: 951, endPoint y: 426, distance: 75.3
click at [912, 490] on span "2" at bounding box center [906, 492] width 35 height 13
click at [956, 410] on input "08:53" at bounding box center [983, 407] width 90 height 27
type input "23:59"
click at [1038, 672] on button "Continue" at bounding box center [1010, 673] width 61 height 22
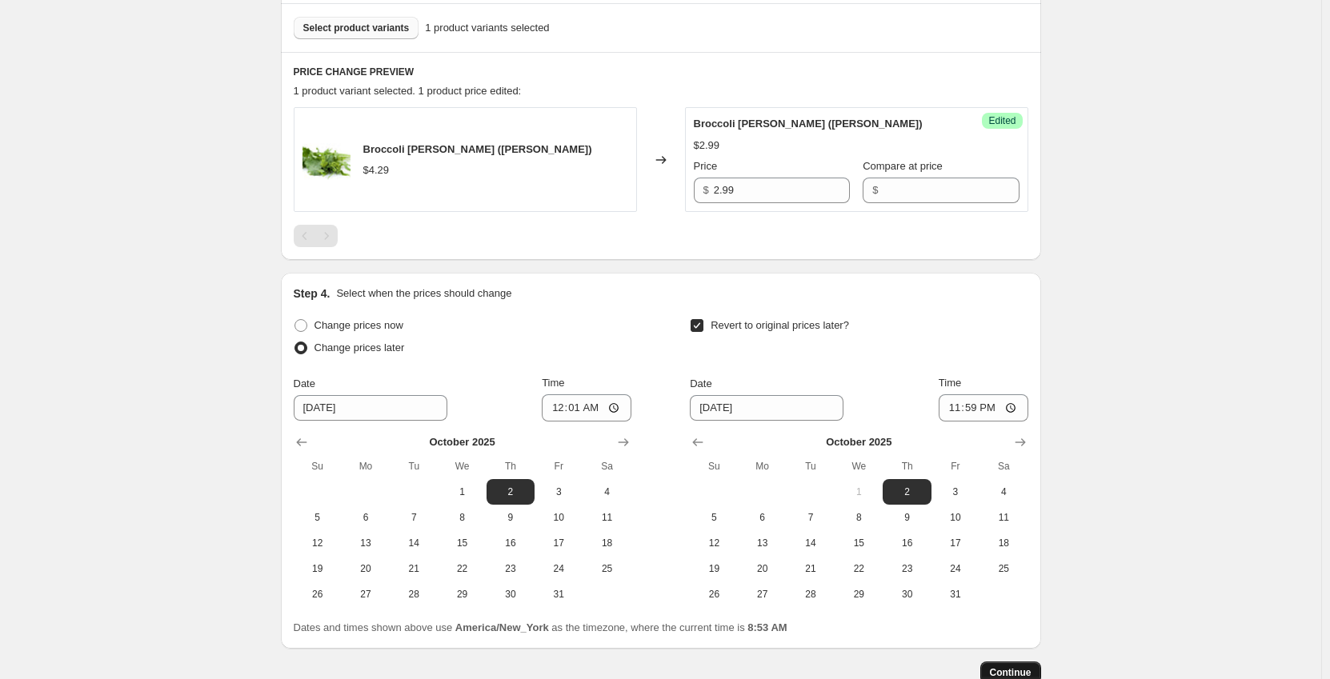
scroll to position [0, 0]
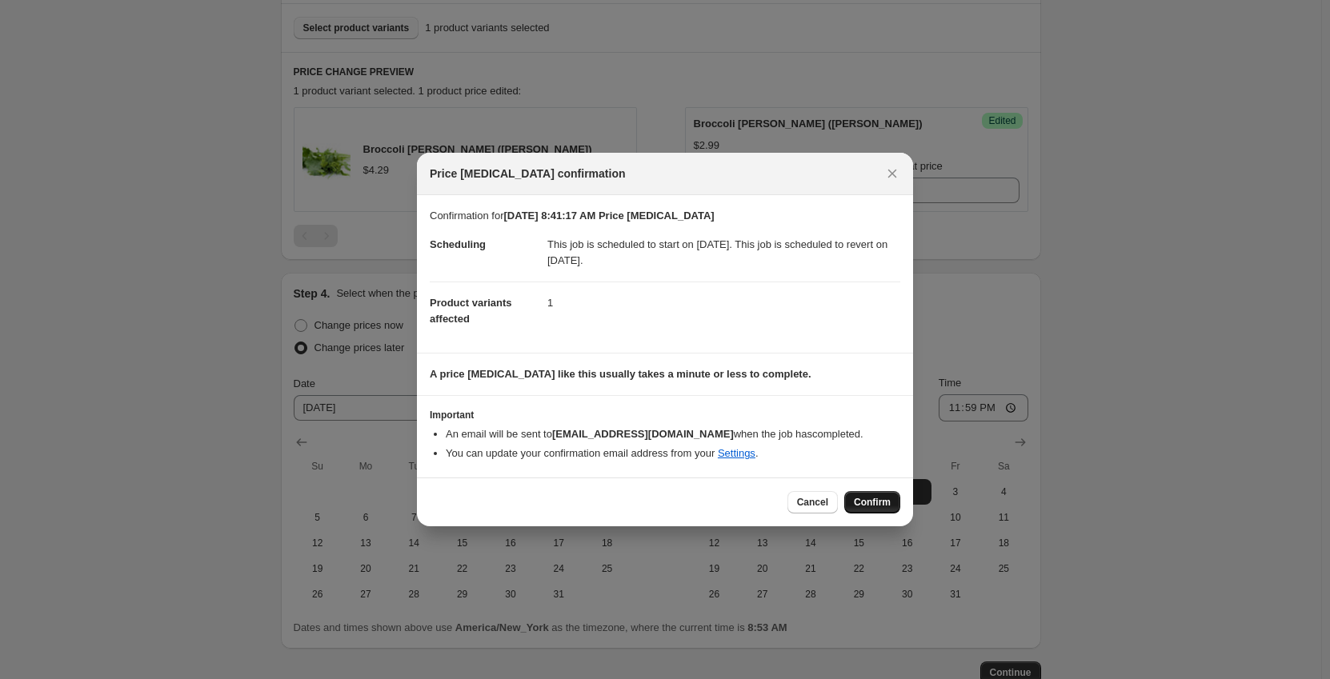
click at [890, 503] on span "Confirm" at bounding box center [872, 502] width 37 height 13
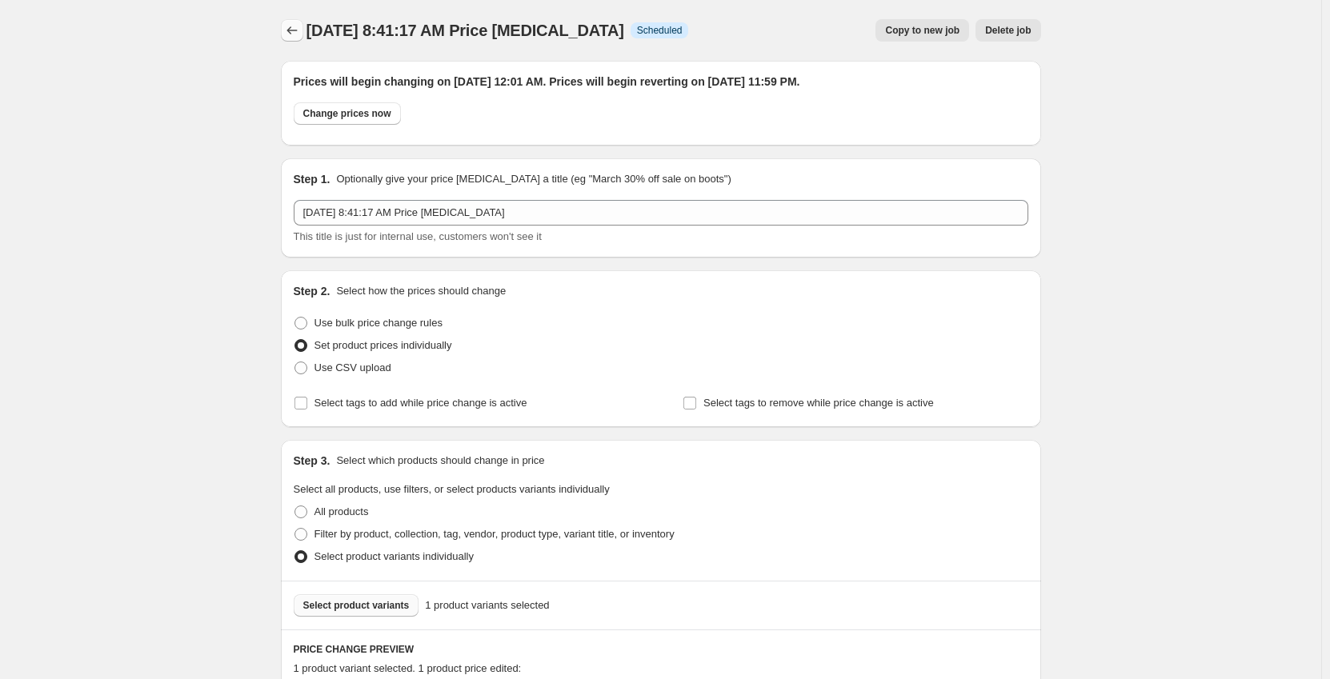
click at [292, 34] on icon "Price change jobs" at bounding box center [292, 30] width 16 height 16
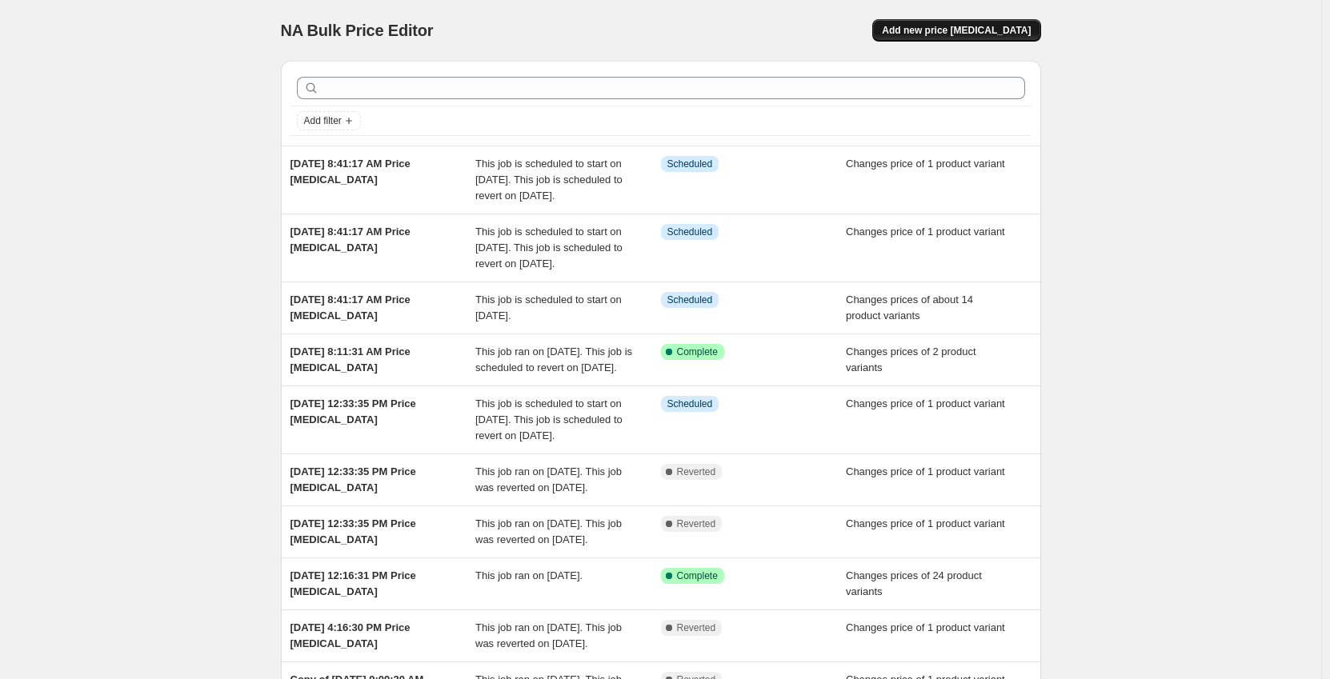
click at [947, 38] on button "Add new price [MEDICAL_DATA]" at bounding box center [956, 30] width 168 height 22
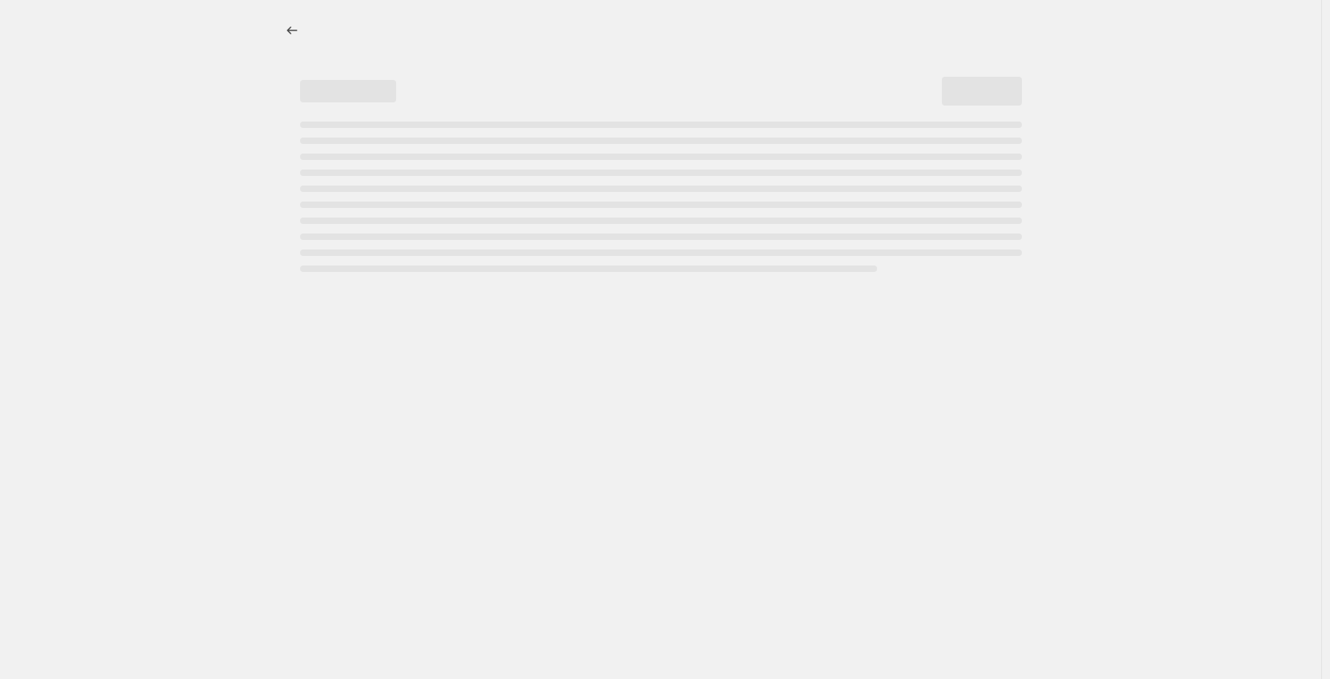
select select "percentage"
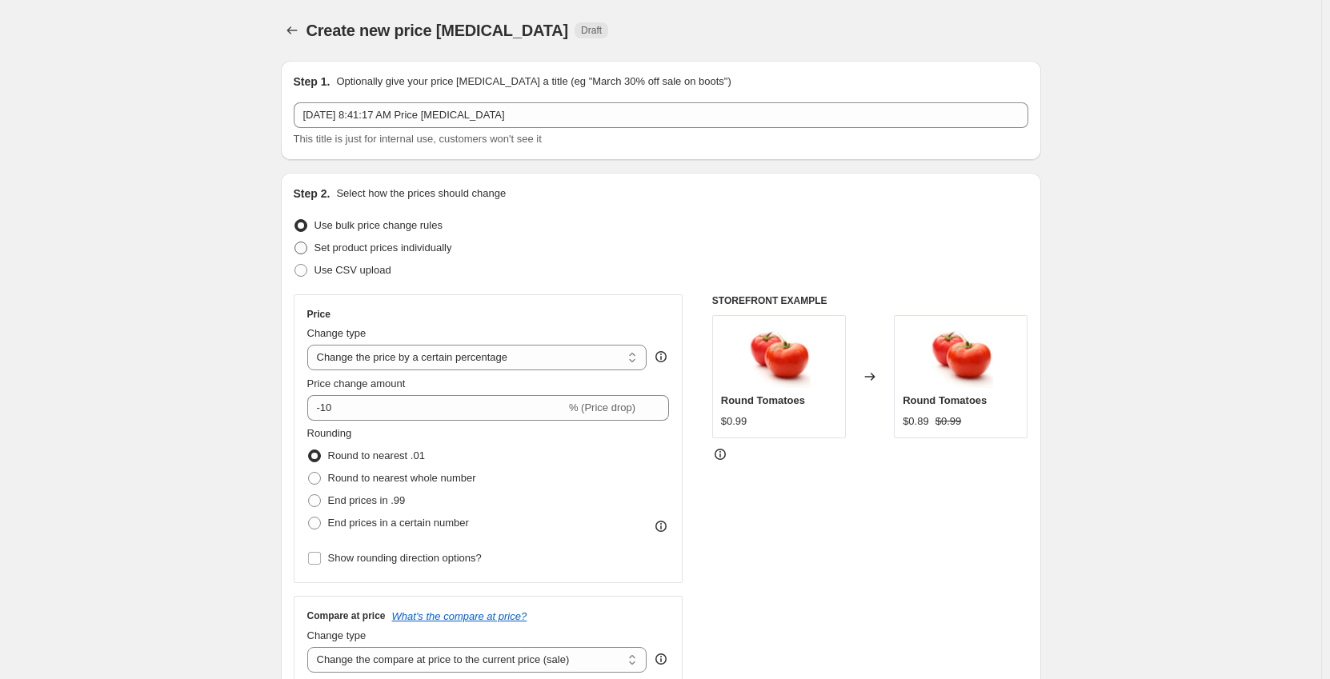
click at [371, 246] on span "Set product prices individually" at bounding box center [383, 248] width 138 height 12
click at [295, 242] on input "Set product prices individually" at bounding box center [294, 242] width 1 height 1
radio input "true"
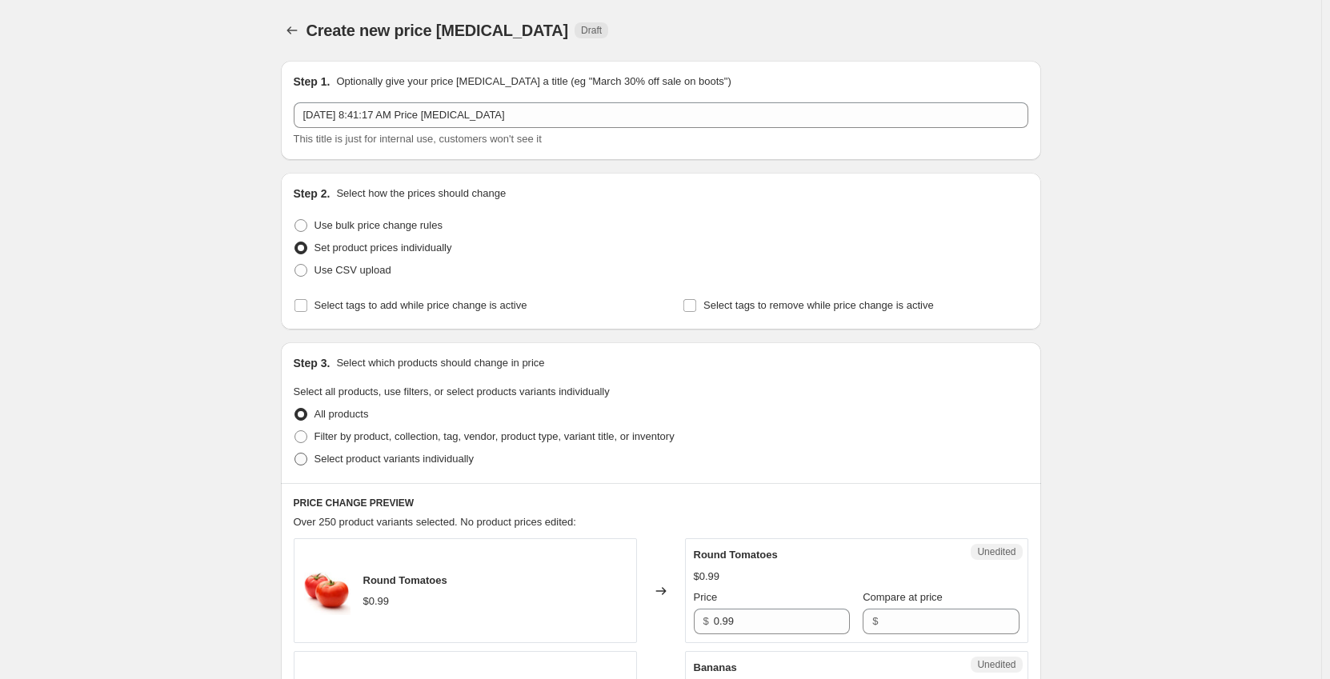
click at [398, 456] on span "Select product variants individually" at bounding box center [393, 459] width 159 height 12
click at [295, 454] on input "Select product variants individually" at bounding box center [294, 453] width 1 height 1
radio input "true"
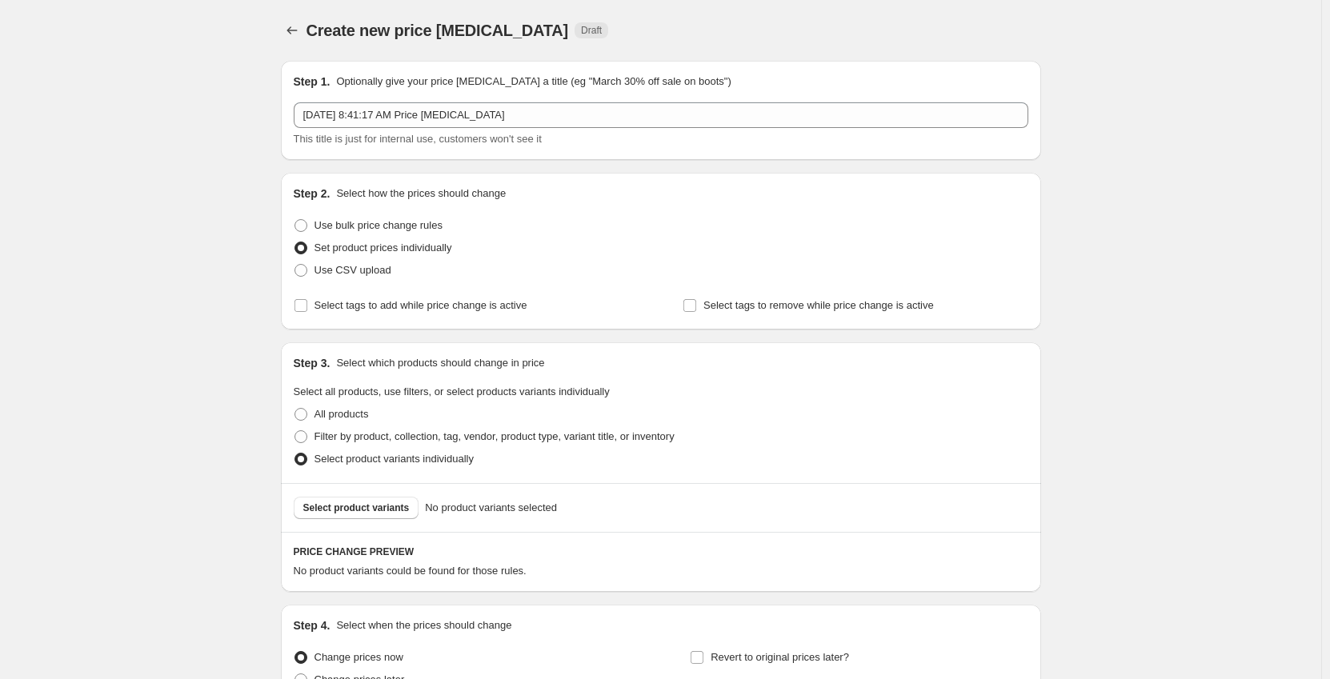
scroll to position [160, 0]
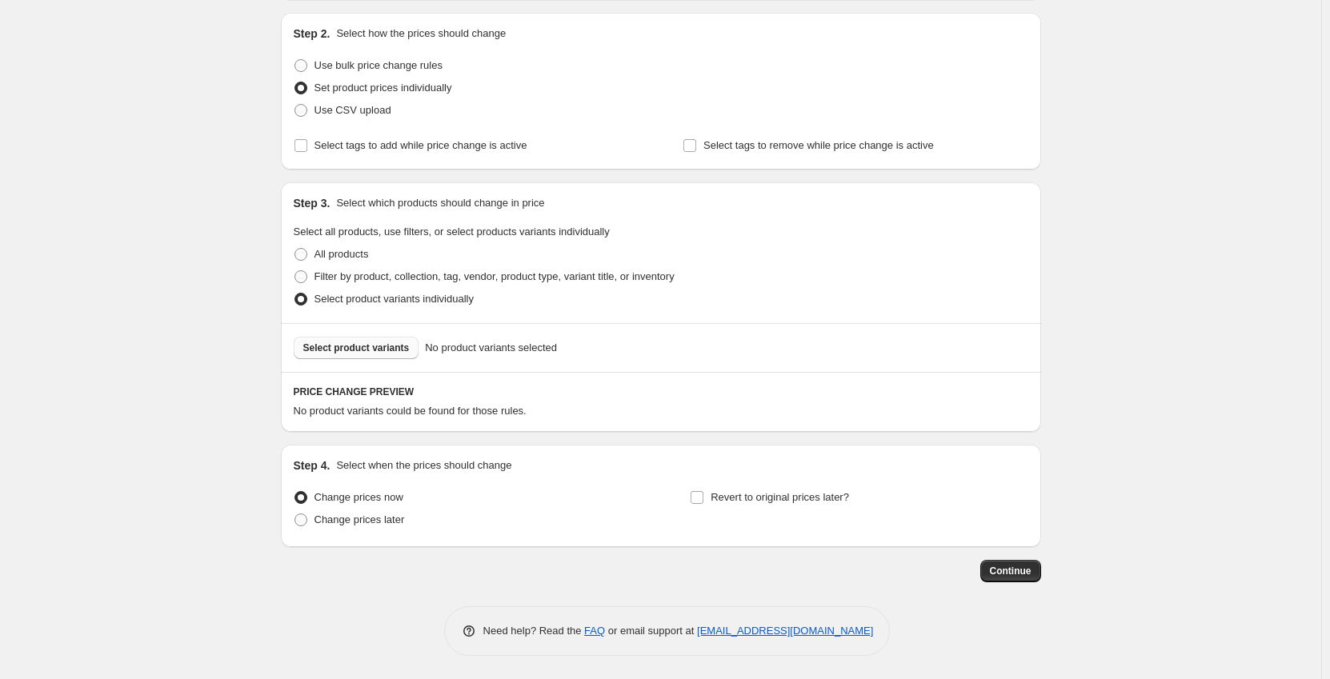
click at [378, 342] on button "Select product variants" at bounding box center [357, 348] width 126 height 22
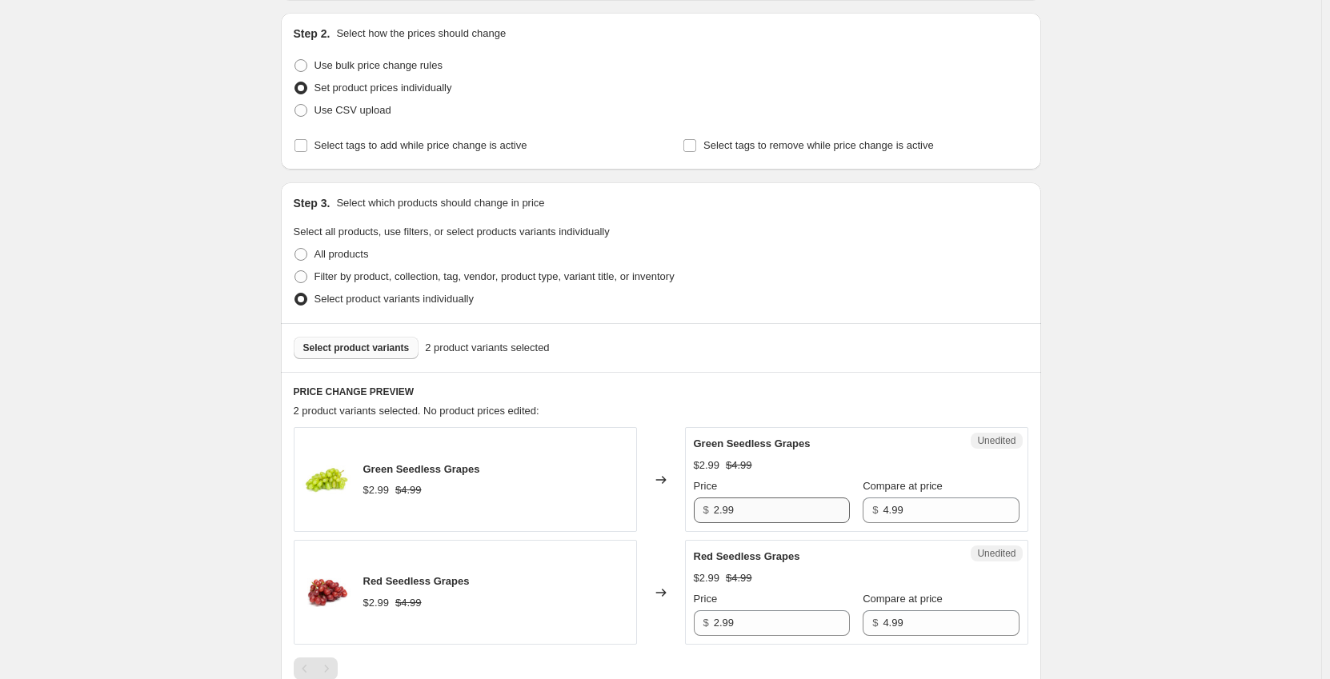
scroll to position [240, 0]
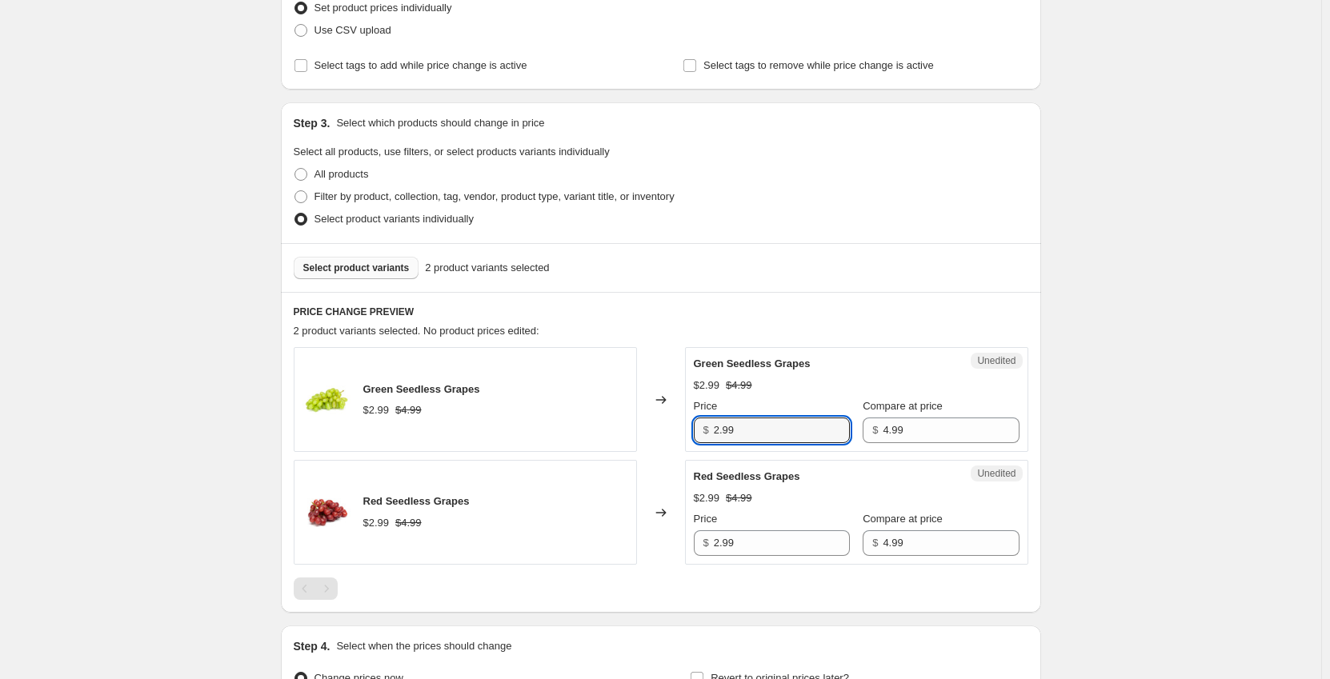
drag, startPoint x: 671, startPoint y: 426, endPoint x: 549, endPoint y: 416, distance: 122.8
click at [549, 416] on div "Green Seedless Grapes $2.99 $4.99 Changed to Unedited Green Seedless Grapes $2.…" at bounding box center [661, 399] width 734 height 105
type input "1.99"
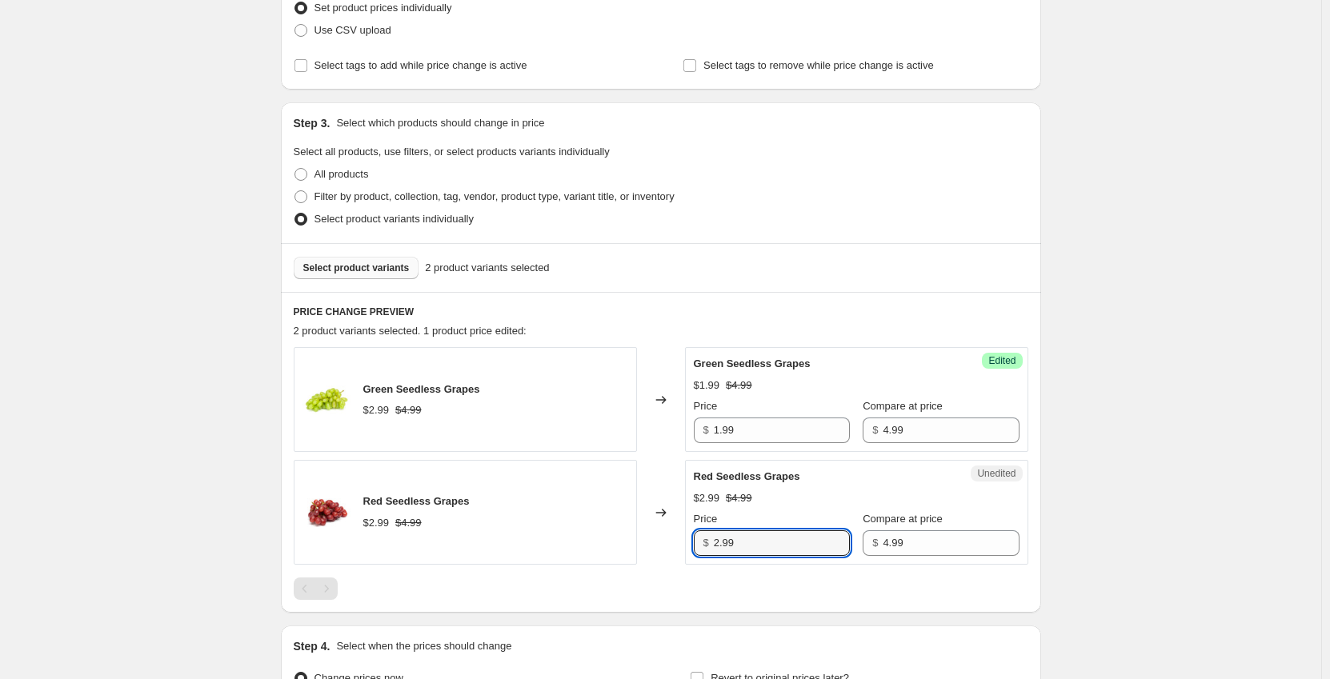
drag, startPoint x: 773, startPoint y: 546, endPoint x: 582, endPoint y: 546, distance: 191.2
click at [582, 549] on div "Red Seedless Grapes $2.99 $4.99 Changed to Unedited Red Seedless Grapes $2.99 $…" at bounding box center [661, 512] width 734 height 105
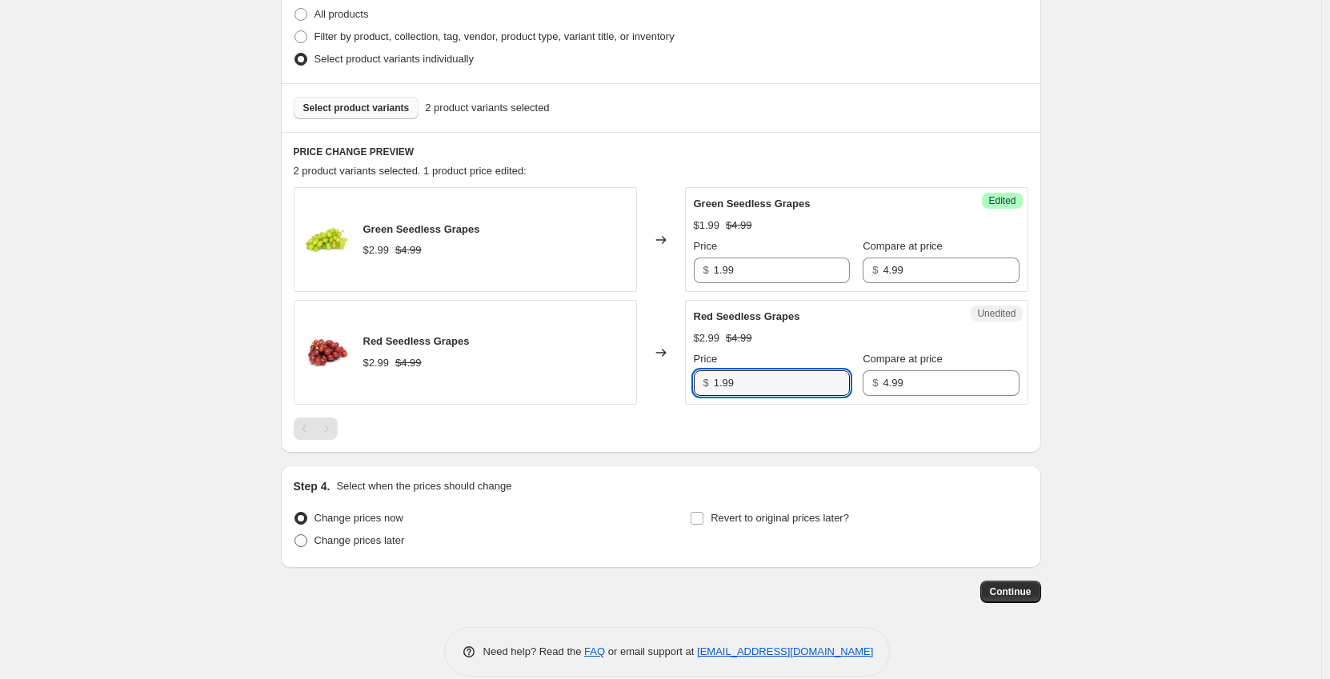
type input "1.99"
click at [348, 537] on span "Change prices later" at bounding box center [359, 540] width 90 height 12
click at [295, 535] on input "Change prices later" at bounding box center [294, 534] width 1 height 1
radio input "true"
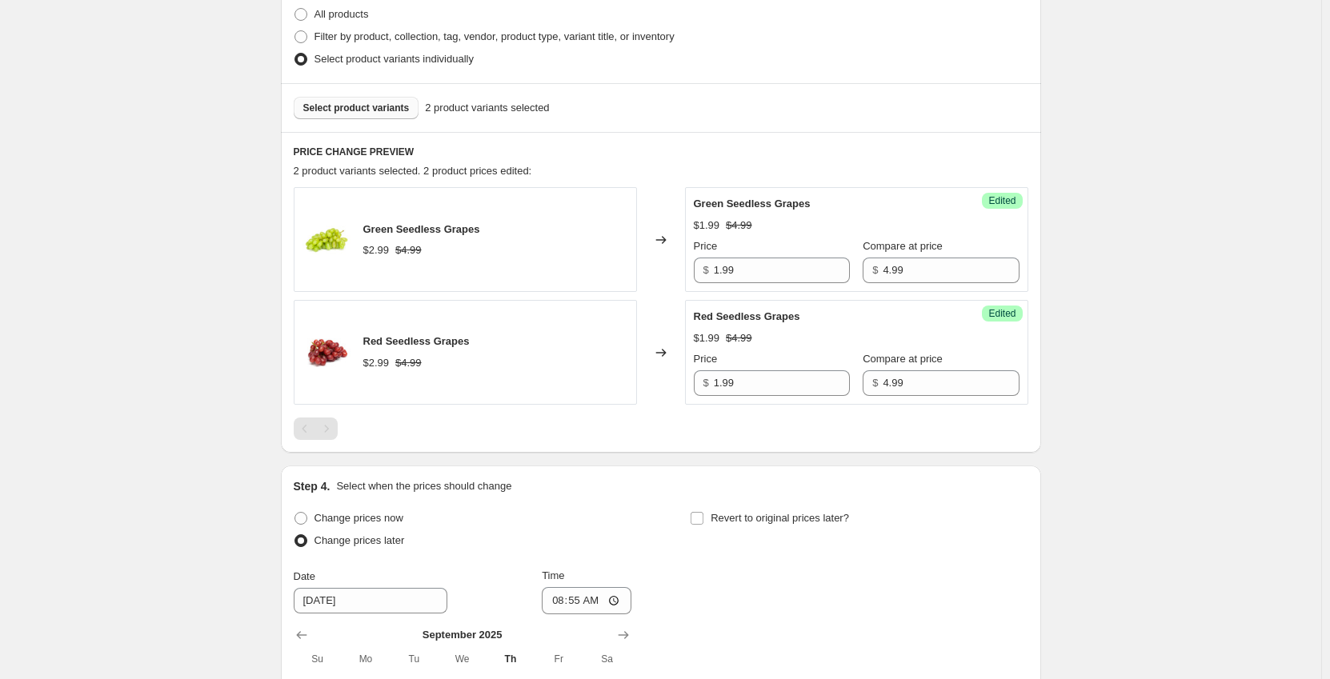
scroll to position [640, 0]
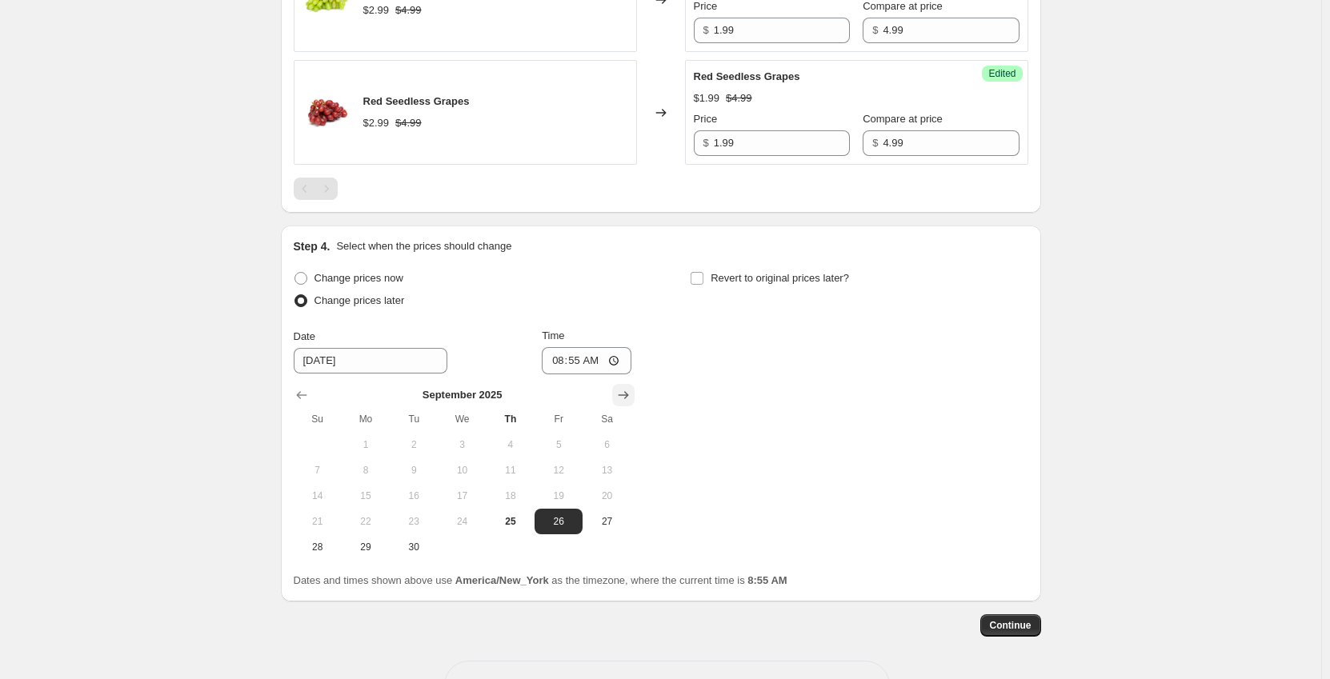
click at [623, 390] on icon "Show next month, October 2025" at bounding box center [623, 395] width 16 height 16
click at [557, 449] on span "3" at bounding box center [558, 444] width 35 height 13
type input "[DATE]"
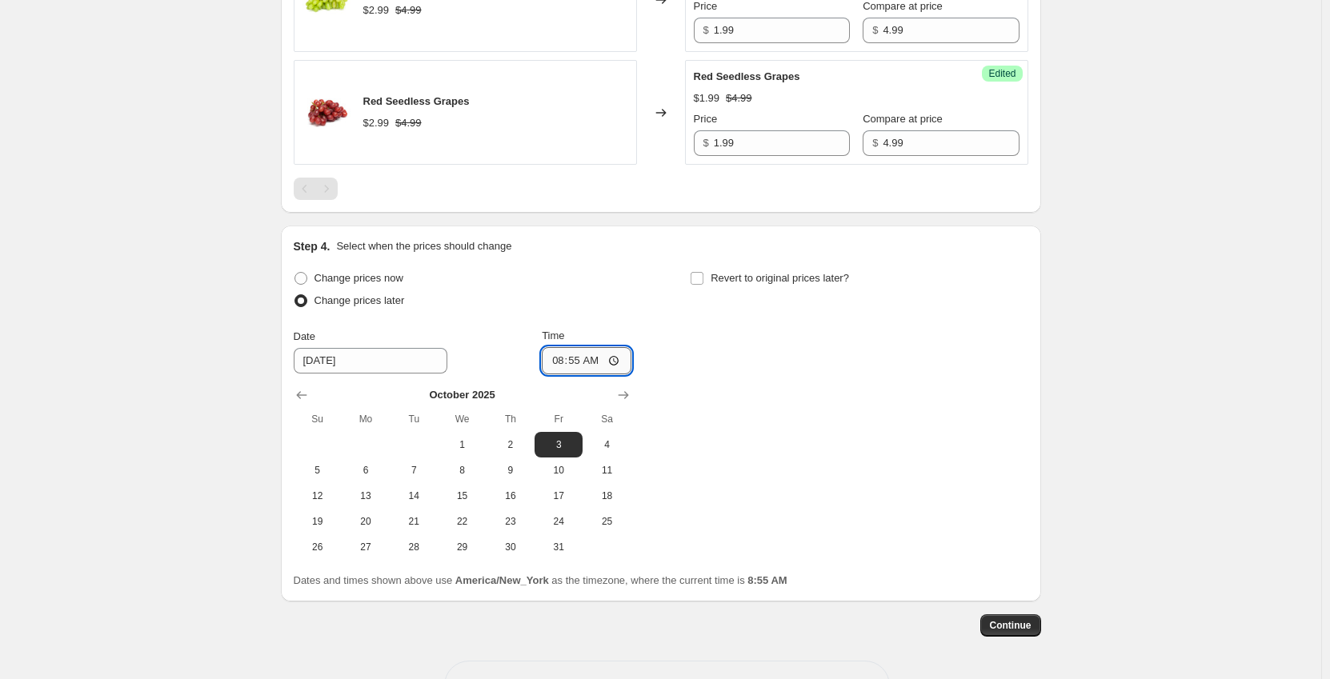
click at [565, 369] on input "08:55" at bounding box center [587, 360] width 90 height 27
type input "00:01"
click at [697, 278] on input "Revert to original prices later?" at bounding box center [696, 278] width 13 height 13
checkbox input "true"
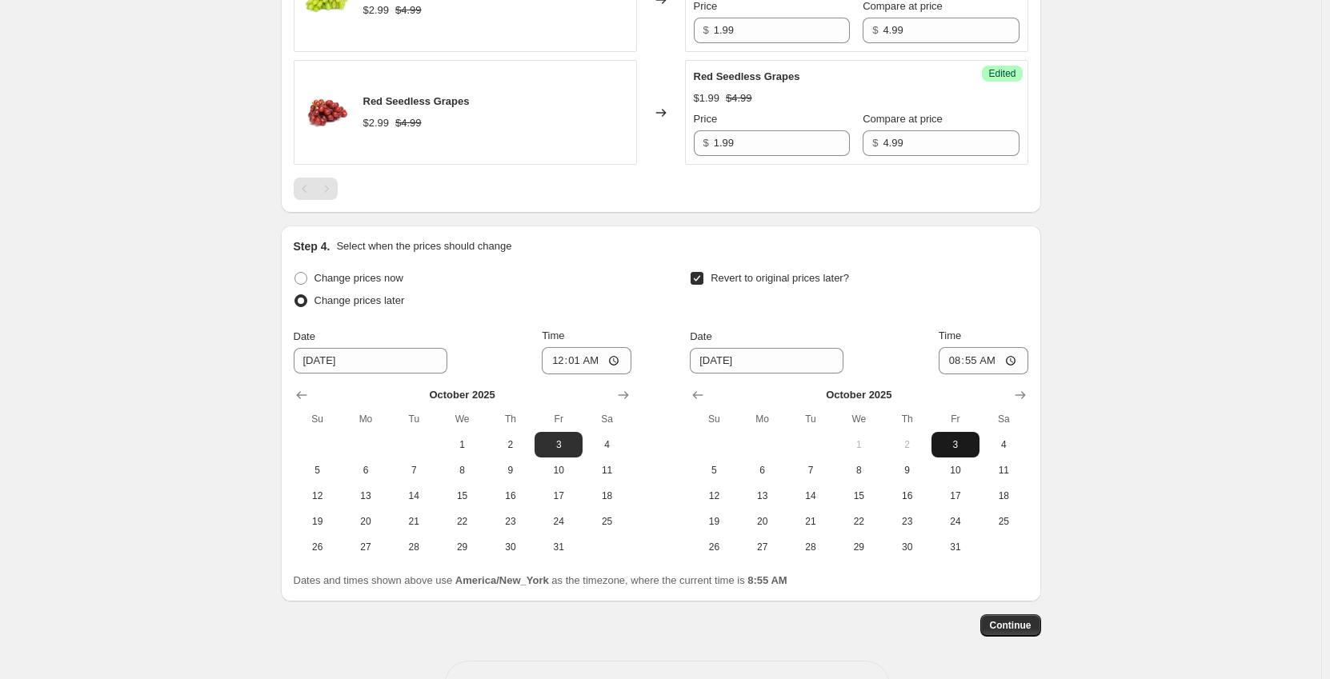
click at [949, 450] on span "3" at bounding box center [955, 444] width 35 height 13
type input "[DATE]"
click at [954, 362] on input "08:55" at bounding box center [983, 360] width 90 height 27
type input "23:59"
click at [1031, 626] on span "Continue" at bounding box center [1011, 625] width 42 height 13
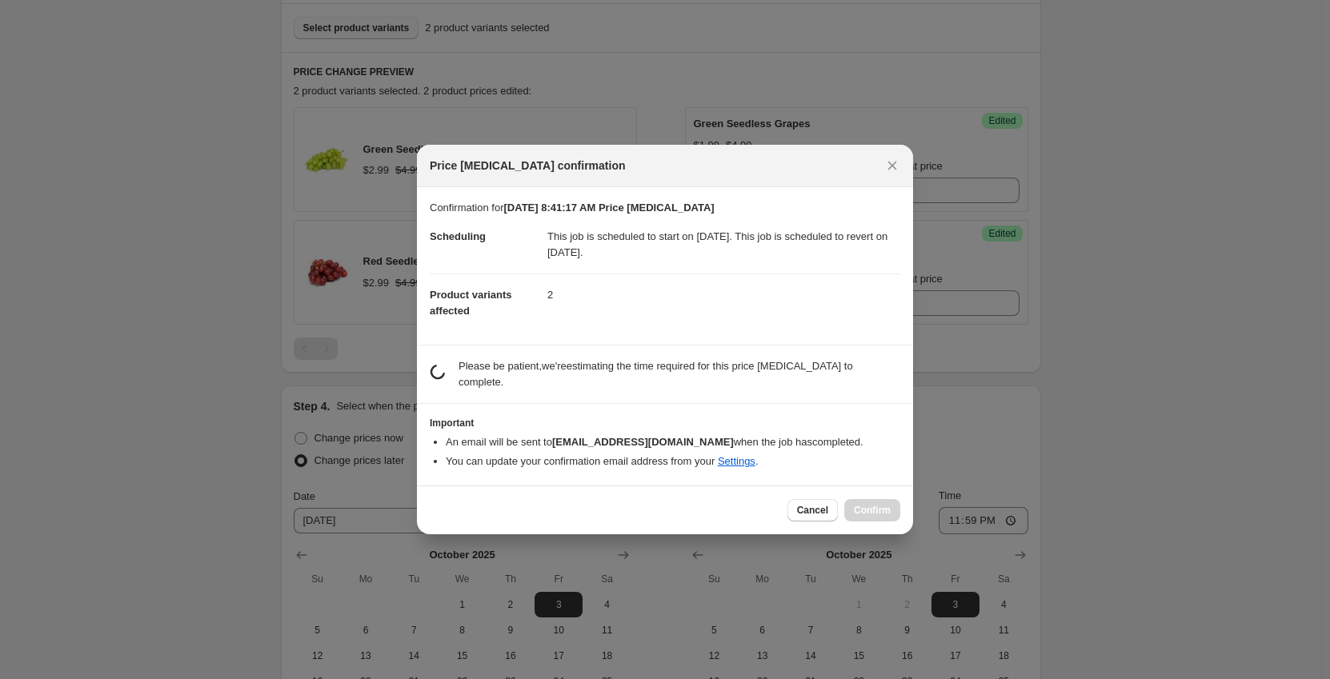
scroll to position [0, 0]
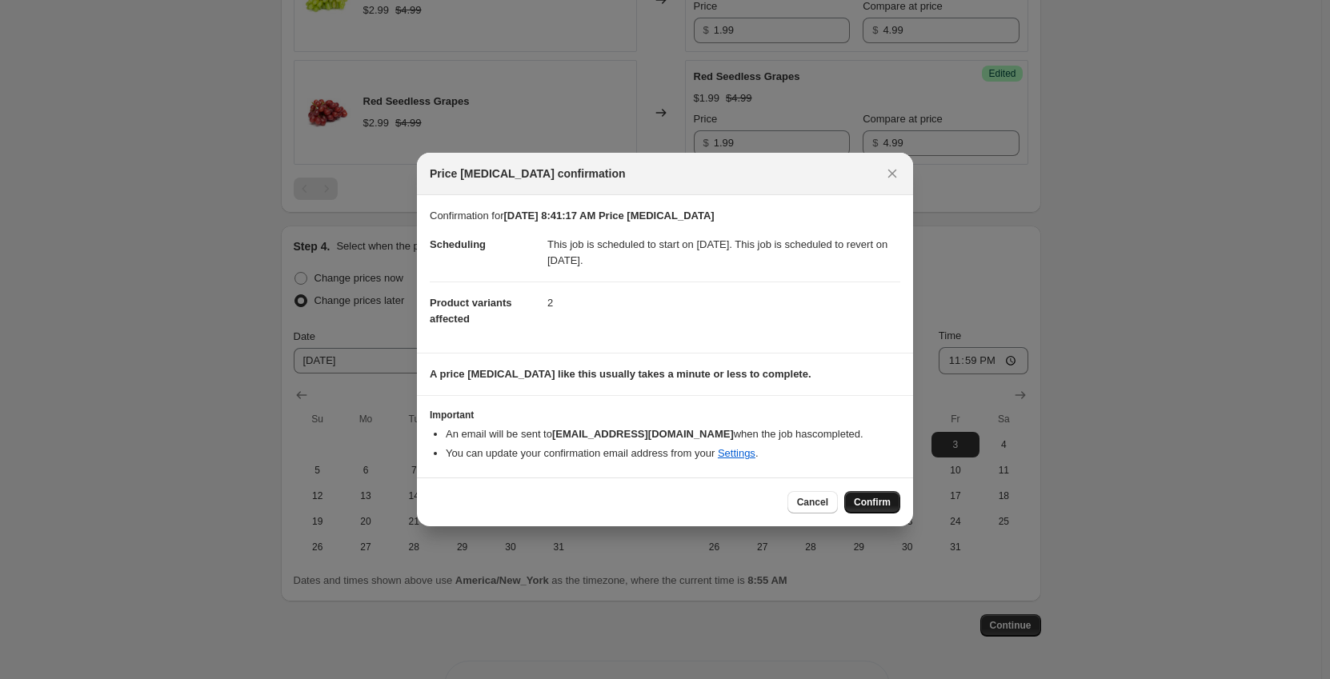
click at [890, 503] on button "Confirm" at bounding box center [872, 502] width 56 height 22
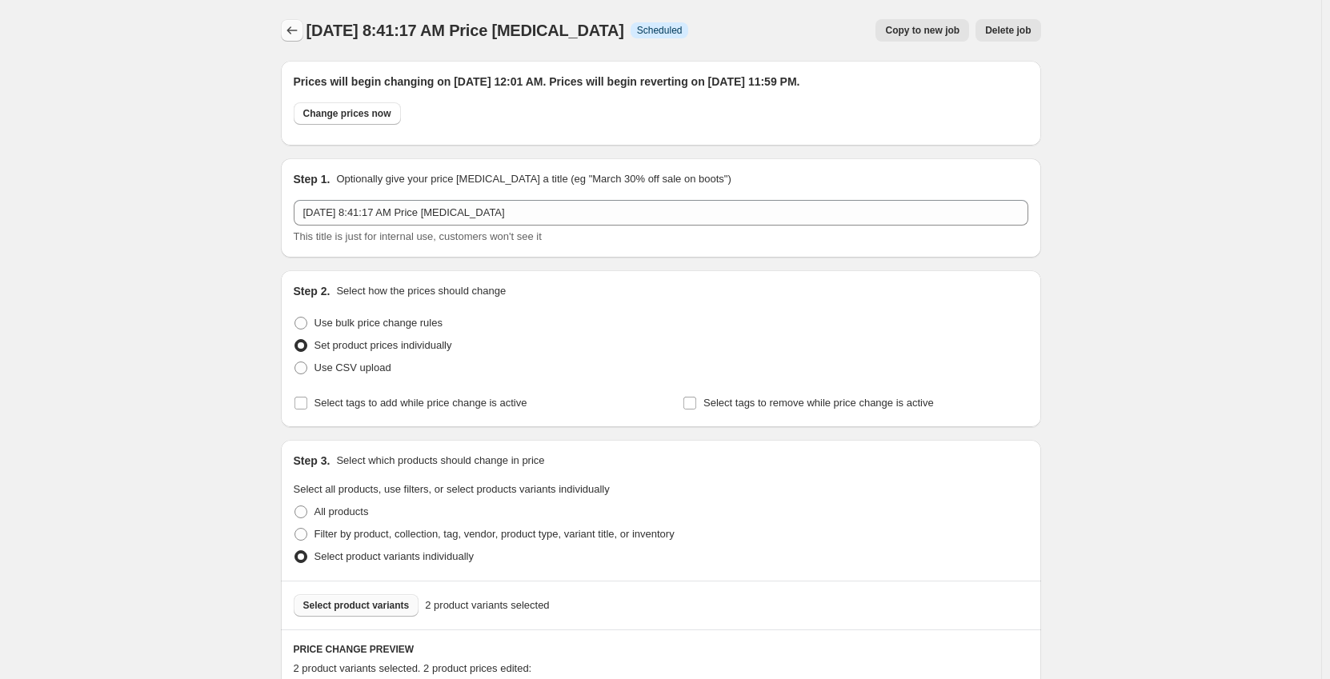
click at [291, 38] on icon "Price change jobs" at bounding box center [292, 30] width 16 height 16
